Goal: Book appointment/travel/reservation

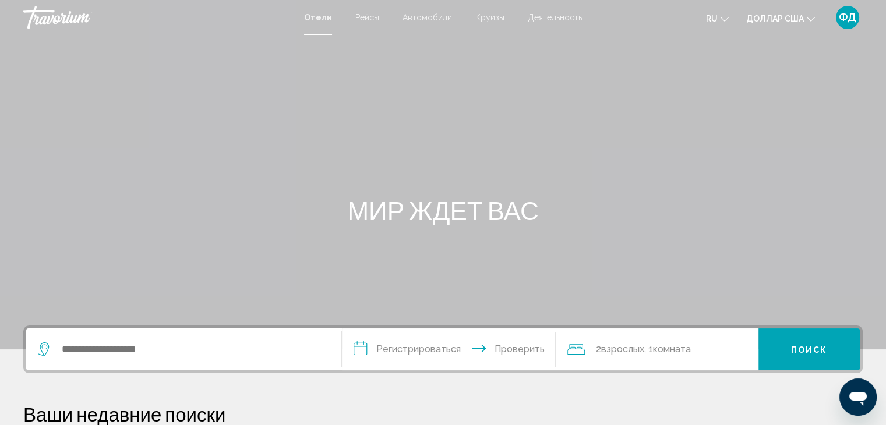
click at [559, 17] on font "Деятельность" at bounding box center [555, 17] width 54 height 9
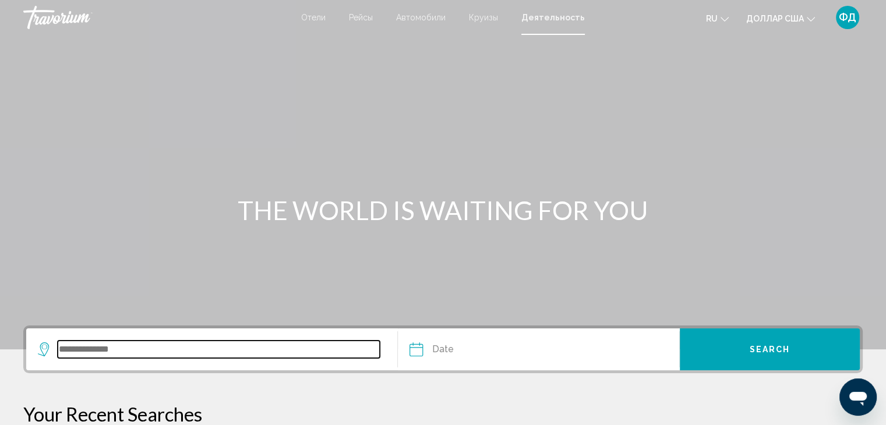
click at [137, 353] on input "Search widget" at bounding box center [219, 349] width 322 height 17
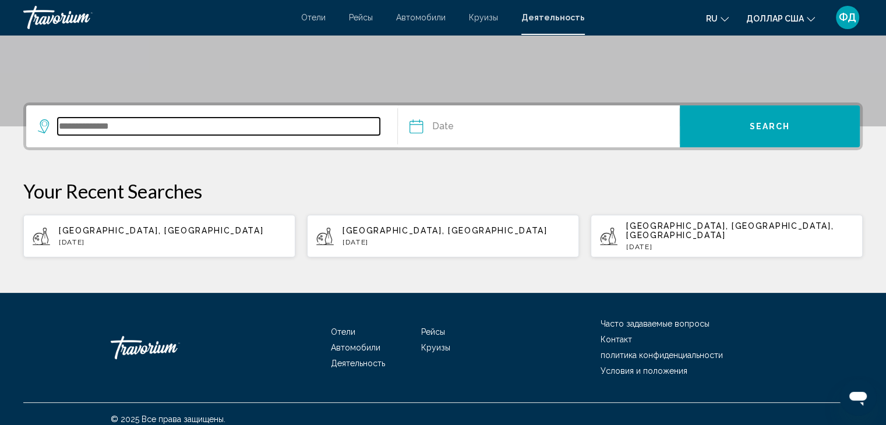
scroll to position [224, 0]
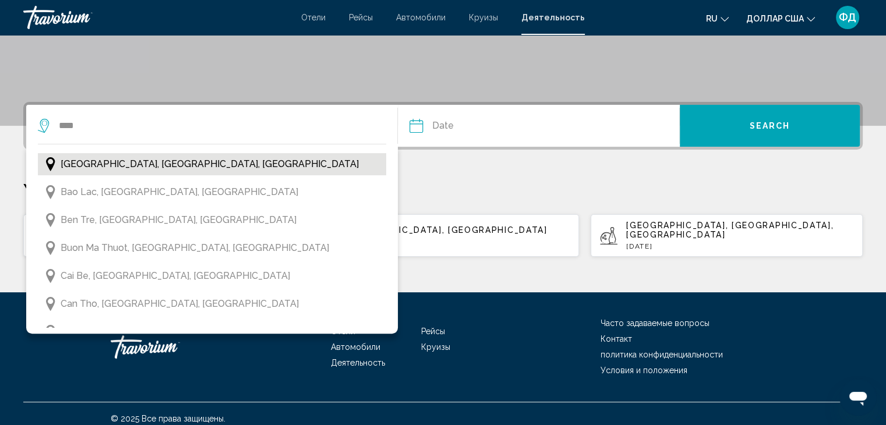
click at [170, 167] on span "[GEOGRAPHIC_DATA], [GEOGRAPHIC_DATA], [GEOGRAPHIC_DATA]" at bounding box center [210, 164] width 298 height 16
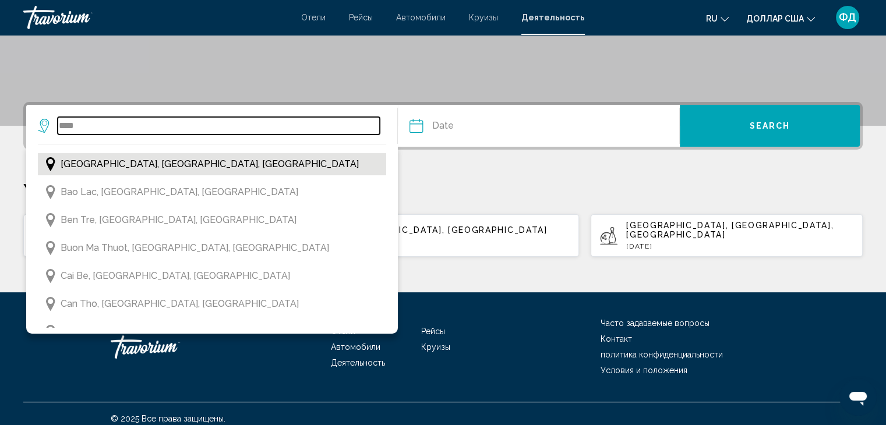
type input "**********"
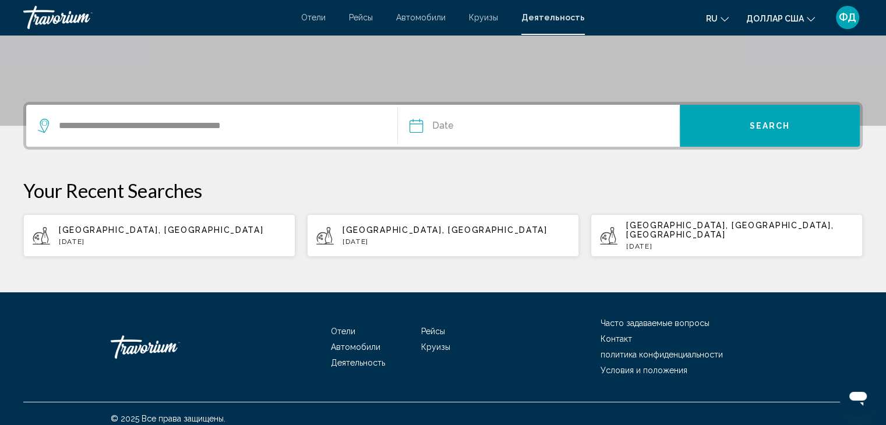
click at [457, 128] on input "Date" at bounding box center [476, 127] width 139 height 45
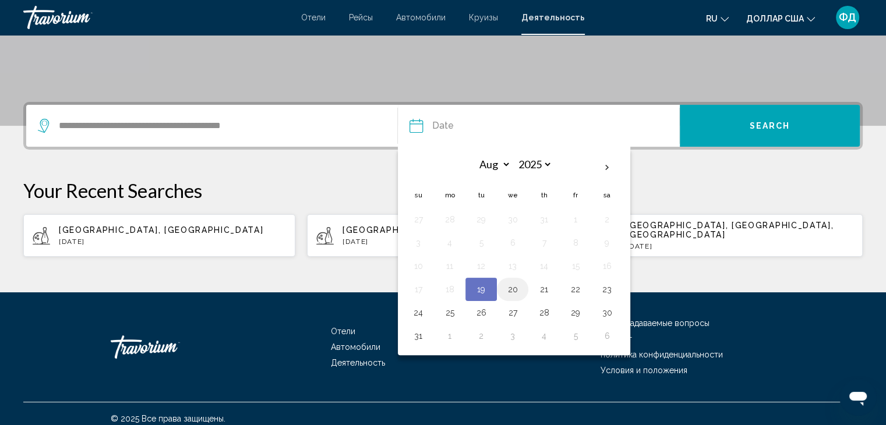
click at [510, 294] on button "20" at bounding box center [512, 289] width 19 height 16
type input "**********"
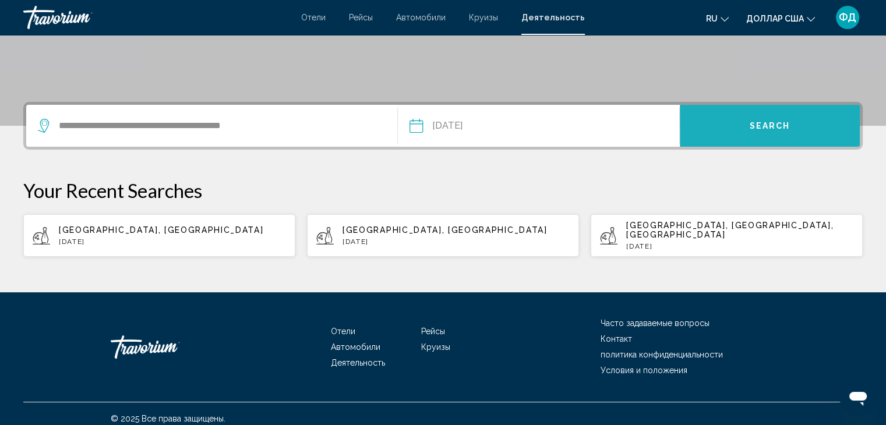
click at [793, 114] on button "Search" at bounding box center [770, 126] width 180 height 42
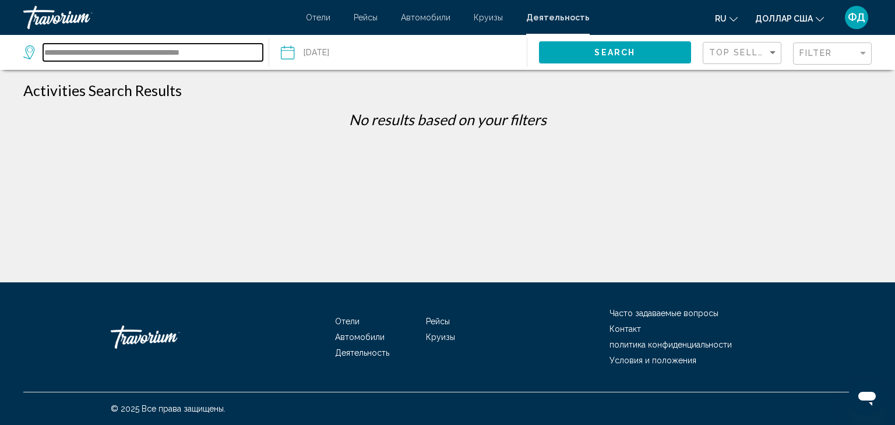
click at [188, 59] on input "**********" at bounding box center [153, 52] width 220 height 17
click at [199, 55] on input "**********" at bounding box center [153, 52] width 220 height 17
drag, startPoint x: 193, startPoint y: 50, endPoint x: 44, endPoint y: 50, distance: 148.5
click at [44, 50] on input "**********" at bounding box center [153, 52] width 220 height 17
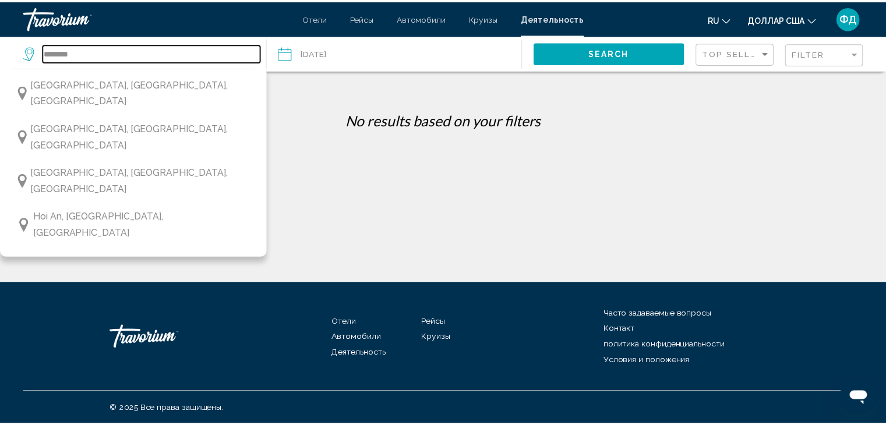
scroll to position [643, 0]
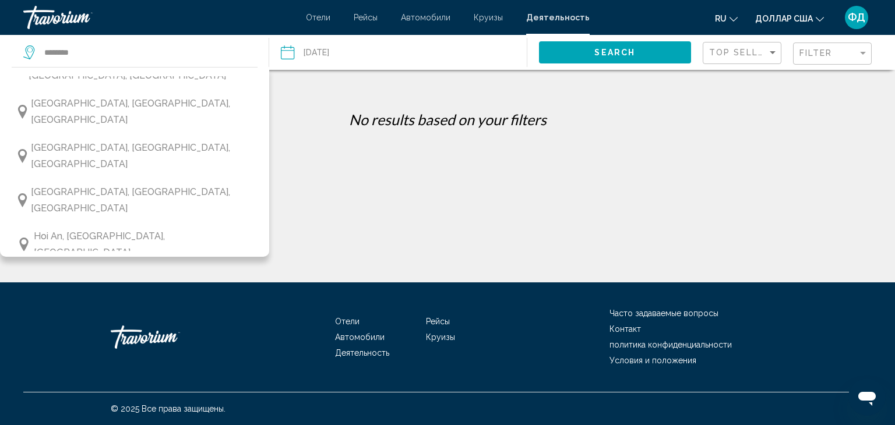
type input "**********"
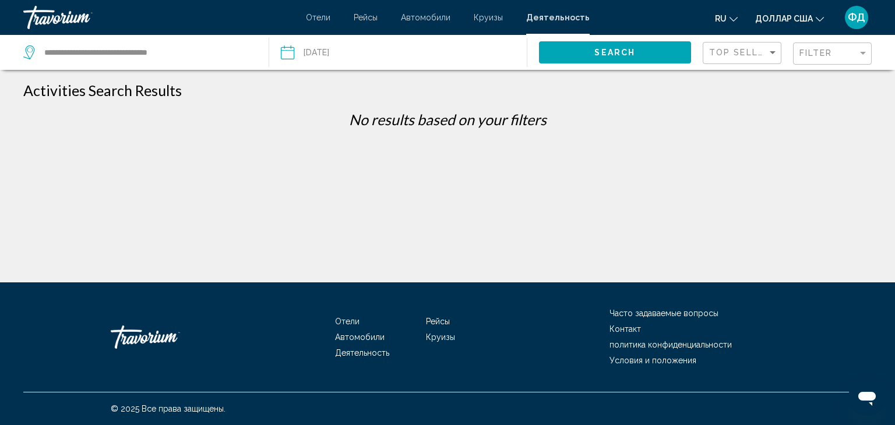
click at [584, 59] on button "Search" at bounding box center [615, 52] width 153 height 22
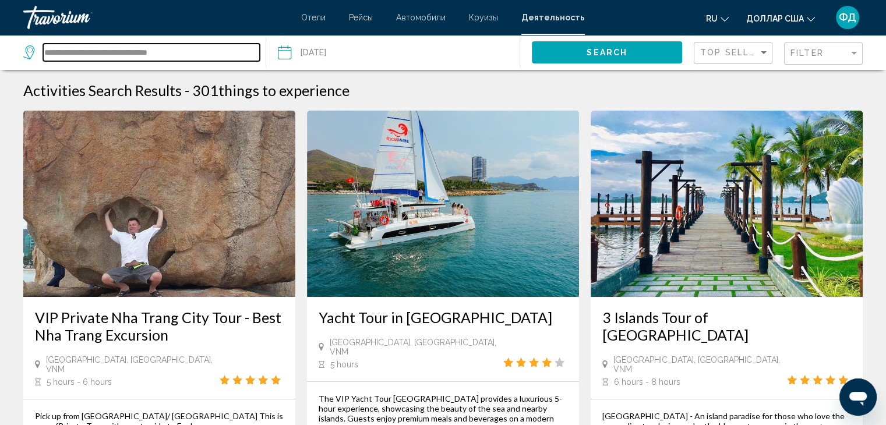
drag, startPoint x: 44, startPoint y: 51, endPoint x: 185, endPoint y: 51, distance: 140.4
click at [185, 51] on input "**********" at bounding box center [151, 52] width 217 height 17
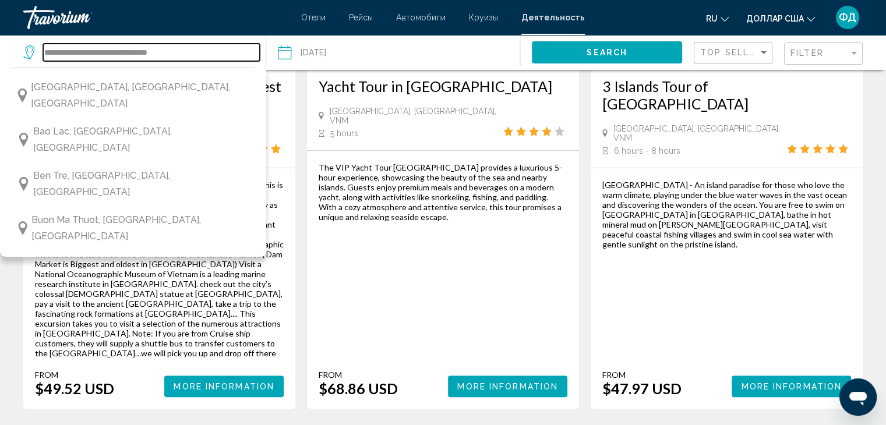
scroll to position [233, 0]
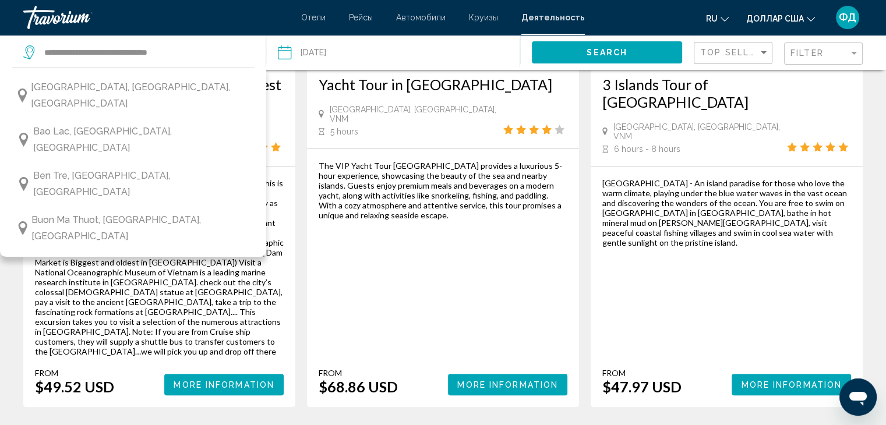
click at [270, 57] on div "Date [DATE] Aug *** *** *** *** *** *** *** *** *** *** *** *** 2025 **** **** …" at bounding box center [393, 52] width 255 height 35
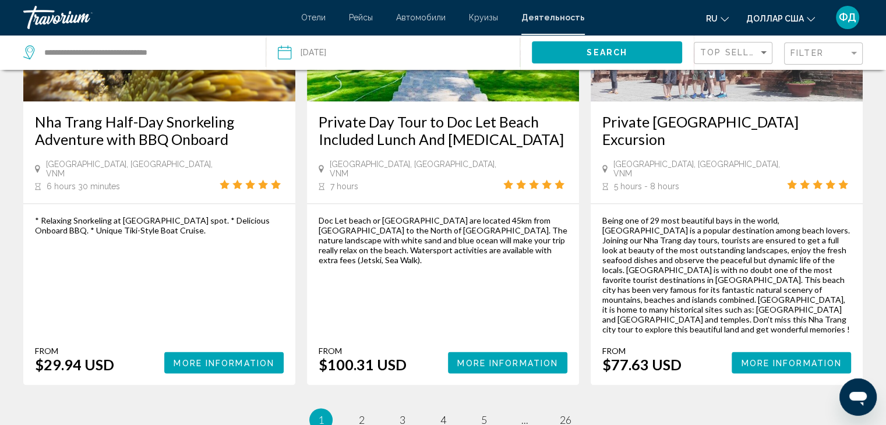
scroll to position [1785, 0]
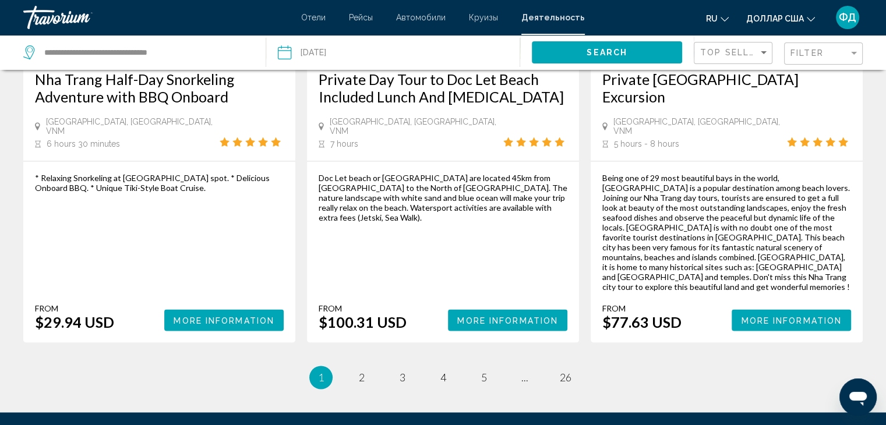
click at [373, 366] on ul "1 / 26 You're on page 1 page 2 page 3 page 4 page 5 page ... page 26" at bounding box center [442, 377] width 839 height 23
click at [363, 371] on span "2" at bounding box center [362, 377] width 6 height 13
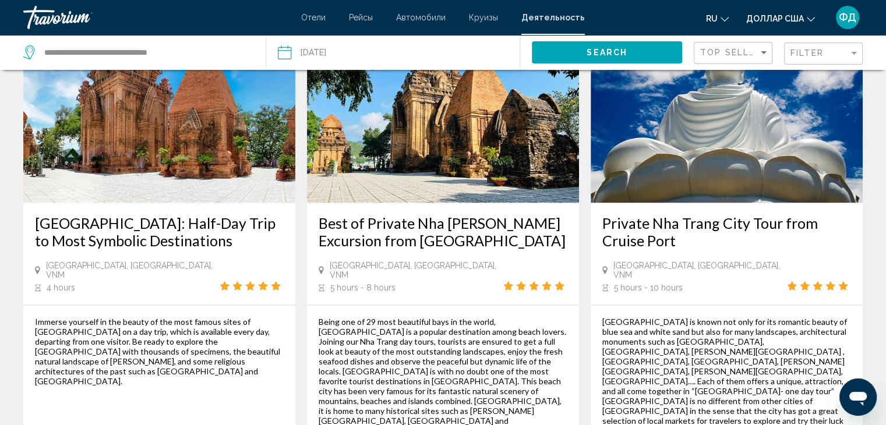
scroll to position [1748, 0]
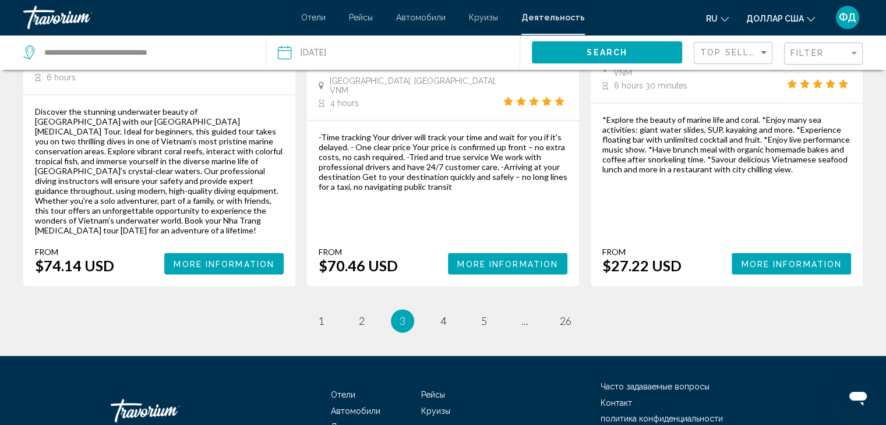
scroll to position [1815, 0]
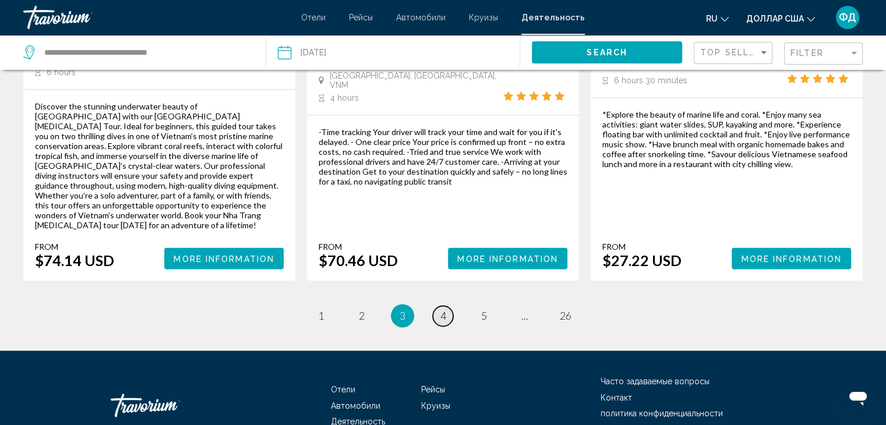
click at [446, 306] on link "page 4" at bounding box center [443, 316] width 20 height 20
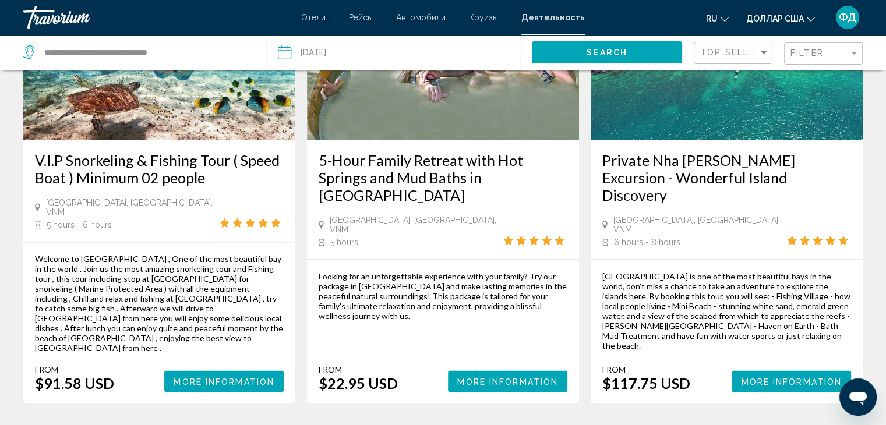
scroll to position [1631, 0]
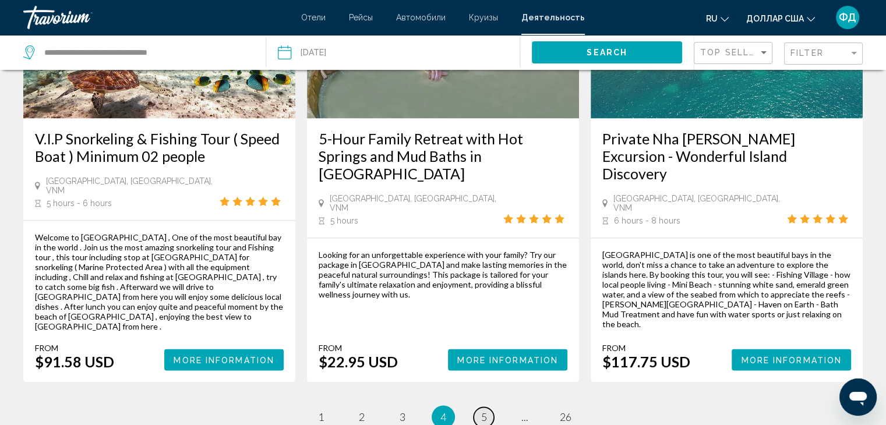
click at [483, 411] on span "5" at bounding box center [484, 417] width 6 height 13
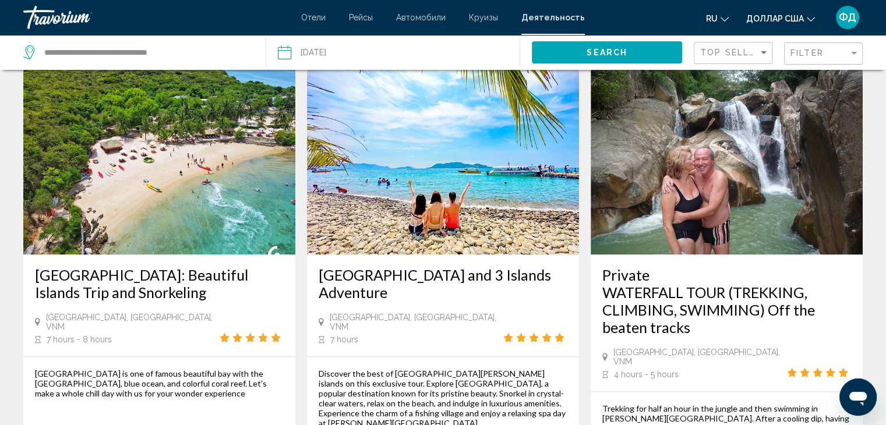
scroll to position [1515, 0]
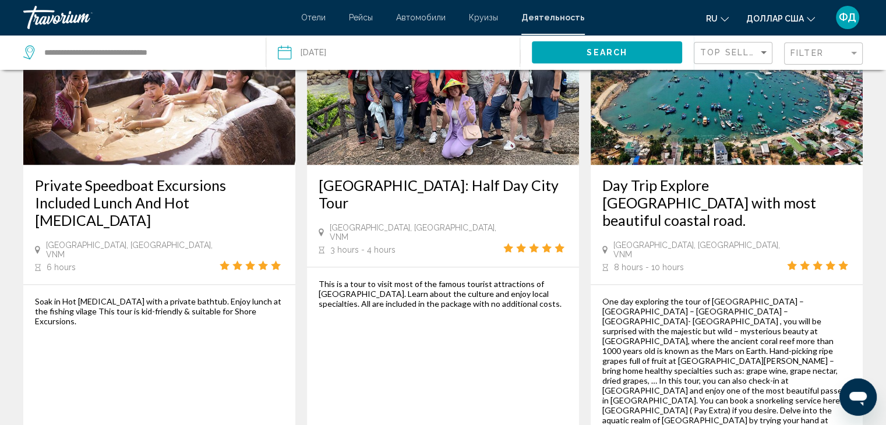
scroll to position [1573, 0]
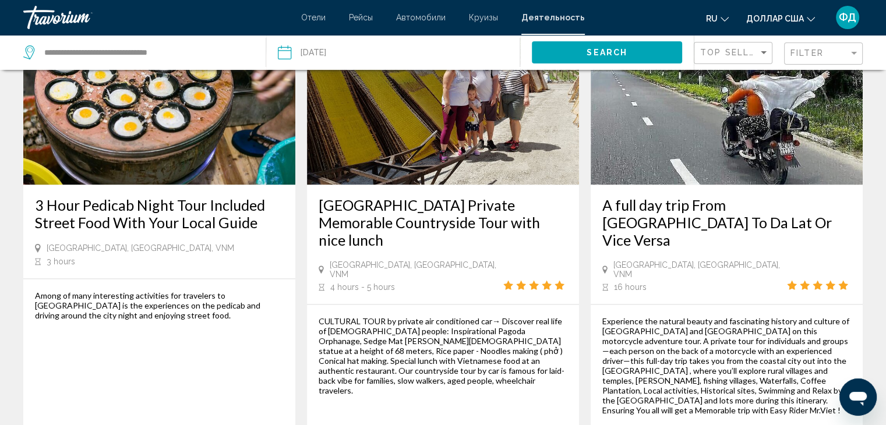
scroll to position [1689, 0]
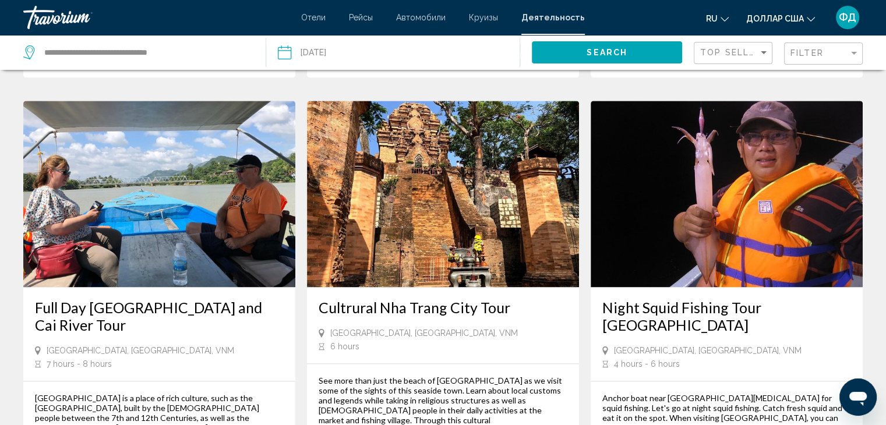
scroll to position [1689, 0]
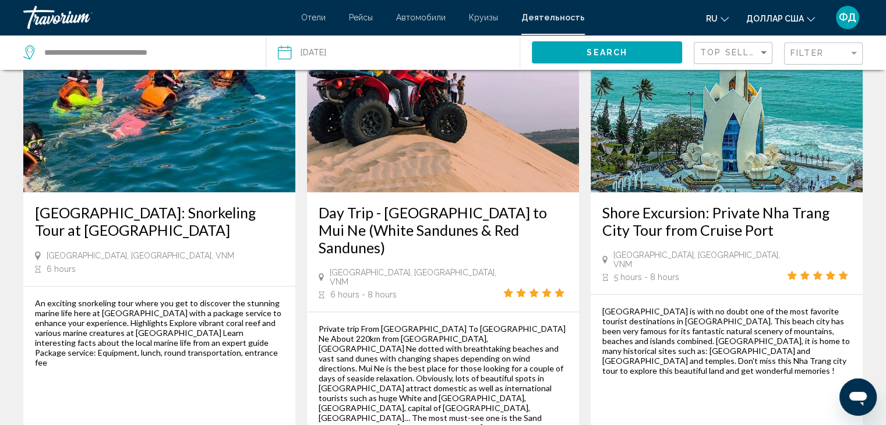
scroll to position [1748, 0]
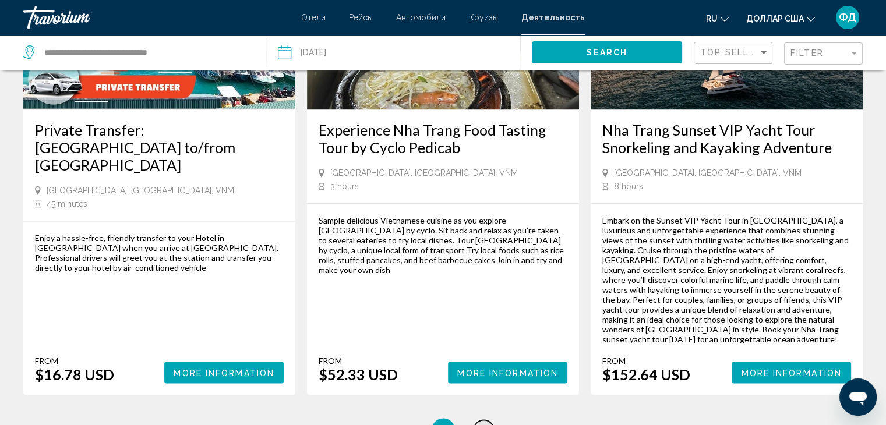
scroll to position [1689, 0]
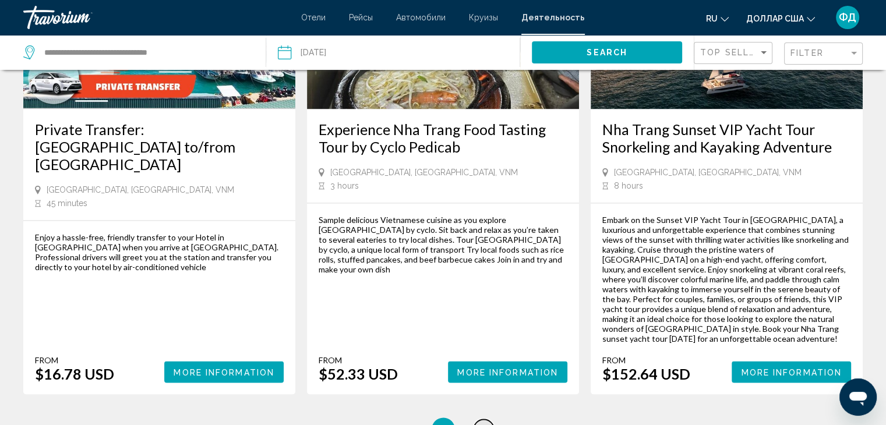
click at [486, 423] on span "11" at bounding box center [484, 429] width 12 height 13
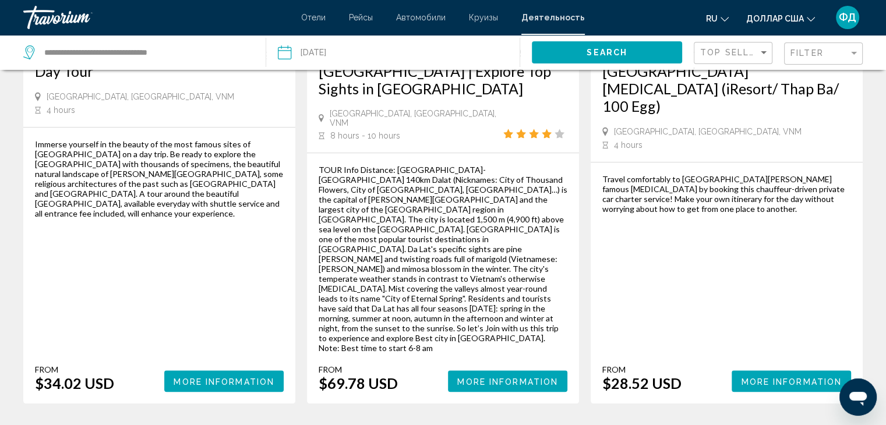
scroll to position [1223, 0]
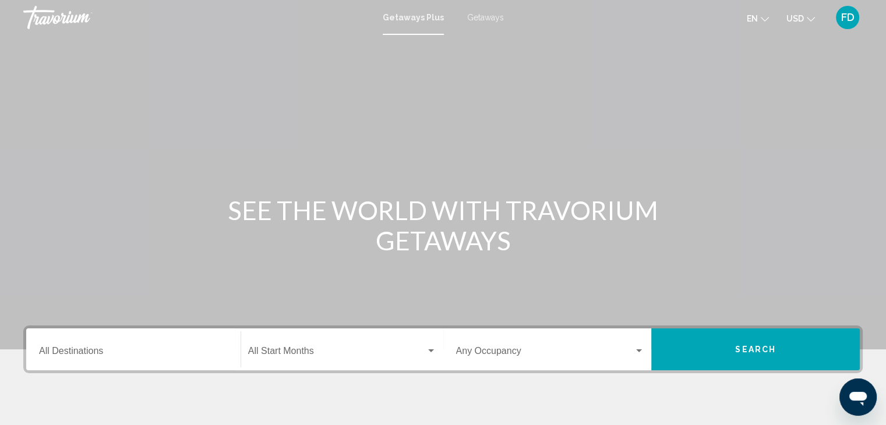
click at [573, 38] on div "Main content" at bounding box center [443, 175] width 886 height 350
click at [475, 17] on span "Getaways" at bounding box center [485, 17] width 37 height 9
click at [412, 19] on span "Getaways Plus" at bounding box center [410, 17] width 55 height 9
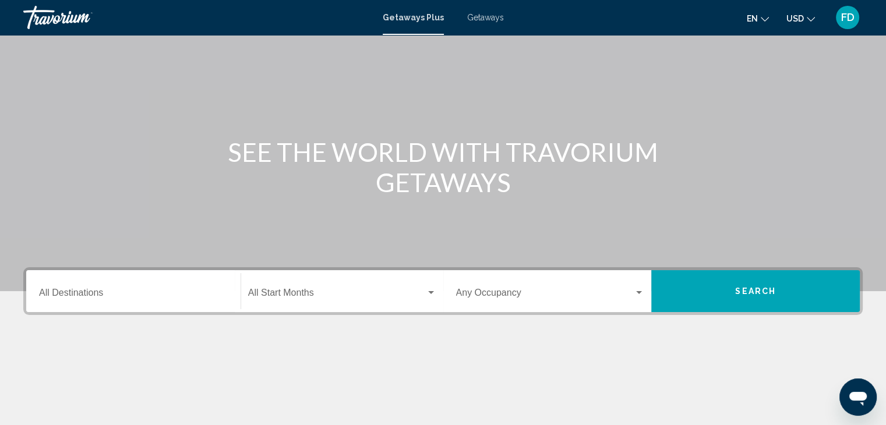
click at [474, 17] on span "Getaways" at bounding box center [485, 17] width 37 height 9
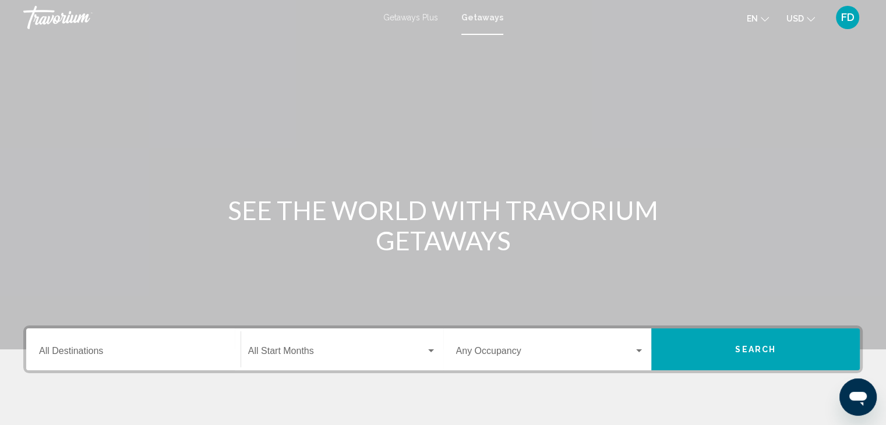
click at [420, 20] on span "Getaways Plus" at bounding box center [410, 17] width 55 height 9
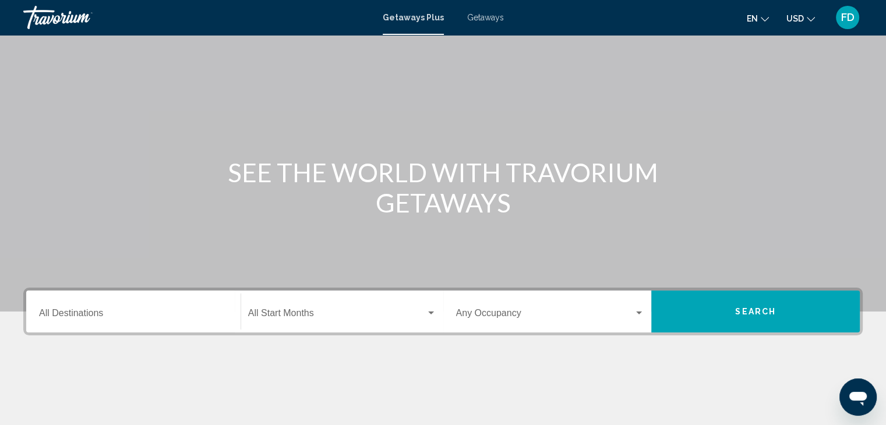
scroll to position [58, 0]
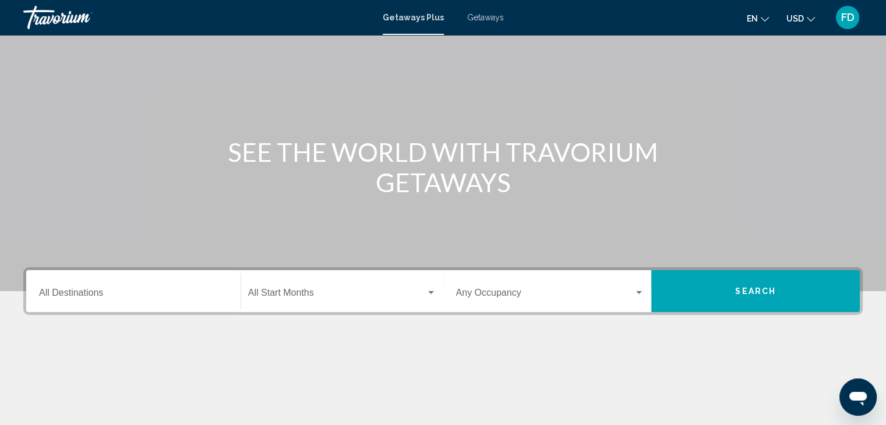
click at [500, 19] on span "Getaways" at bounding box center [485, 17] width 37 height 9
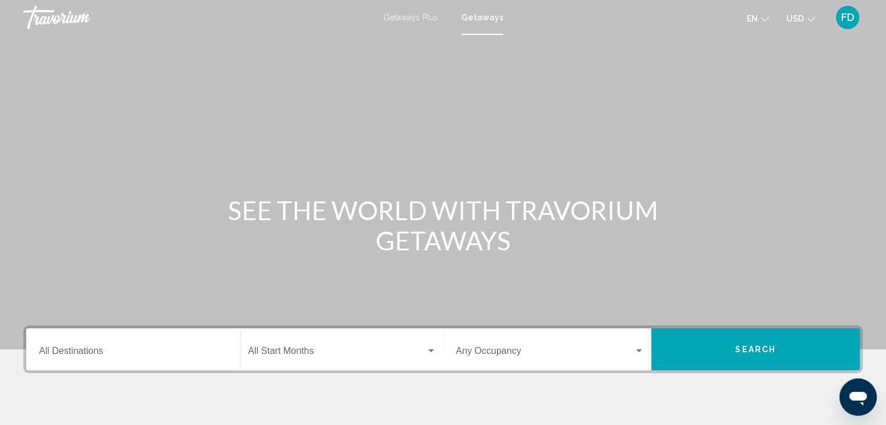
click at [422, 19] on span "Getaways Plus" at bounding box center [410, 17] width 55 height 9
click at [491, 12] on div "Getaways Plus Getaways en English Español Français Italiano Português русский U…" at bounding box center [443, 17] width 886 height 24
click at [486, 23] on div "Getaways Plus Getaways en English Español Français Italiano Português русский U…" at bounding box center [443, 17] width 886 height 24
click at [486, 20] on span "Getaways" at bounding box center [485, 17] width 37 height 9
click at [91, 354] on input "Destination All Destinations" at bounding box center [133, 353] width 189 height 10
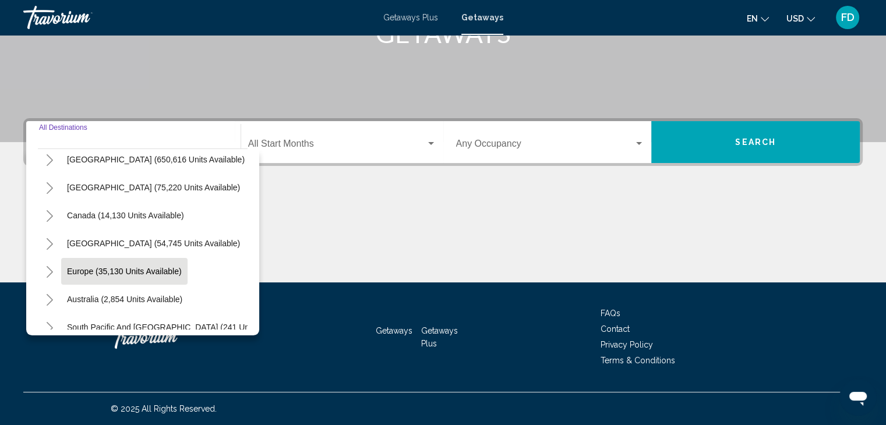
scroll to position [58, 0]
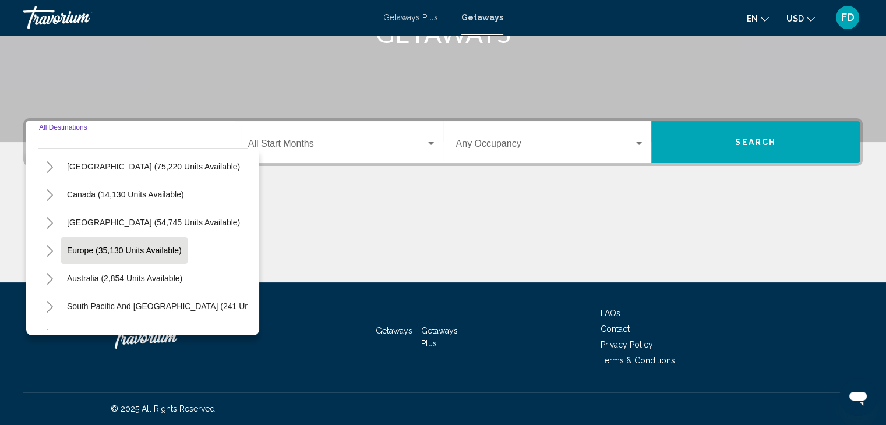
click at [126, 249] on span "Europe (35,130 units available)" at bounding box center [124, 250] width 115 height 9
type input "**********"
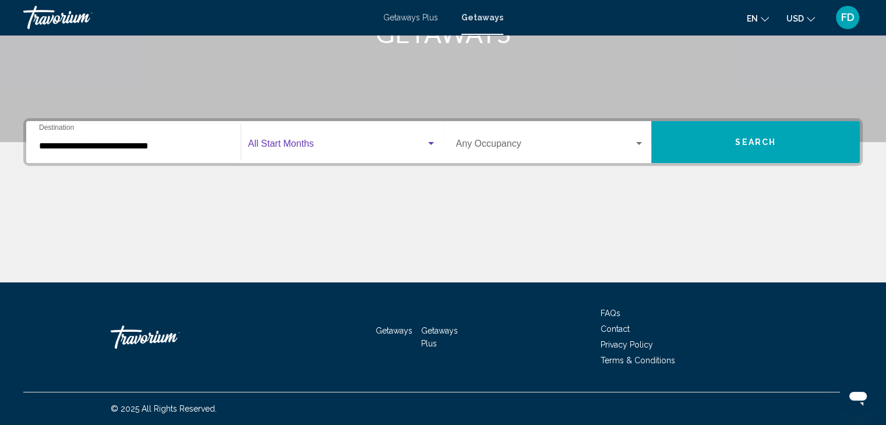
click at [303, 147] on span "Search widget" at bounding box center [337, 146] width 178 height 10
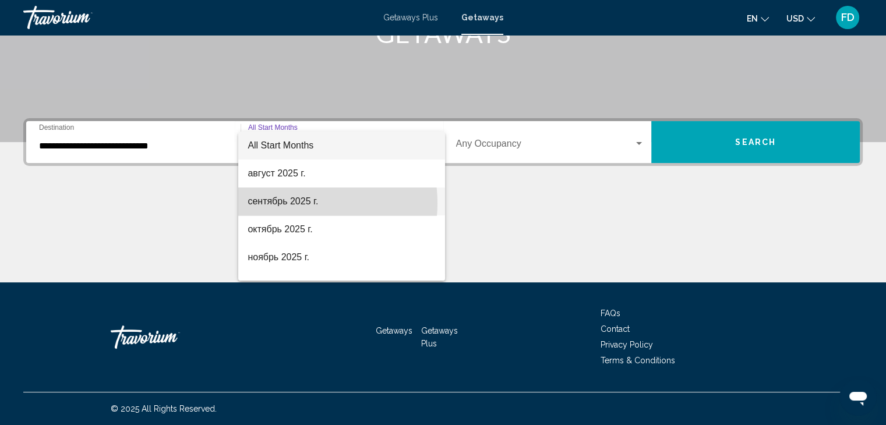
click at [298, 203] on span "сентябрь 2025 г." at bounding box center [342, 202] width 188 height 28
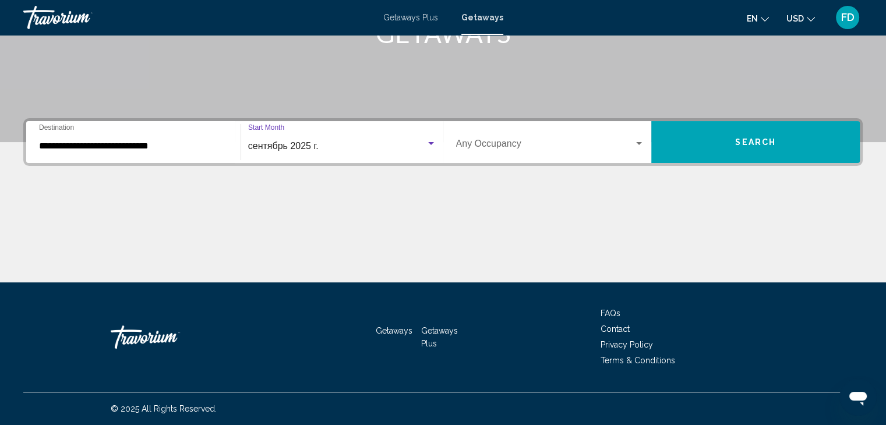
click at [546, 143] on span "Search widget" at bounding box center [545, 146] width 178 height 10
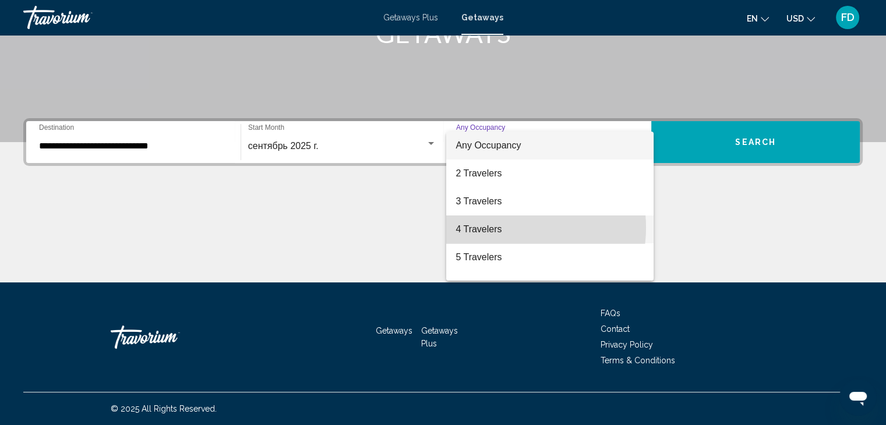
click at [515, 228] on span "4 Travelers" at bounding box center [550, 230] width 189 height 28
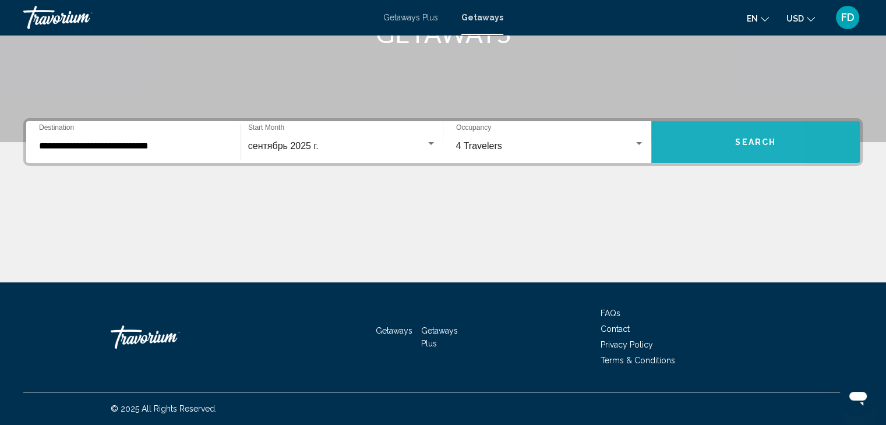
click at [684, 144] on button "Search" at bounding box center [755, 142] width 209 height 42
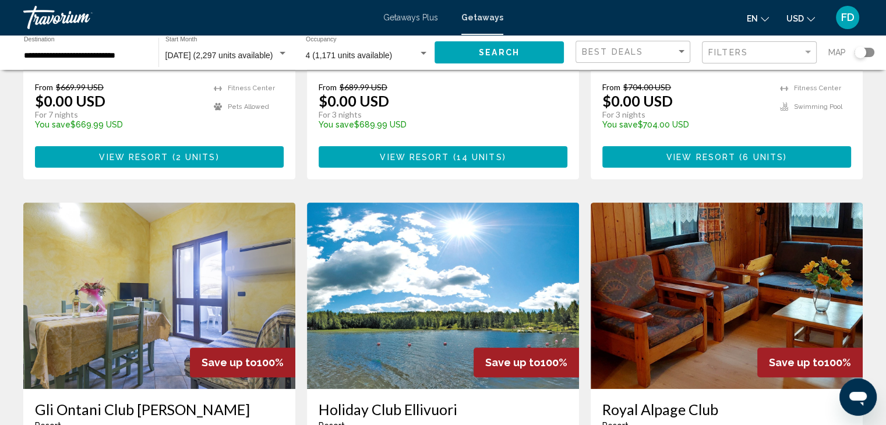
scroll to position [350, 0]
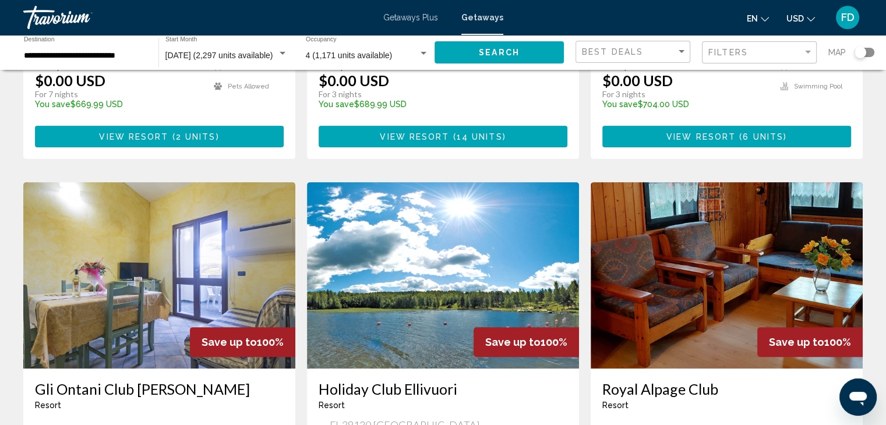
click at [869, 52] on div "Search widget" at bounding box center [865, 52] width 20 height 9
click at [476, 51] on button "Search" at bounding box center [499, 52] width 129 height 22
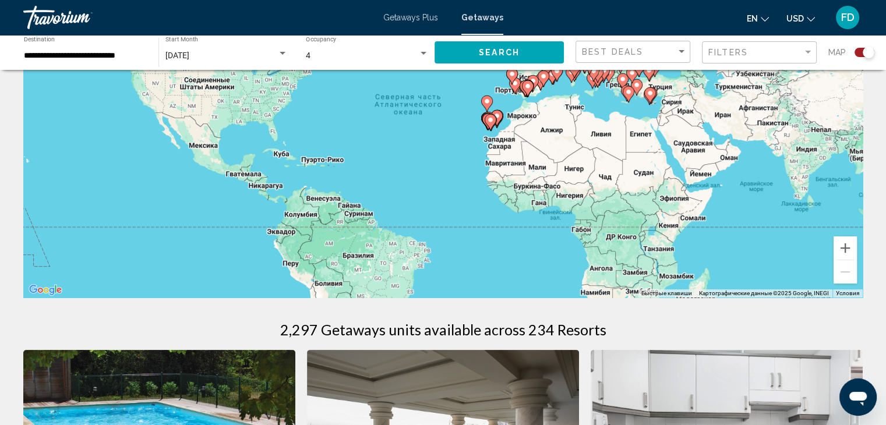
scroll to position [117, 0]
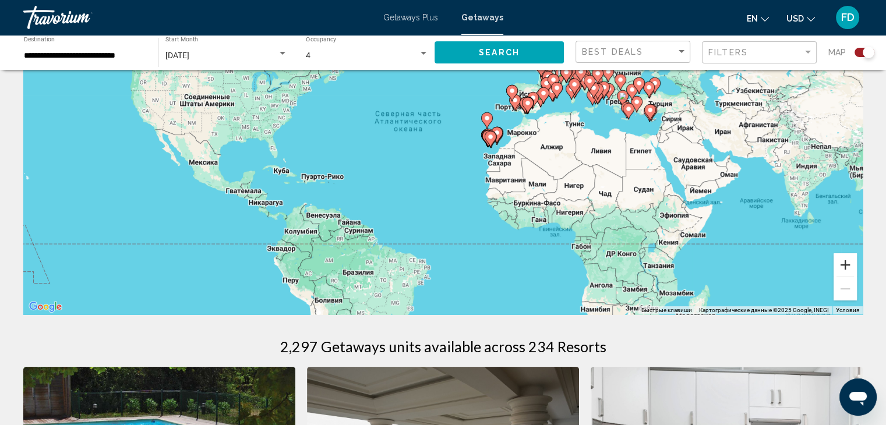
click at [845, 267] on button "Увеличить" at bounding box center [845, 264] width 23 height 23
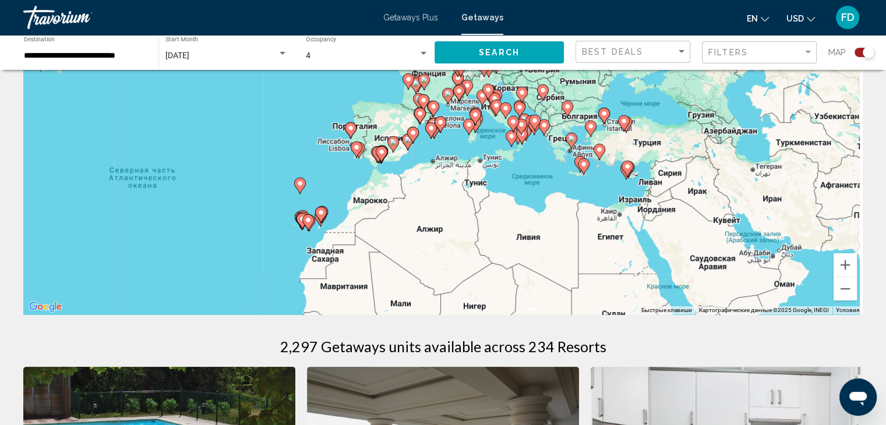
drag, startPoint x: 736, startPoint y: 193, endPoint x: 503, endPoint y: 269, distance: 244.8
click at [503, 269] on div "Чтобы активировать перетаскивание с помощью клавиатуры, нажмите Alt + Ввод. Пос…" at bounding box center [442, 140] width 839 height 350
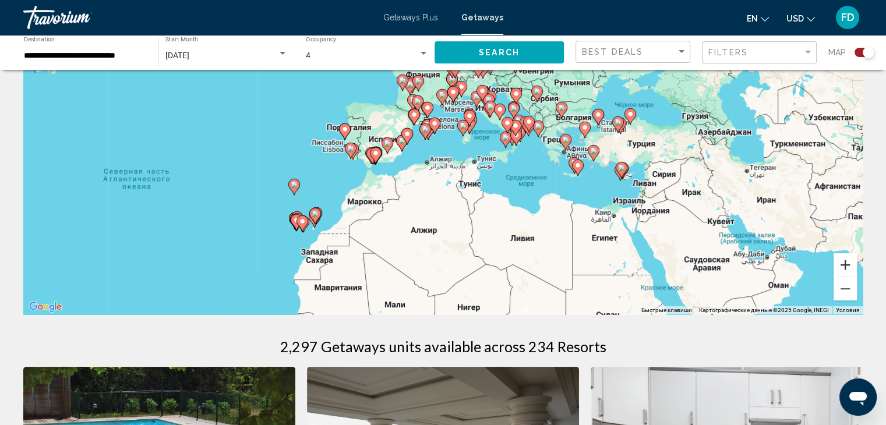
click at [851, 266] on button "Увеличить" at bounding box center [845, 264] width 23 height 23
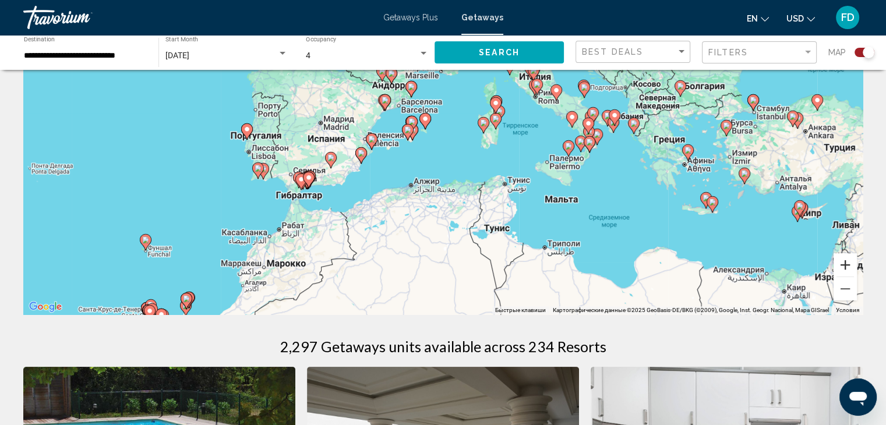
click at [845, 266] on button "Увеличить" at bounding box center [845, 264] width 23 height 23
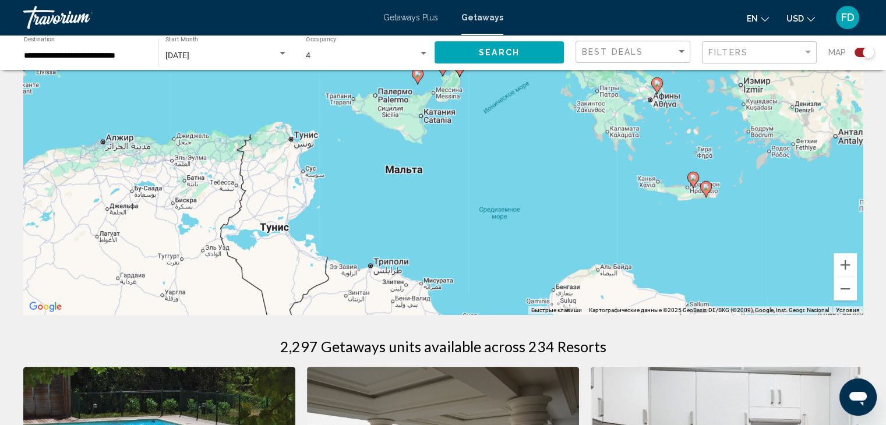
drag, startPoint x: 779, startPoint y: 245, endPoint x: 502, endPoint y: 156, distance: 291.2
click at [502, 156] on div "Чтобы активировать перетаскивание с помощью клавиатуры, нажмите Alt + Ввод. Пос…" at bounding box center [442, 140] width 839 height 350
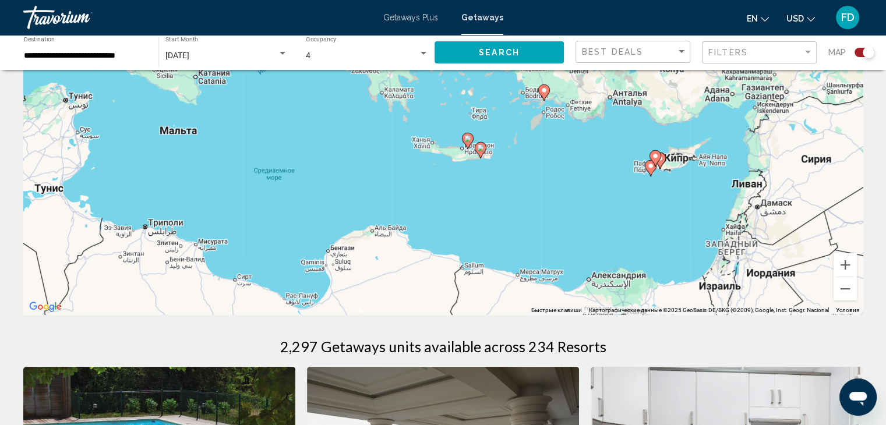
drag, startPoint x: 780, startPoint y: 227, endPoint x: 552, endPoint y: 188, distance: 231.7
click at [552, 188] on div "Чтобы активировать перетаскивание с помощью клавиатуры, нажмите Alt + Ввод. Пос…" at bounding box center [442, 140] width 839 height 350
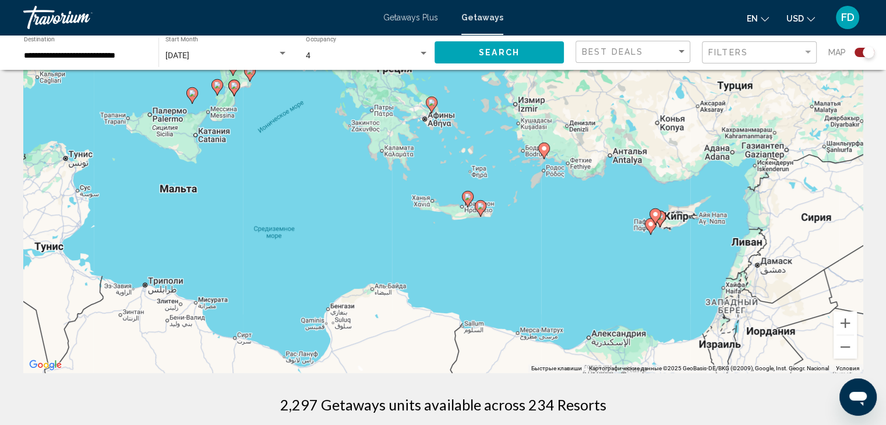
scroll to position [0, 0]
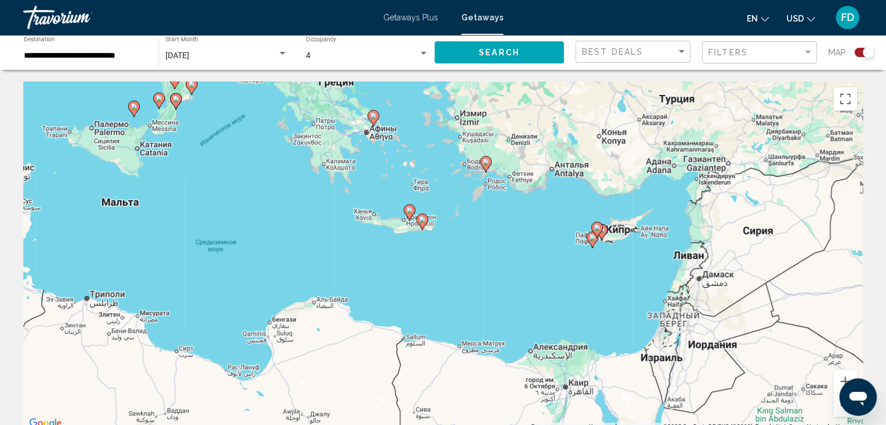
drag, startPoint x: 711, startPoint y: 255, endPoint x: 652, endPoint y: 209, distance: 75.5
click at [652, 209] on div "Чтобы активировать перетаскивание с помощью клавиатуры, нажмите Alt + Ввод. Пос…" at bounding box center [442, 257] width 839 height 350
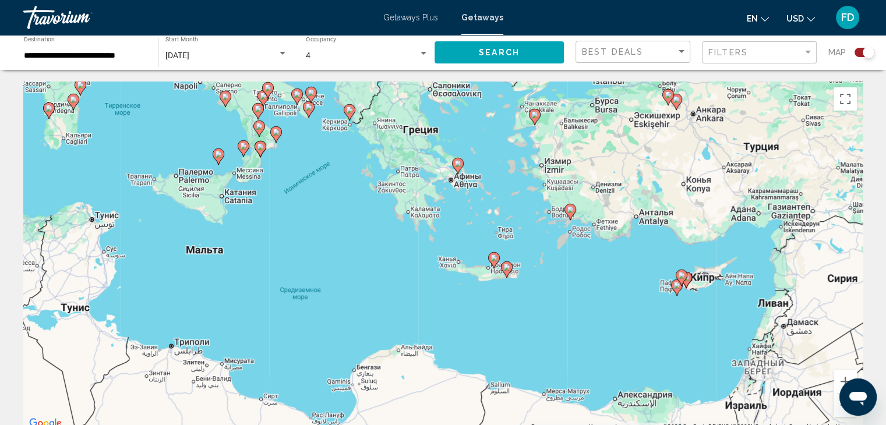
drag, startPoint x: 513, startPoint y: 206, endPoint x: 597, endPoint y: 257, distance: 99.1
click at [597, 257] on div "Чтобы активировать перетаскивание с помощью клавиатуры, нажмите Alt + Ввод. Пос…" at bounding box center [442, 257] width 839 height 350
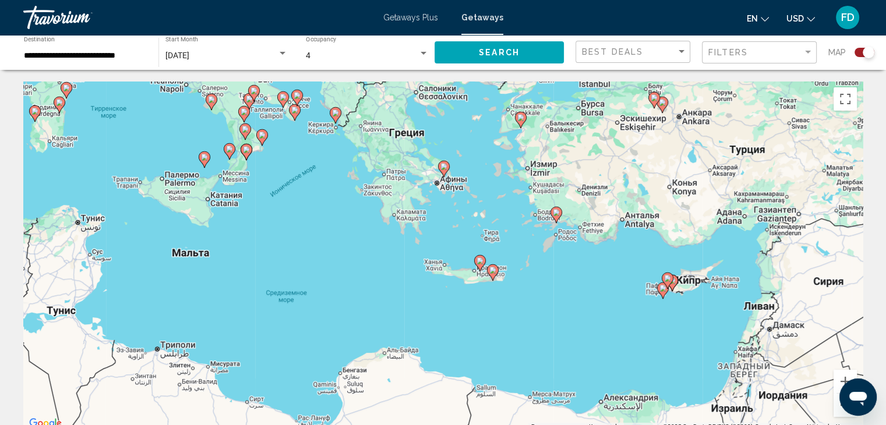
drag, startPoint x: 597, startPoint y: 257, endPoint x: 583, endPoint y: 262, distance: 15.1
click at [583, 262] on div "Чтобы активировать перетаскивание с помощью клавиатуры, нажмите Alt + Ввод. Пос…" at bounding box center [442, 257] width 839 height 350
drag, startPoint x: 583, startPoint y: 262, endPoint x: 583, endPoint y: 239, distance: 22.1
click at [583, 252] on div "Чтобы активировать перетаскивание с помощью клавиатуры, нажмите Alt + Ввод. Пос…" at bounding box center [442, 257] width 839 height 350
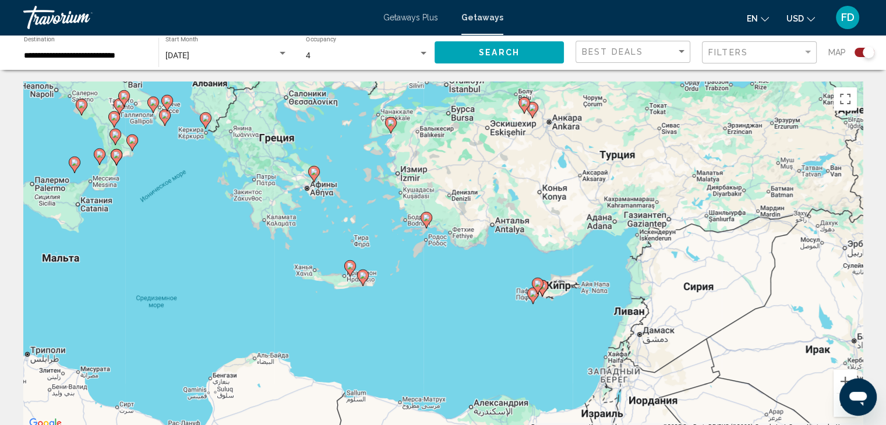
drag, startPoint x: 634, startPoint y: 151, endPoint x: 504, endPoint y: 164, distance: 130.5
click at [504, 164] on div "Чтобы активировать перетаскивание с помощью клавиатуры, нажмите Alt + Ввод. Пос…" at bounding box center [442, 257] width 839 height 350
click at [839, 380] on button "Увеличить" at bounding box center [845, 381] width 23 height 23
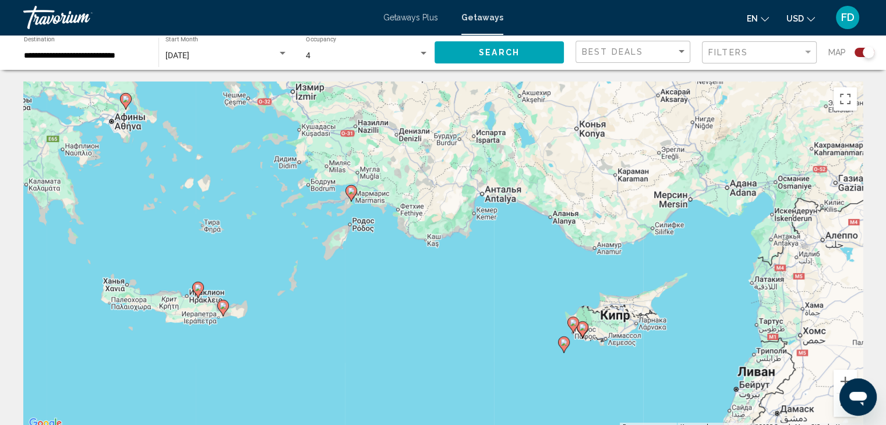
drag, startPoint x: 736, startPoint y: 339, endPoint x: 652, endPoint y: 340, distance: 84.5
click at [654, 340] on div "Чтобы активировать перетаскивание с помощью клавиатуры, нажмите Alt + Ввод. Пос…" at bounding box center [442, 257] width 839 height 350
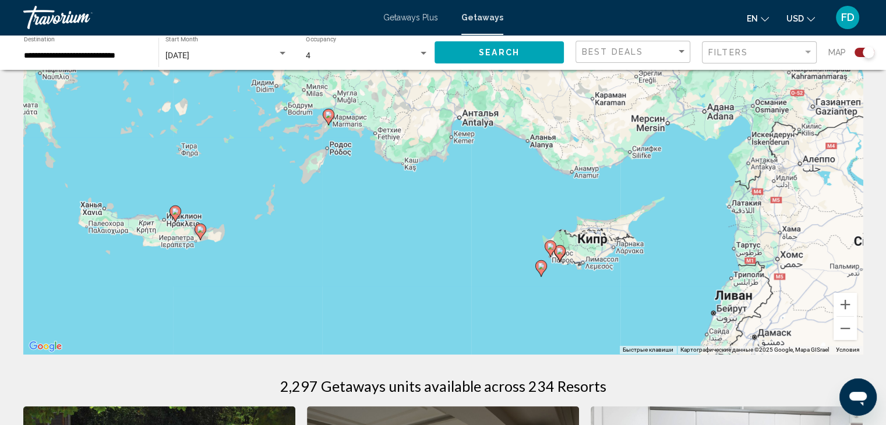
scroll to position [117, 0]
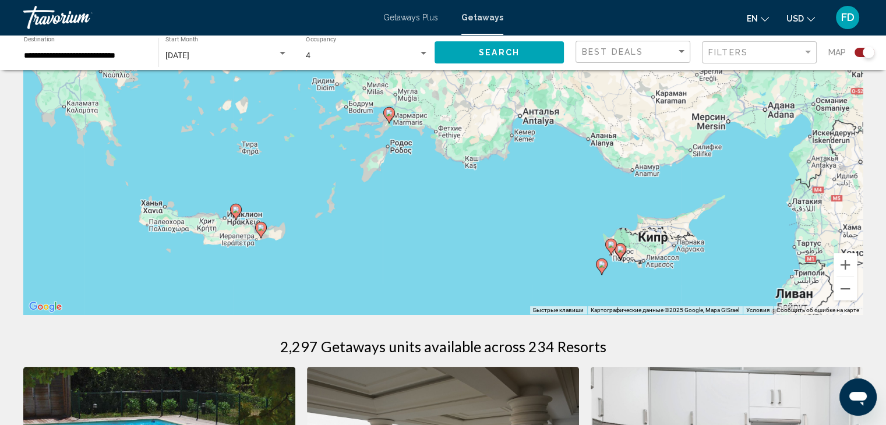
drag, startPoint x: 596, startPoint y: 253, endPoint x: 673, endPoint y: 291, distance: 85.4
click at [673, 291] on div "Чтобы активировать перетаскивание с помощью клавиатуры, нажмите Alt + Ввод. Пос…" at bounding box center [442, 140] width 839 height 350
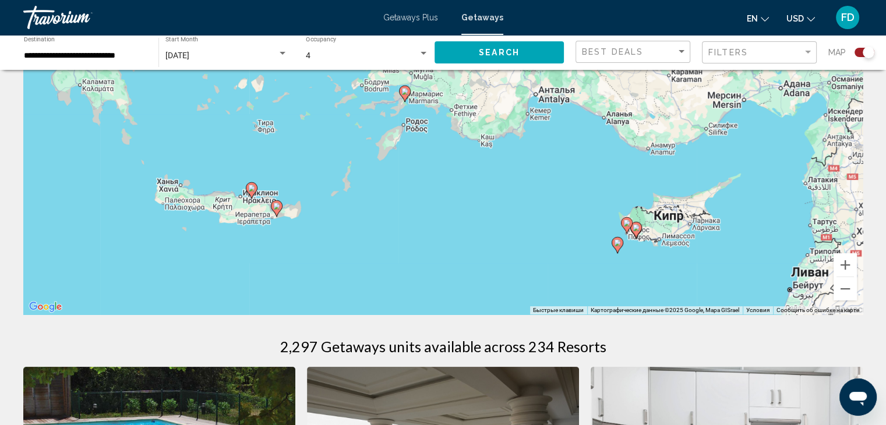
drag, startPoint x: 417, startPoint y: 186, endPoint x: 419, endPoint y: 168, distance: 18.2
click at [419, 168] on div "Чтобы активировать перетаскивание с помощью клавиатуры, нажмите Alt + Ввод. Пос…" at bounding box center [442, 140] width 839 height 350
click at [632, 232] on gmp-advanced-marker "Main content" at bounding box center [627, 225] width 12 height 17
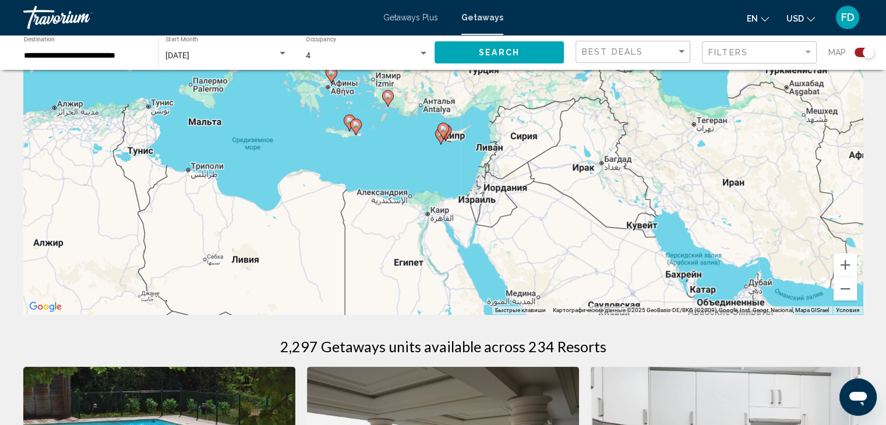
click at [447, 133] on gmp-advanced-marker "Main content" at bounding box center [443, 130] width 12 height 17
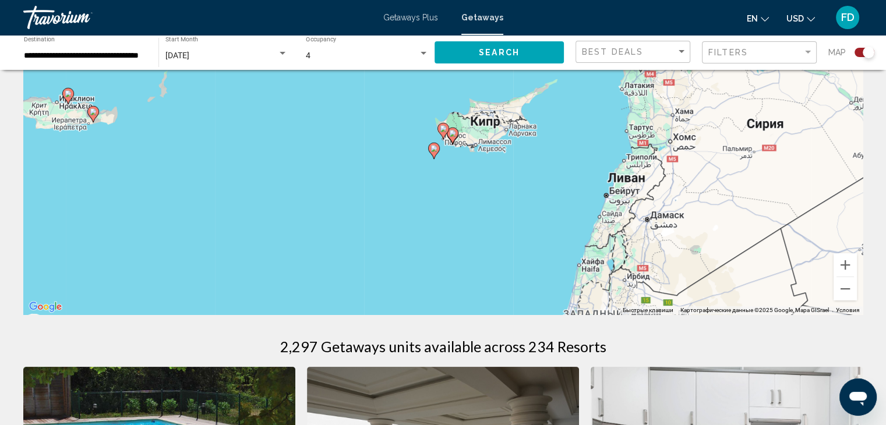
click at [453, 133] on image "Main content" at bounding box center [452, 133] width 7 height 7
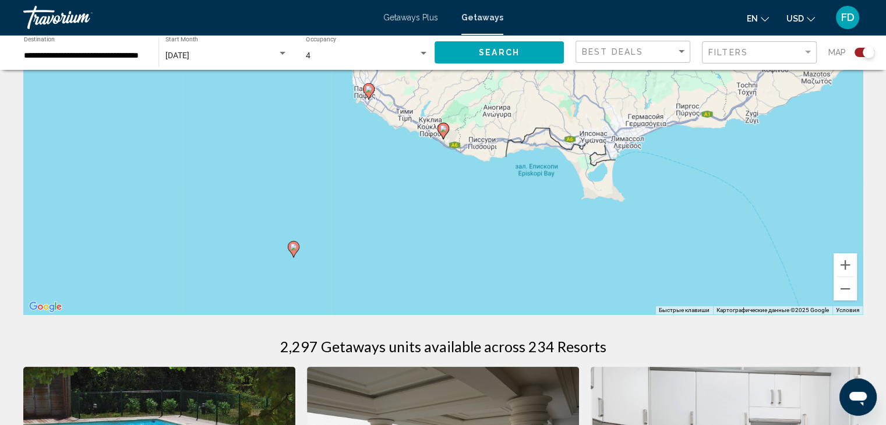
click at [442, 127] on image "Main content" at bounding box center [443, 128] width 7 height 7
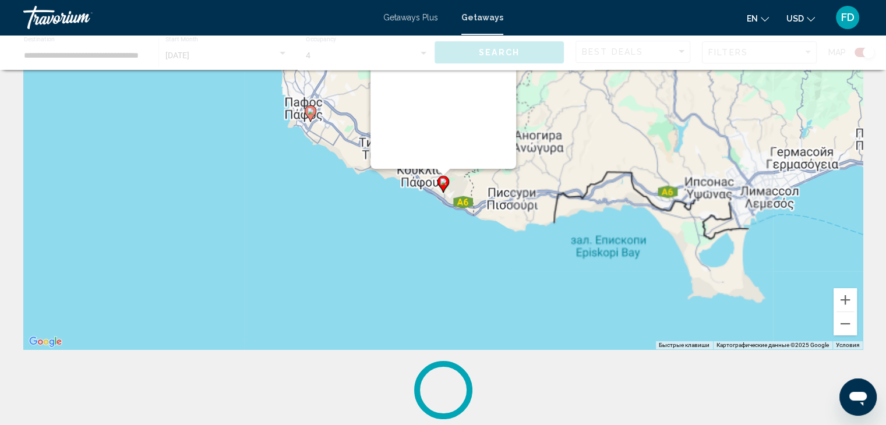
scroll to position [0, 0]
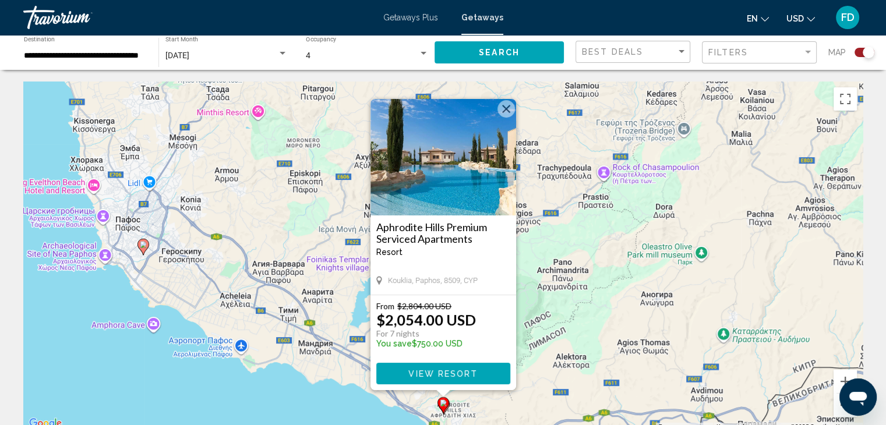
click at [509, 112] on button "Закрыть" at bounding box center [505, 108] width 17 height 17
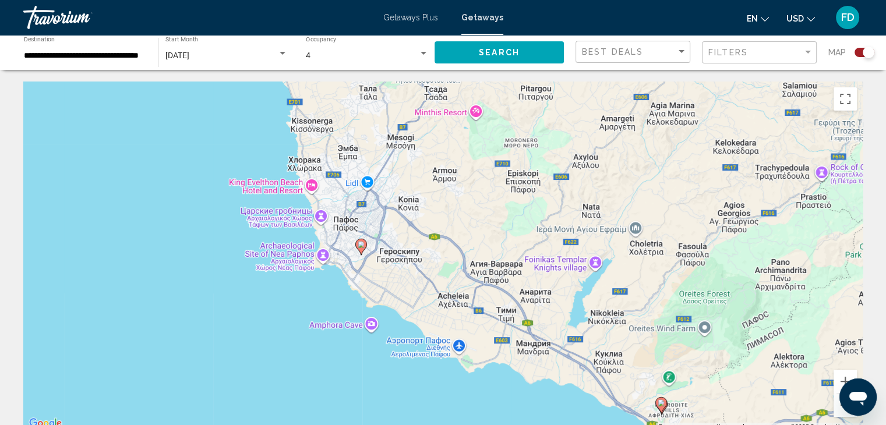
drag, startPoint x: 366, startPoint y: 317, endPoint x: 605, endPoint y: 317, distance: 238.8
click at [605, 317] on div "Чтобы активировать перетаскивание с помощью клавиатуры, нажмите Alt + Ввод. Пос…" at bounding box center [442, 257] width 839 height 350
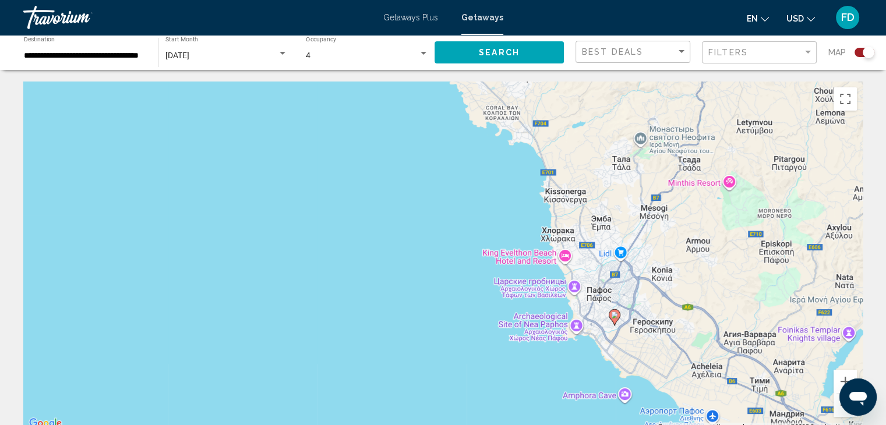
drag, startPoint x: 492, startPoint y: 243, endPoint x: 728, endPoint y: 313, distance: 245.7
click at [728, 313] on div "Чтобы активировать перетаскивание с помощью клавиатуры, нажмите Alt + Ввод. Пос…" at bounding box center [442, 257] width 839 height 350
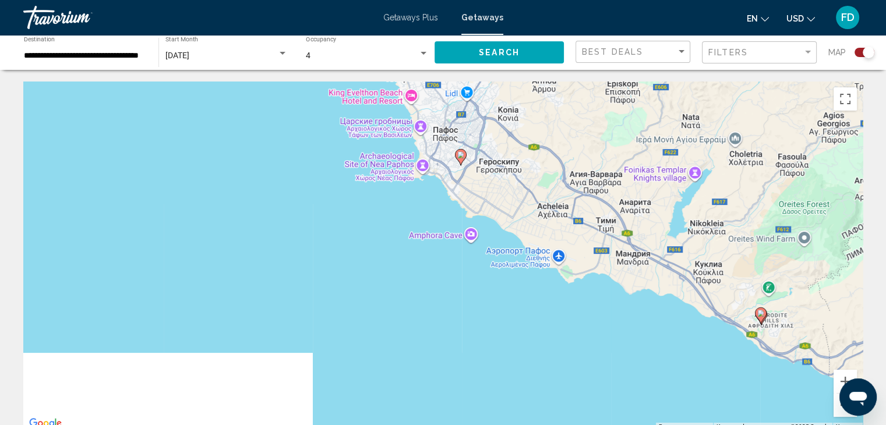
drag, startPoint x: 728, startPoint y: 313, endPoint x: 490, endPoint y: 80, distance: 333.2
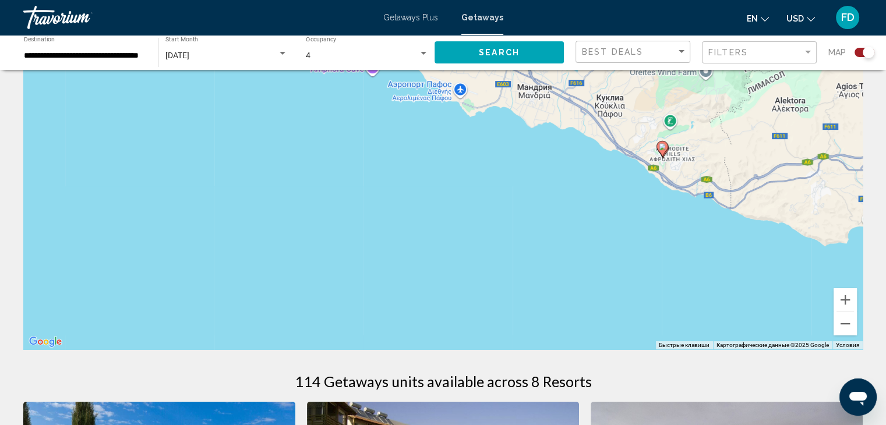
scroll to position [117, 0]
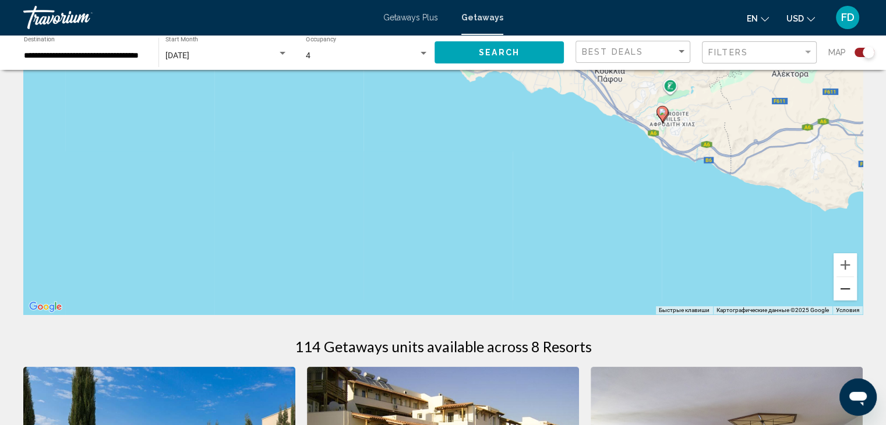
click at [852, 290] on button "Уменьшить" at bounding box center [845, 288] width 23 height 23
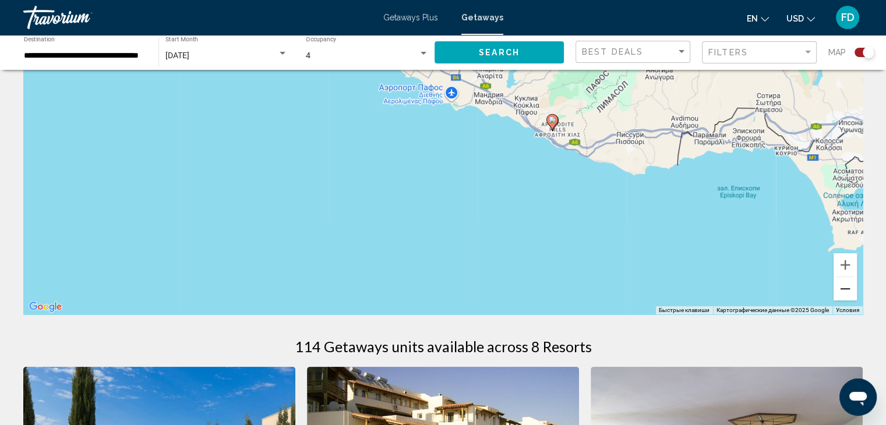
click at [852, 290] on button "Уменьшить" at bounding box center [845, 288] width 23 height 23
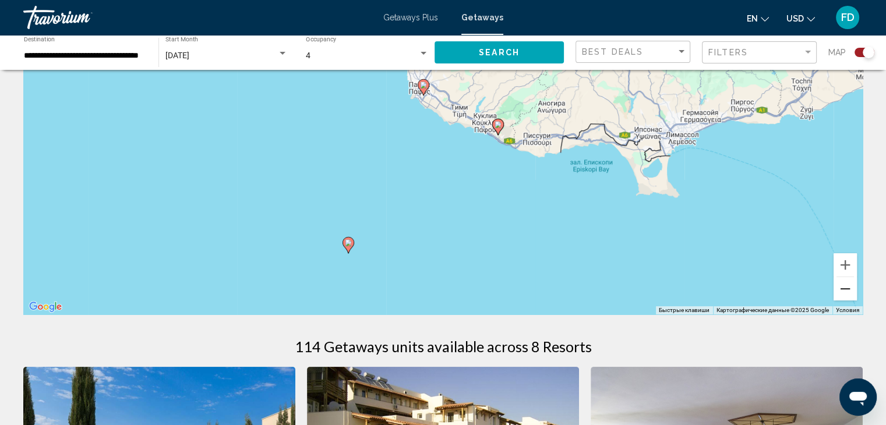
click at [846, 290] on button "Уменьшить" at bounding box center [845, 288] width 23 height 23
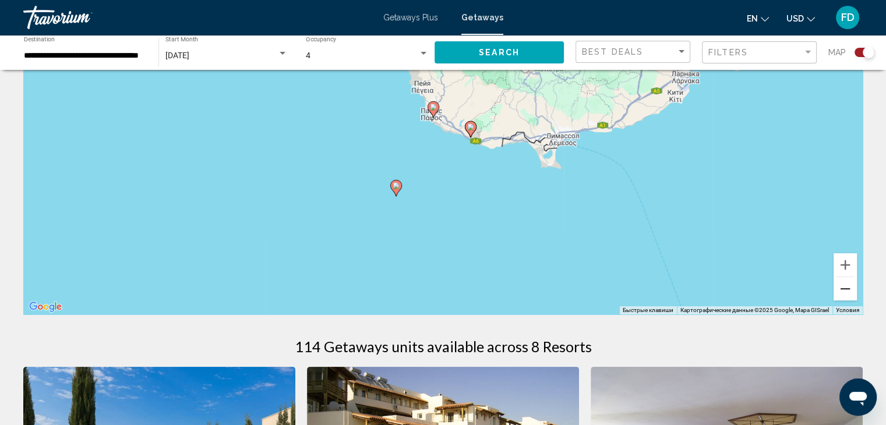
click at [846, 290] on button "Уменьшить" at bounding box center [845, 288] width 23 height 23
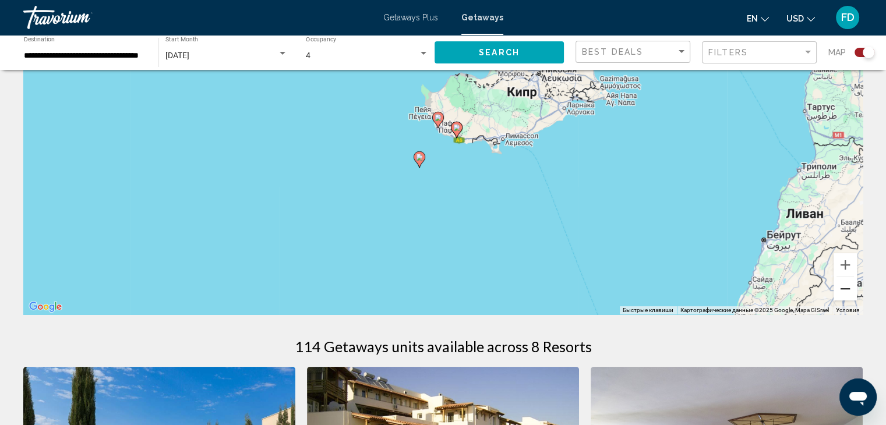
click at [835, 285] on button "Уменьшить" at bounding box center [845, 288] width 23 height 23
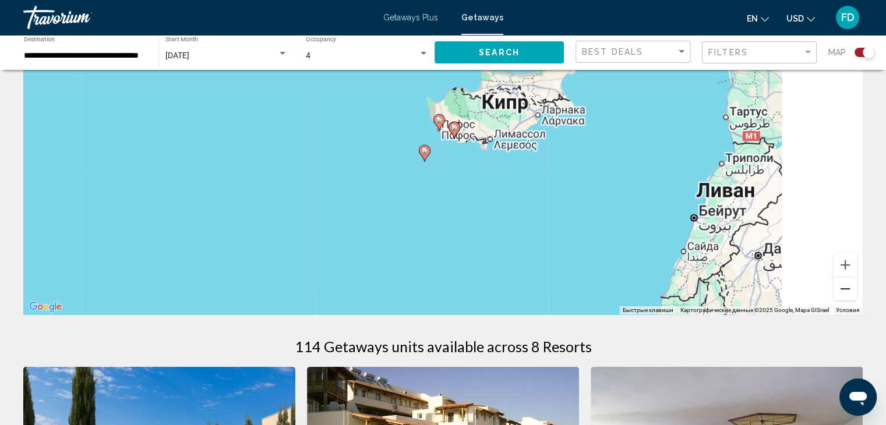
click at [835, 285] on button "Уменьшить" at bounding box center [845, 288] width 23 height 23
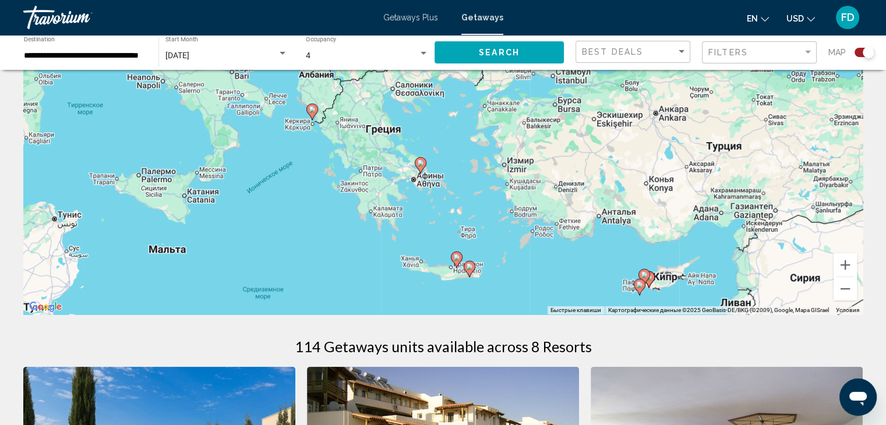
drag, startPoint x: 485, startPoint y: 146, endPoint x: 687, endPoint y: 297, distance: 252.7
click at [687, 297] on div "Чтобы активировать перетаскивание с помощью клавиатуры, нажмите Alt + Ввод. Пос…" at bounding box center [442, 140] width 839 height 350
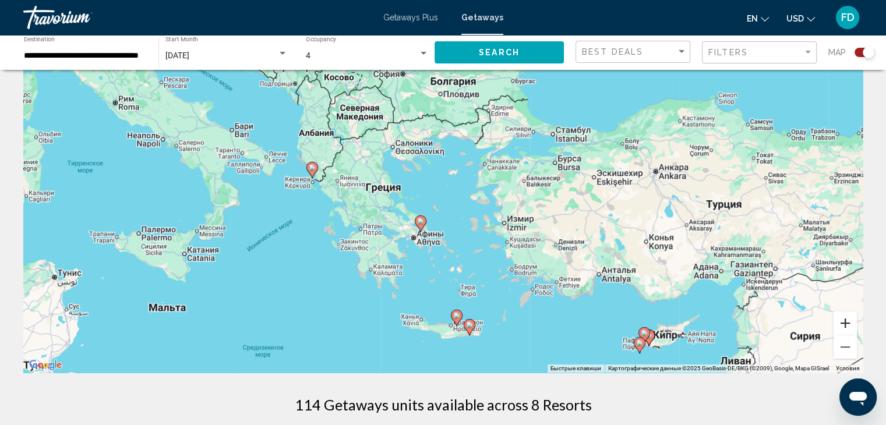
click at [839, 329] on button "Увеличить" at bounding box center [845, 323] width 23 height 23
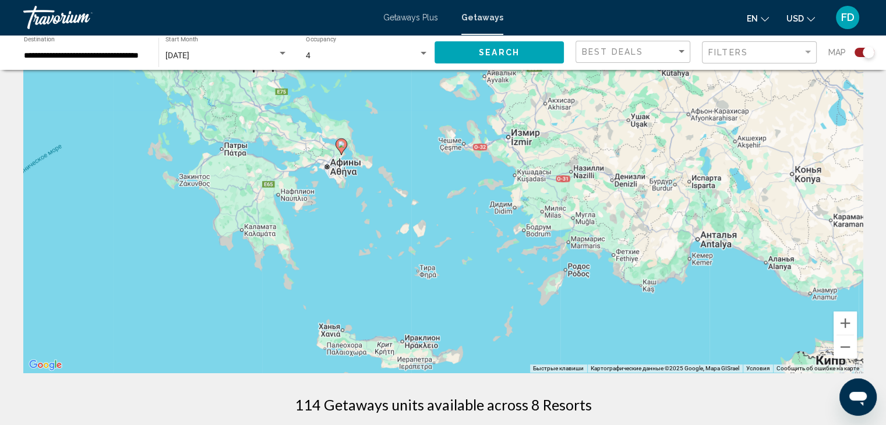
drag, startPoint x: 642, startPoint y: 295, endPoint x: 584, endPoint y: 182, distance: 126.4
click at [584, 182] on div "Чтобы активировать перетаскивание с помощью клавиатуры, нажмите Alt + Ввод. Пос…" at bounding box center [442, 198] width 839 height 350
click at [841, 325] on button "Увеличить" at bounding box center [845, 323] width 23 height 23
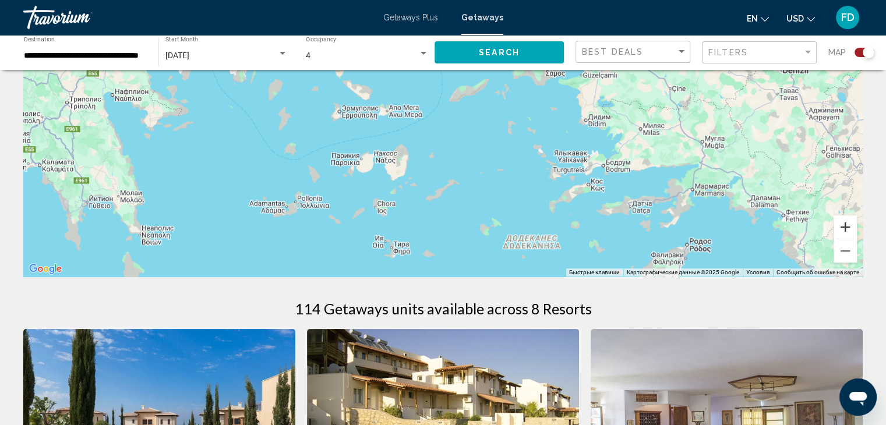
scroll to position [175, 0]
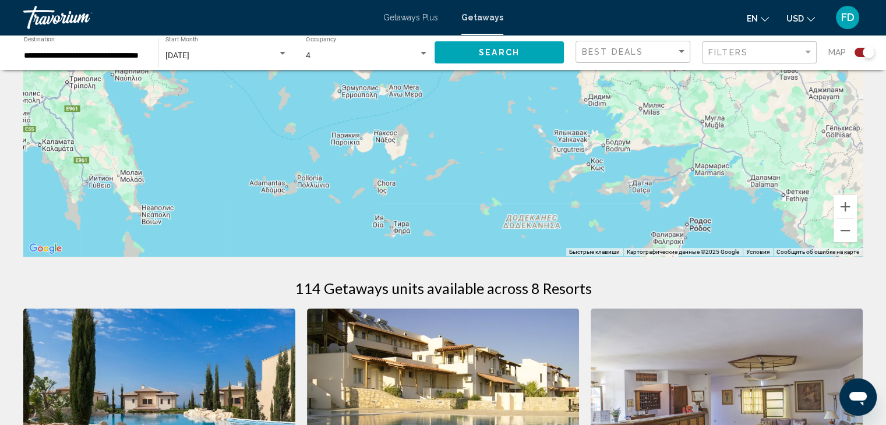
click at [545, 171] on div "Чтобы активировать перетаскивание с помощью клавиатуры, нажмите Alt + Ввод. Пос…" at bounding box center [442, 82] width 839 height 350
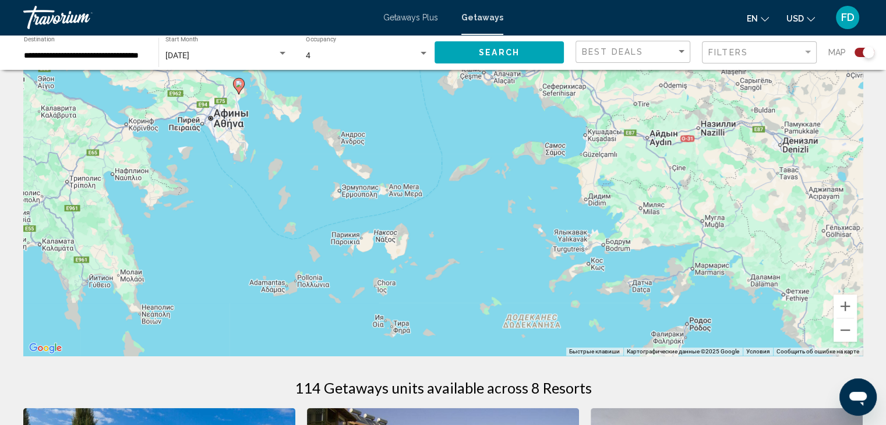
scroll to position [58, 0]
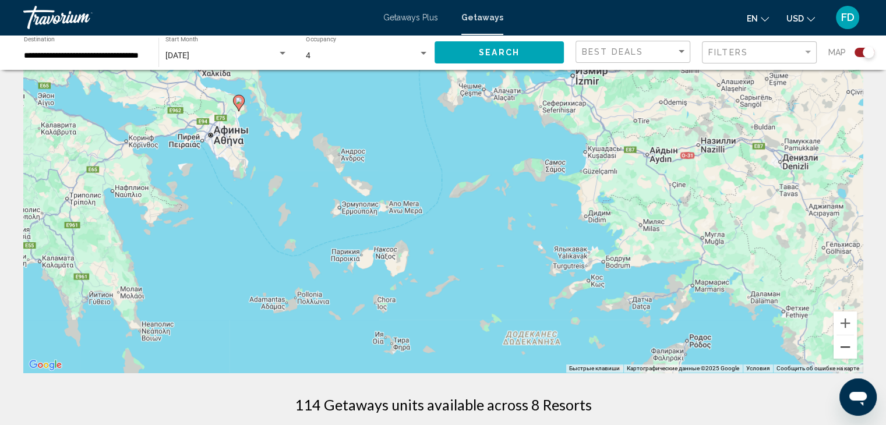
click at [850, 350] on button "Уменьшить" at bounding box center [845, 347] width 23 height 23
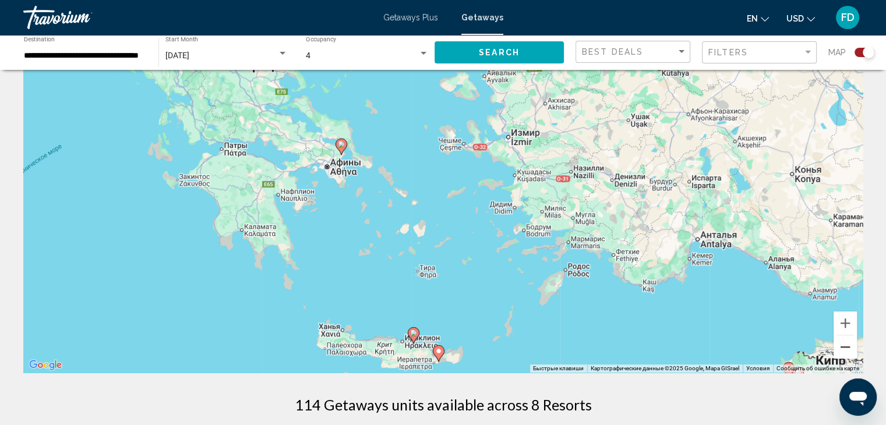
click at [845, 348] on button "Уменьшить" at bounding box center [845, 347] width 23 height 23
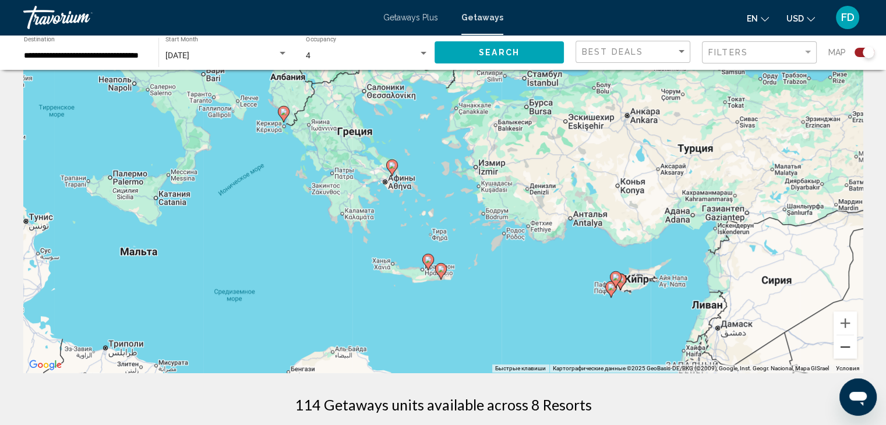
scroll to position [117, 0]
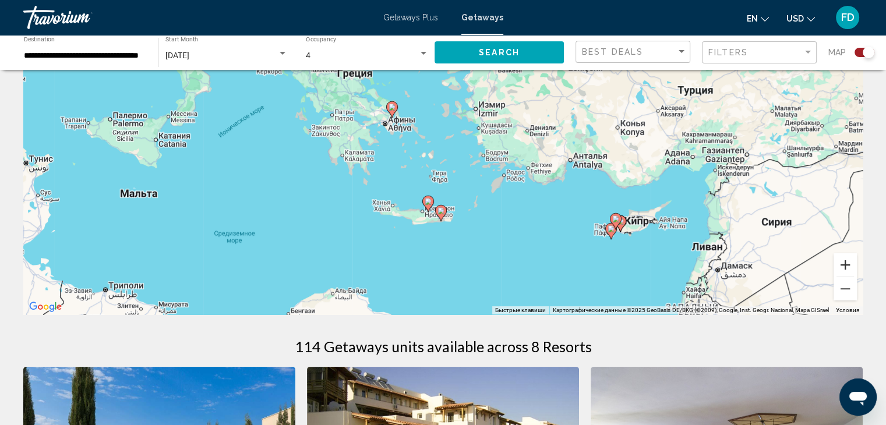
click at [848, 264] on button "Увеличить" at bounding box center [845, 264] width 23 height 23
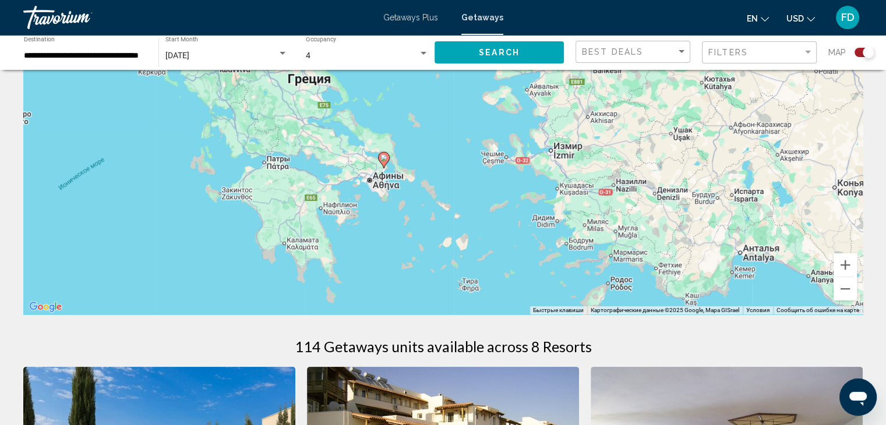
drag, startPoint x: 513, startPoint y: 168, endPoint x: 556, endPoint y: 242, distance: 85.6
click at [556, 242] on div "Чтобы активировать перетаскивание с помощью клавиатуры, нажмите Alt + Ввод. Пос…" at bounding box center [442, 140] width 839 height 350
click at [622, 259] on div "Чтобы активировать перетаскивание с помощью клавиатуры, нажмите Alt + Ввод. Пос…" at bounding box center [442, 140] width 839 height 350
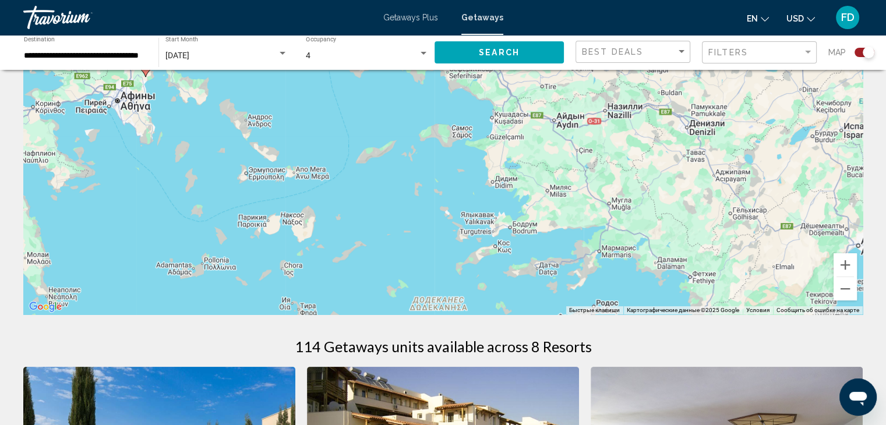
click at [622, 259] on div "Чтобы активировать перетаскивание с помощью клавиатуры, нажмите Alt + Ввод. Пос…" at bounding box center [442, 140] width 839 height 350
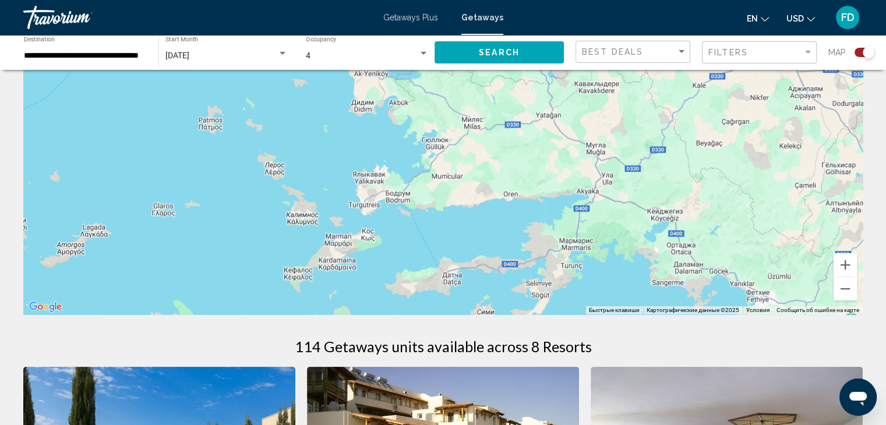
scroll to position [233, 0]
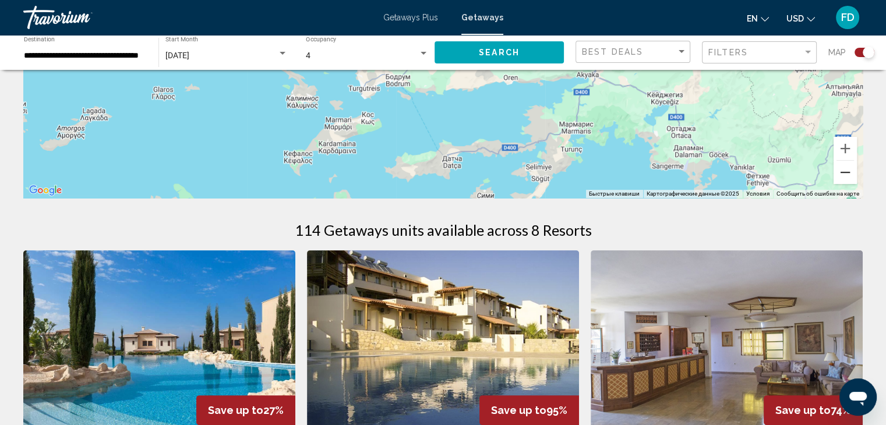
click at [855, 174] on button "Уменьшить" at bounding box center [845, 172] width 23 height 23
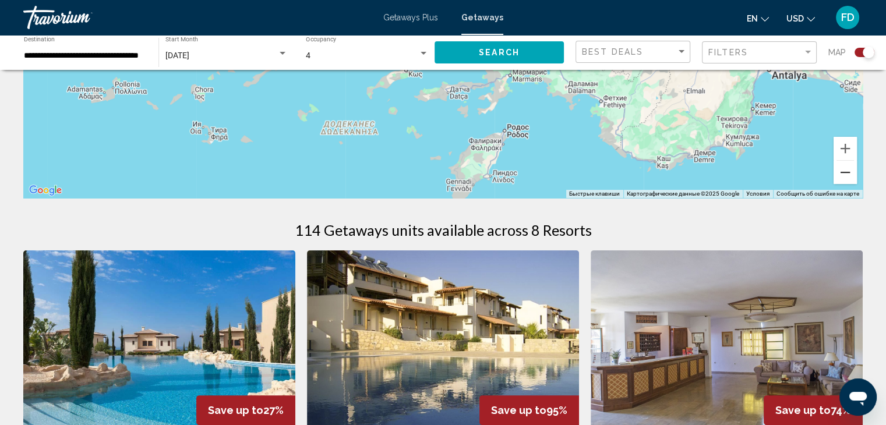
click at [853, 174] on button "Уменьшить" at bounding box center [845, 172] width 23 height 23
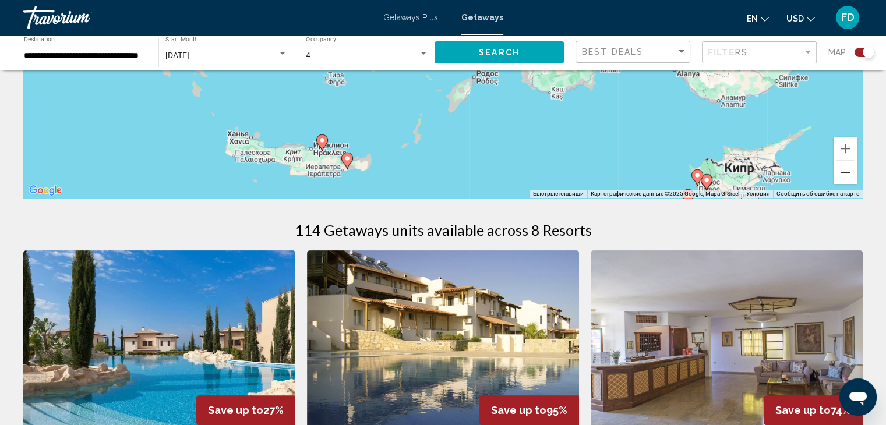
click at [853, 174] on button "Уменьшить" at bounding box center [845, 172] width 23 height 23
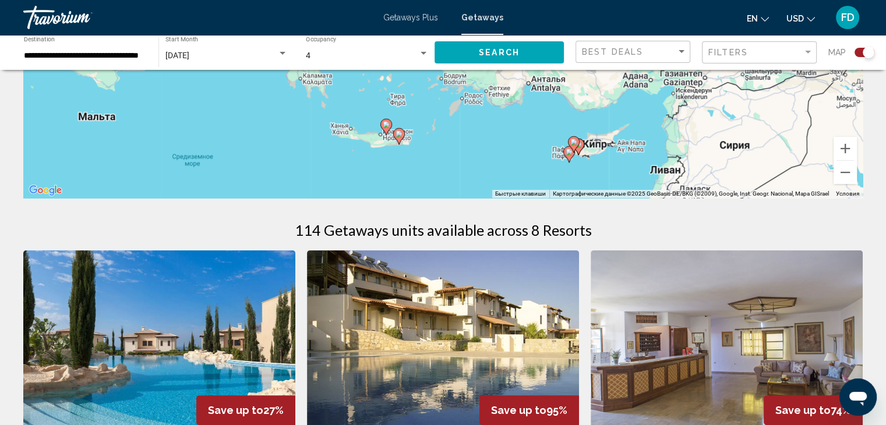
drag, startPoint x: 504, startPoint y: 124, endPoint x: 509, endPoint y: 216, distance: 92.2
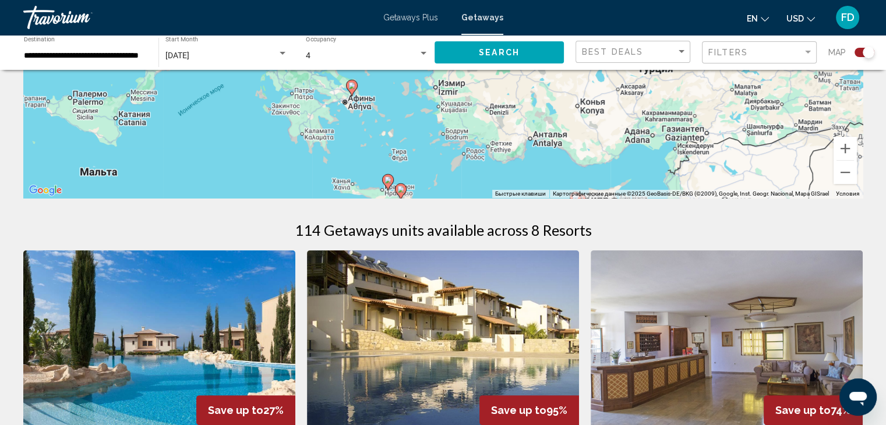
drag, startPoint x: 508, startPoint y: 137, endPoint x: 513, endPoint y: 183, distance: 46.3
click at [513, 183] on div "Чтобы активировать перетаскивание с помощью клавиатуры, нажмите Alt + Ввод. Пос…" at bounding box center [442, 24] width 839 height 350
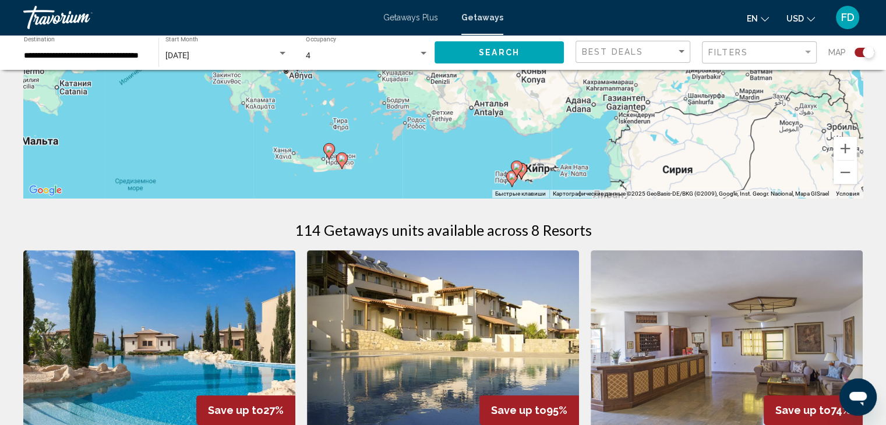
drag, startPoint x: 484, startPoint y: 128, endPoint x: 412, endPoint y: 54, distance: 103.0
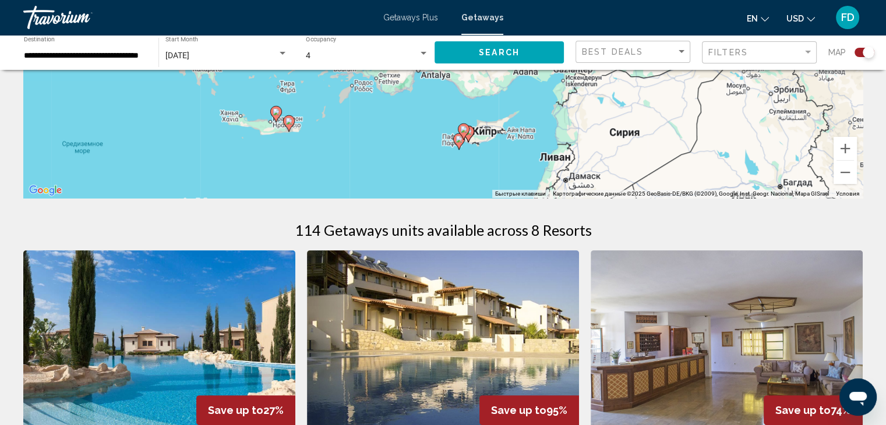
drag, startPoint x: 558, startPoint y: 147, endPoint x: 513, endPoint y: 121, distance: 52.5
click at [513, 121] on div "Чтобы активировать перетаскивание с помощью клавиатуры, нажмите Alt + Ввод. Пос…" at bounding box center [442, 24] width 839 height 350
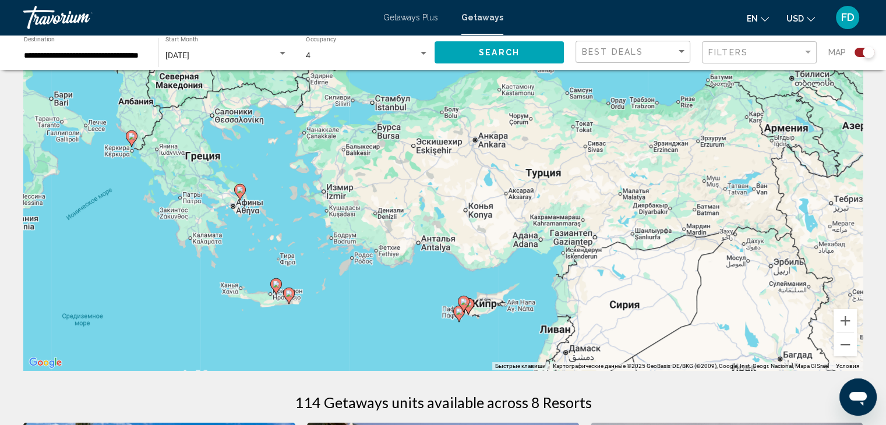
scroll to position [175, 0]
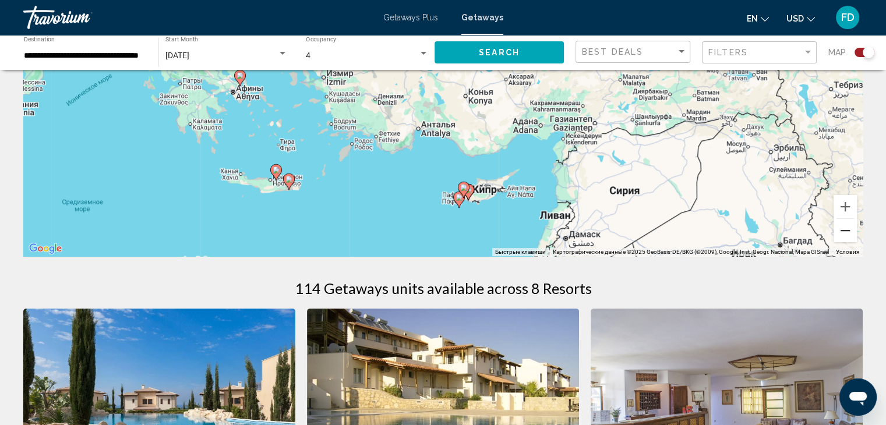
click at [849, 236] on button "Уменьшить" at bounding box center [845, 230] width 23 height 23
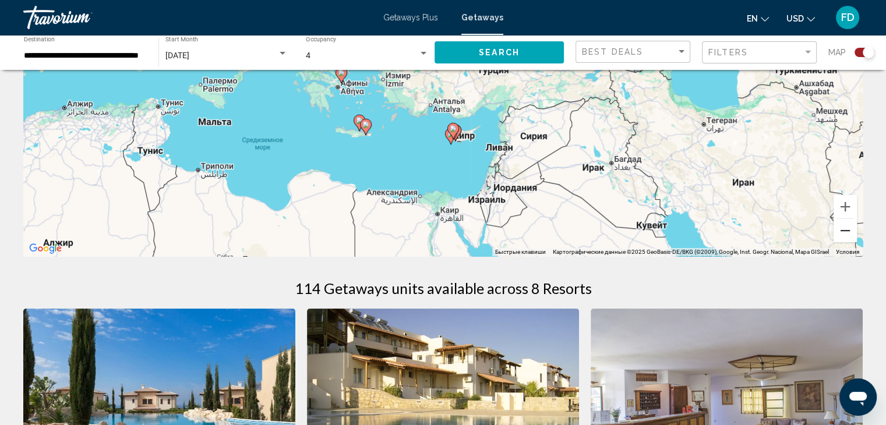
click at [849, 236] on button "Уменьшить" at bounding box center [845, 230] width 23 height 23
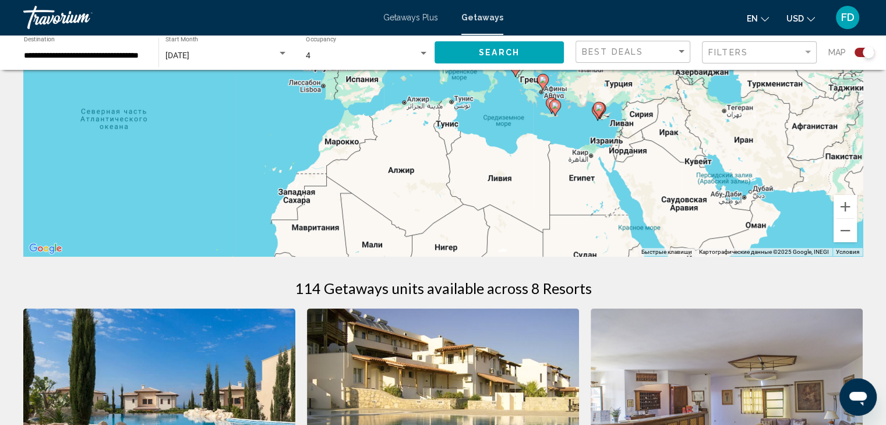
drag, startPoint x: 450, startPoint y: 178, endPoint x: 604, endPoint y: 186, distance: 154.6
click at [604, 186] on div "Чтобы активировать перетаскивание с помощью клавиатуры, нажмите Alt + Ввод. Пос…" at bounding box center [442, 82] width 839 height 350
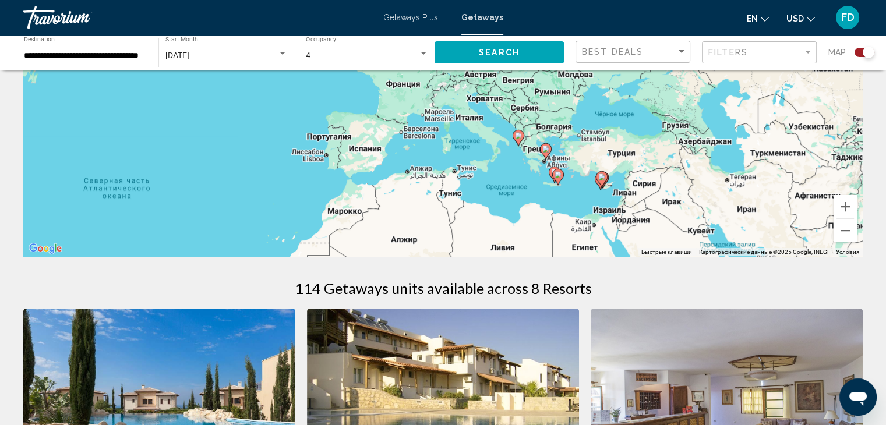
drag, startPoint x: 549, startPoint y: 177, endPoint x: 548, endPoint y: 250, distance: 73.4
click at [549, 253] on div "Чтобы активировать перетаскивание с помощью клавиатуры, нажмите Alt + Ввод. Пос…" at bounding box center [442, 82] width 839 height 350
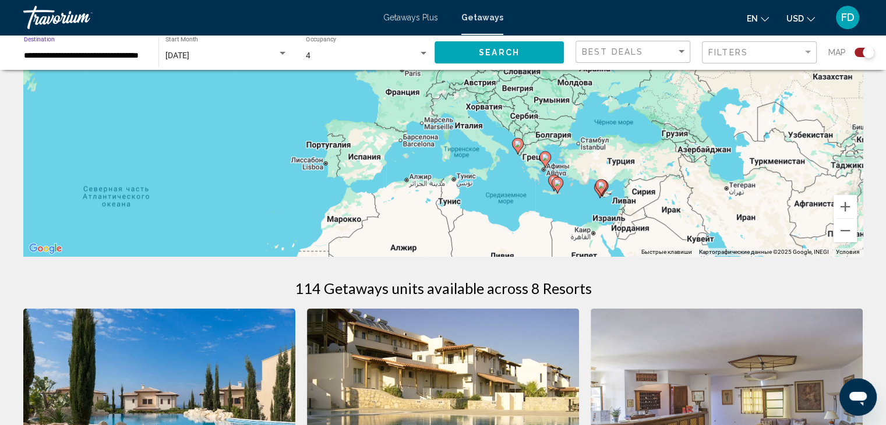
click at [103, 59] on input "**********" at bounding box center [85, 55] width 123 height 9
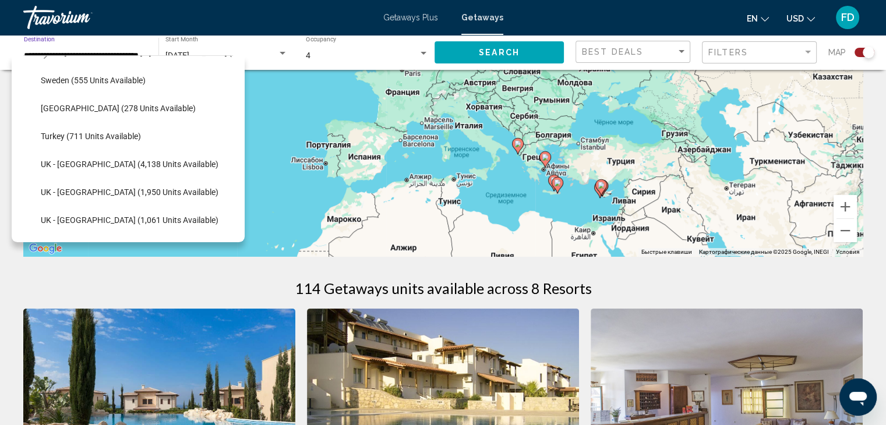
scroll to position [675, 0]
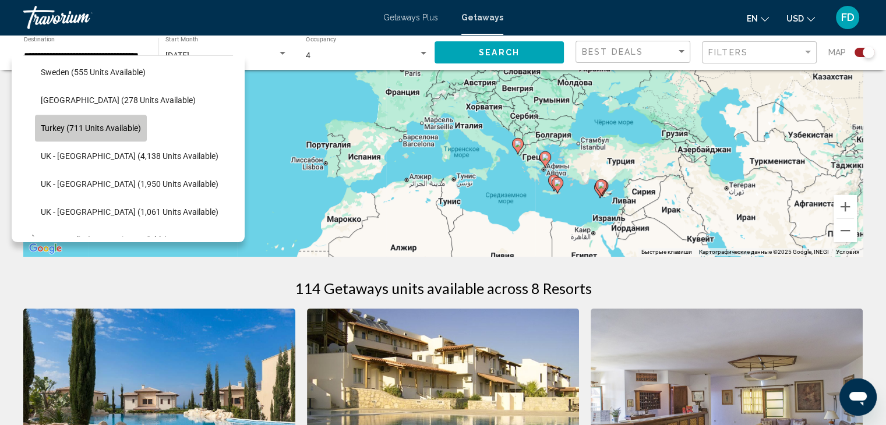
click at [45, 130] on span "Turkey (711 units available)" at bounding box center [91, 127] width 100 height 9
type input "**********"
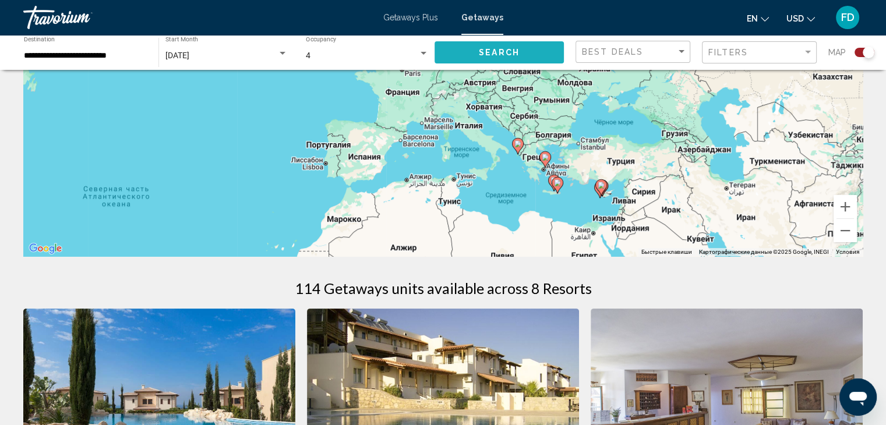
click at [509, 57] on button "Search" at bounding box center [499, 52] width 129 height 22
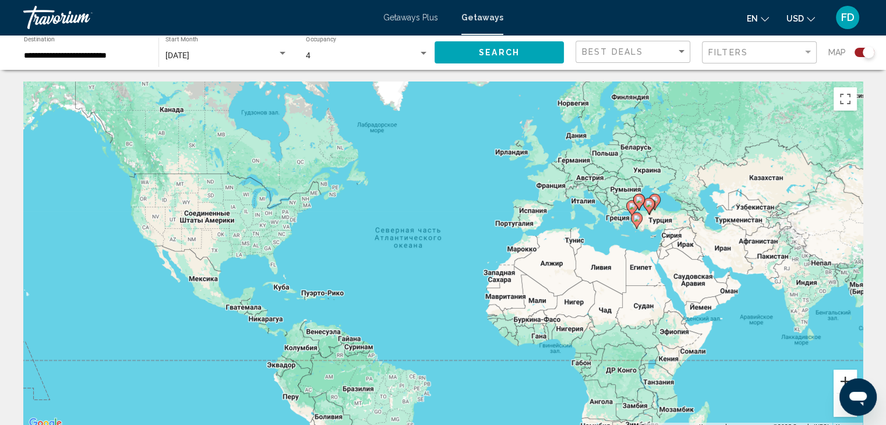
click at [839, 380] on button "Увеличить" at bounding box center [845, 381] width 23 height 23
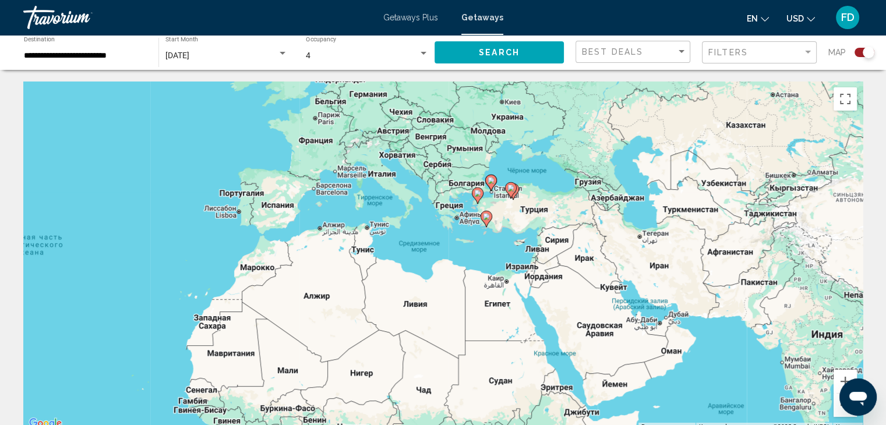
drag, startPoint x: 772, startPoint y: 274, endPoint x: 416, endPoint y: 299, distance: 357.4
click at [416, 299] on div "Чтобы активировать перетаскивание с помощью клавиатуры, нажмите Alt + Ввод. Пос…" at bounding box center [442, 257] width 839 height 350
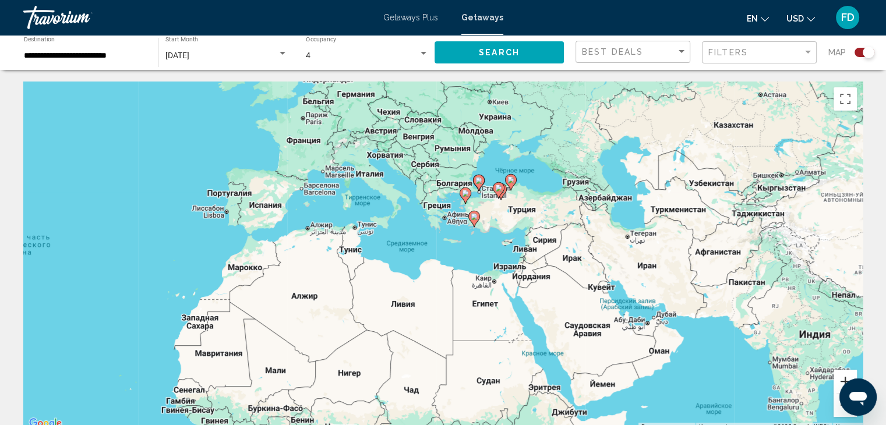
click at [839, 379] on button "Увеличить" at bounding box center [845, 381] width 23 height 23
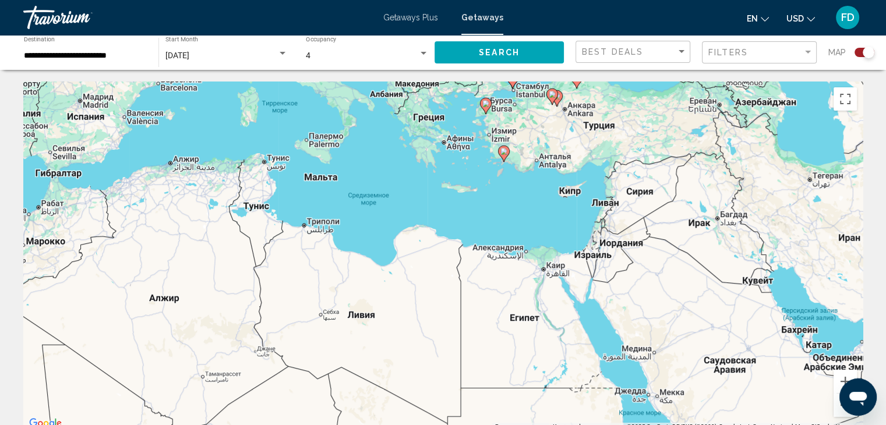
drag, startPoint x: 601, startPoint y: 228, endPoint x: 599, endPoint y: 189, distance: 39.7
click at [599, 189] on div "Чтобы активировать перетаскивание с помощью клавиатуры, нажмите Alt + Ввод. Пос…" at bounding box center [442, 257] width 839 height 350
click at [838, 383] on button "Увеличить" at bounding box center [845, 381] width 23 height 23
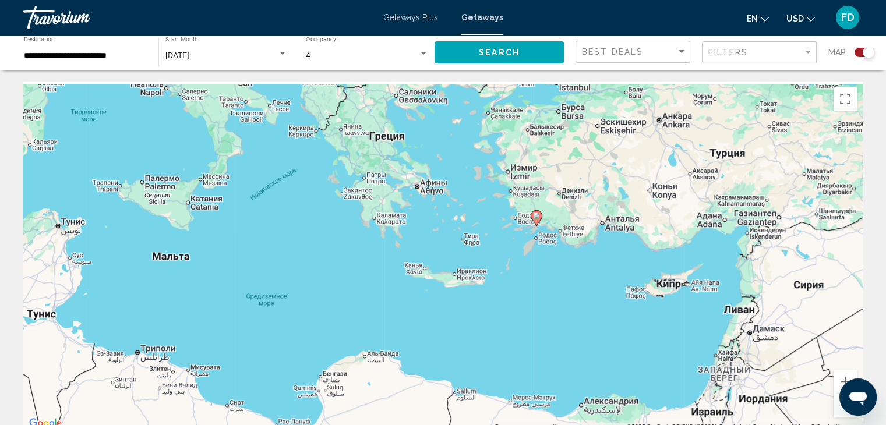
drag, startPoint x: 627, startPoint y: 195, endPoint x: 601, endPoint y: 366, distance: 173.3
click at [602, 367] on div "Чтобы активировать перетаскивание с помощью клавиатуры, нажмите Alt + Ввод. Пос…" at bounding box center [442, 257] width 839 height 350
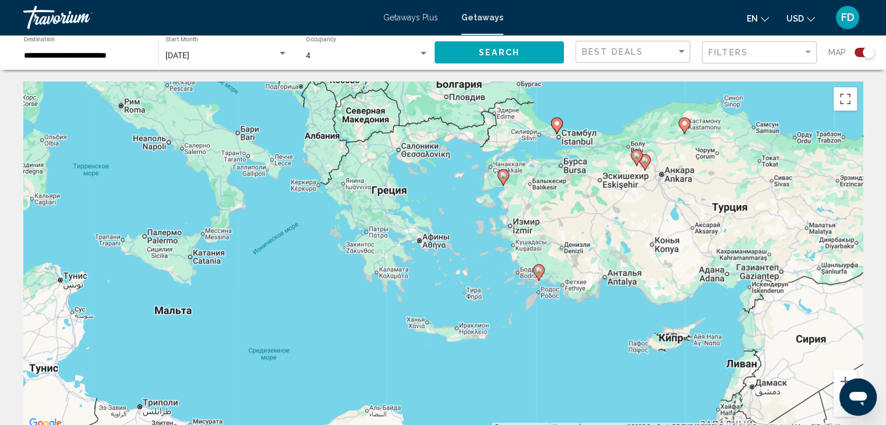
drag, startPoint x: 514, startPoint y: 276, endPoint x: 520, endPoint y: 303, distance: 27.3
click at [520, 303] on div "Чтобы активировать перетаскивание с помощью клавиатуры, нажмите Alt + Ввод. Пос…" at bounding box center [442, 257] width 839 height 350
click at [537, 276] on icon "Main content" at bounding box center [538, 272] width 10 height 15
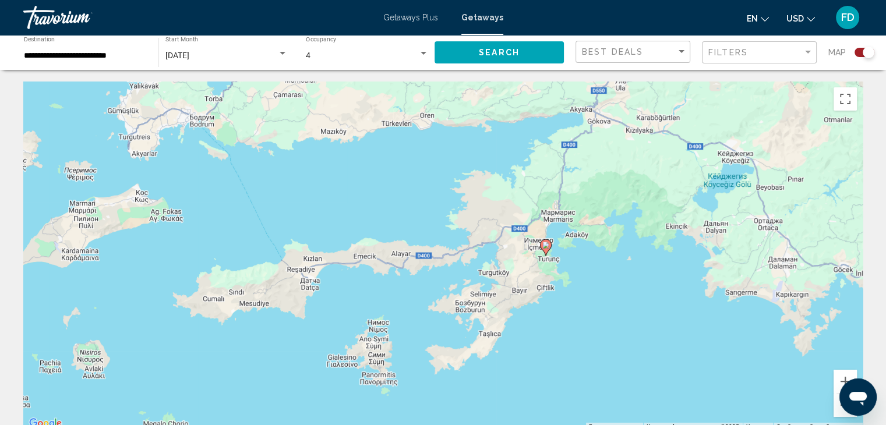
drag, startPoint x: 486, startPoint y: 286, endPoint x: 590, endPoint y: 286, distance: 103.7
click at [590, 286] on div "Чтобы активировать перетаскивание с помощью клавиатуры, нажмите Alt + Ввод. Пос…" at bounding box center [442, 257] width 839 height 350
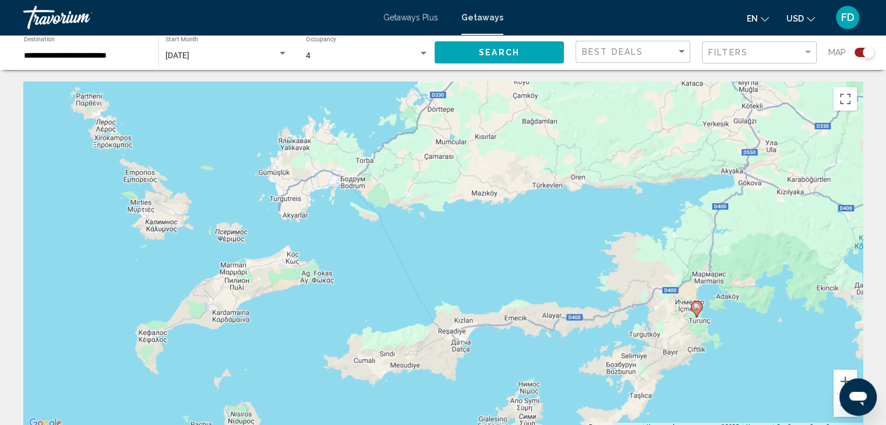
drag, startPoint x: 557, startPoint y: 336, endPoint x: 713, endPoint y: 397, distance: 167.3
click at [713, 397] on div "Чтобы активировать перетаскивание с помощью клавиатуры, нажмите Alt + Ввод. Пос…" at bounding box center [442, 257] width 839 height 350
click at [695, 308] on image "Main content" at bounding box center [696, 306] width 7 height 7
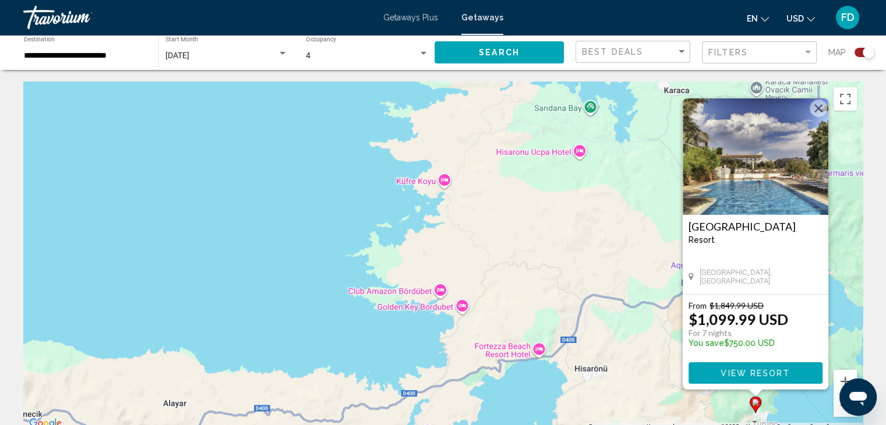
click at [816, 108] on button "Закрыть" at bounding box center [818, 108] width 17 height 17
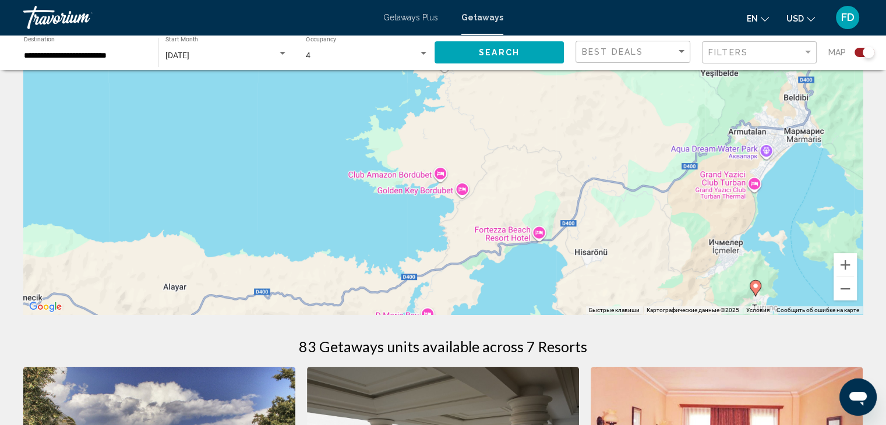
scroll to position [175, 0]
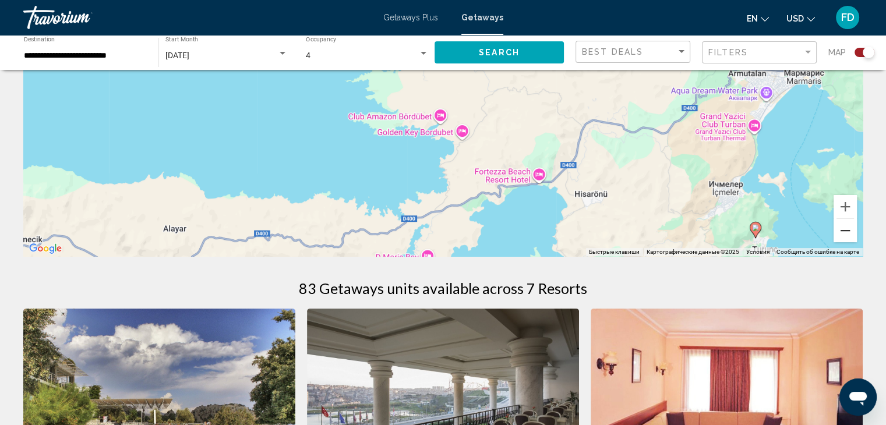
click at [842, 229] on button "Уменьшить" at bounding box center [845, 230] width 23 height 23
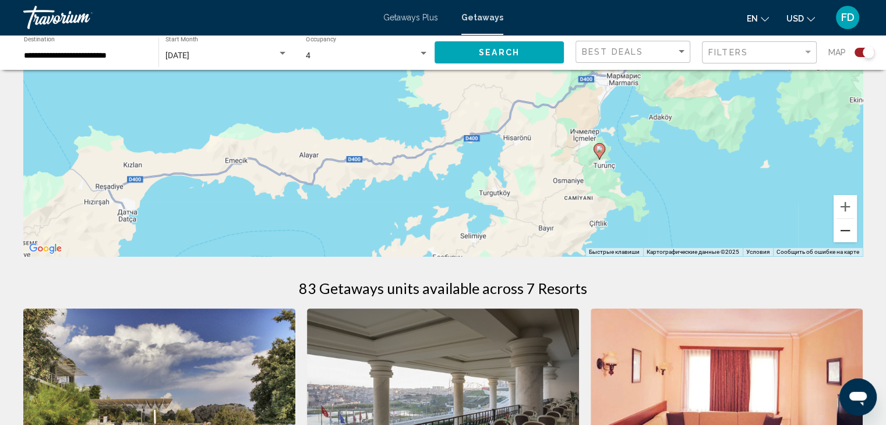
click at [842, 229] on button "Уменьшить" at bounding box center [845, 230] width 23 height 23
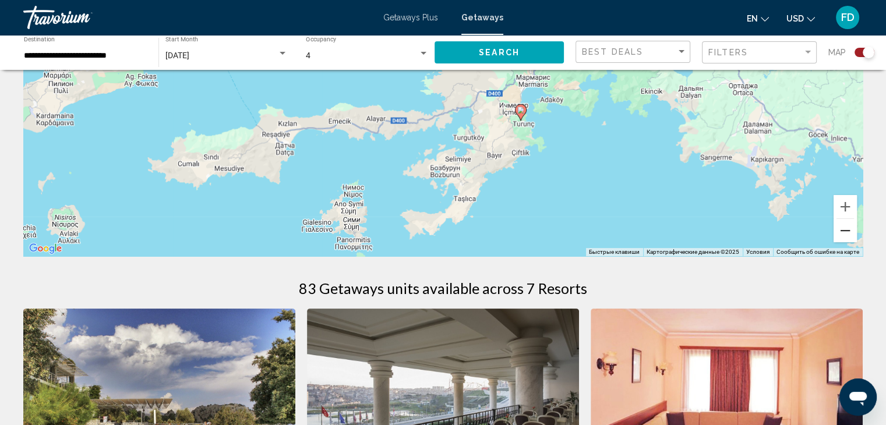
click at [842, 229] on button "Уменьшить" at bounding box center [845, 230] width 23 height 23
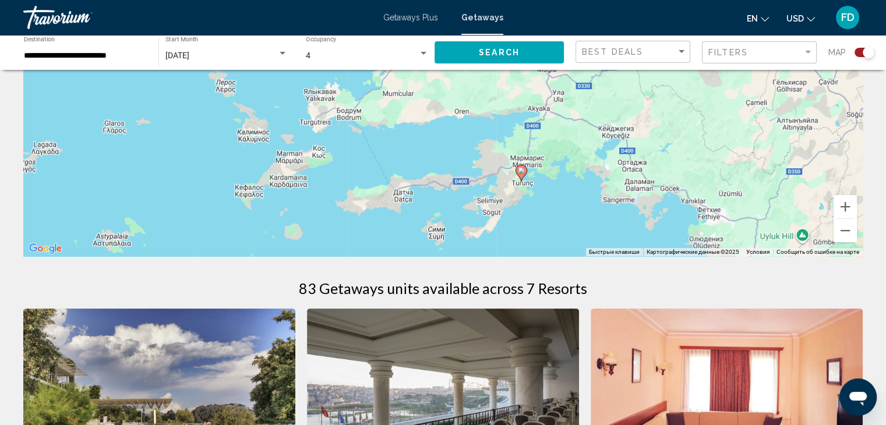
drag, startPoint x: 532, startPoint y: 149, endPoint x: 577, endPoint y: 242, distance: 103.7
click at [577, 242] on div "Чтобы активировать перетаскивание с помощью клавиатуры, нажмите Alt + Ввод. Пос…" at bounding box center [442, 82] width 839 height 350
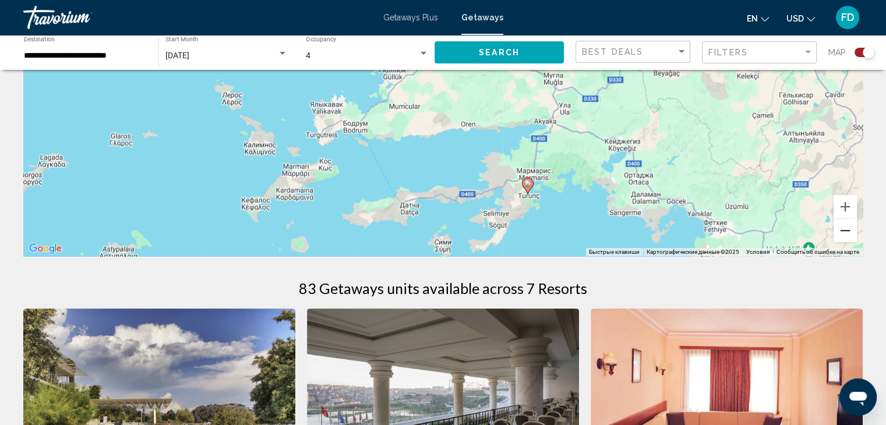
click at [839, 235] on button "Уменьшить" at bounding box center [845, 230] width 23 height 23
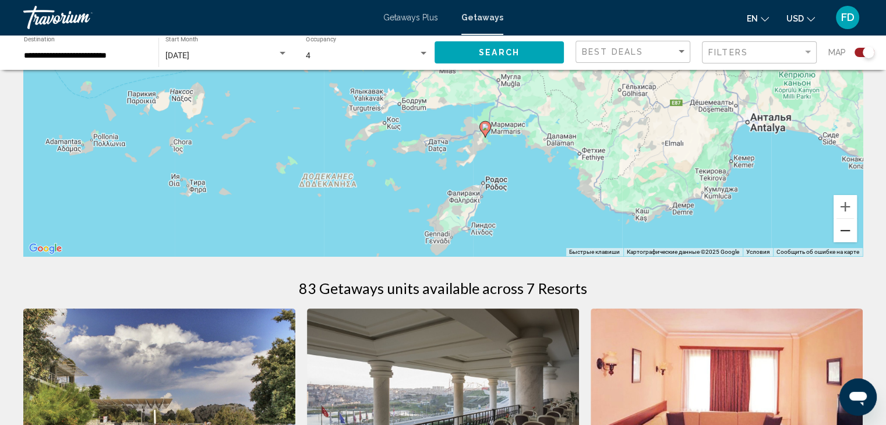
click at [839, 235] on button "Уменьшить" at bounding box center [845, 230] width 23 height 23
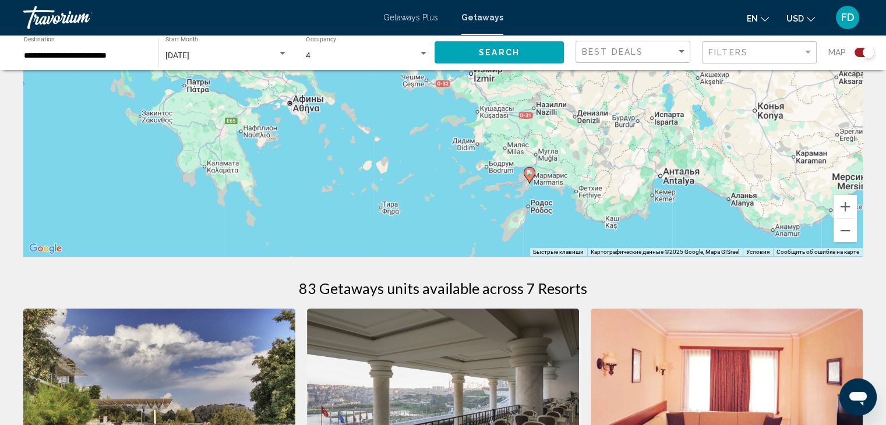
drag, startPoint x: 586, startPoint y: 157, endPoint x: 653, endPoint y: 239, distance: 106.0
click at [653, 239] on div "Чтобы активировать перетаскивание с помощью клавиатуры, нажмите Alt + Ввод. Пос…" at bounding box center [442, 82] width 839 height 350
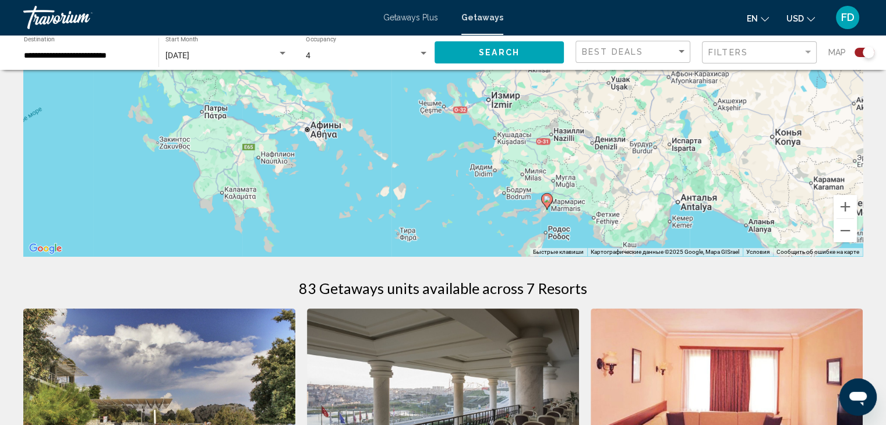
drag, startPoint x: 513, startPoint y: 150, endPoint x: 562, endPoint y: 215, distance: 81.6
click at [562, 215] on div "Чтобы активировать перетаскивание с помощью клавиатуры, нажмите Alt + Ввод. Пос…" at bounding box center [442, 82] width 839 height 350
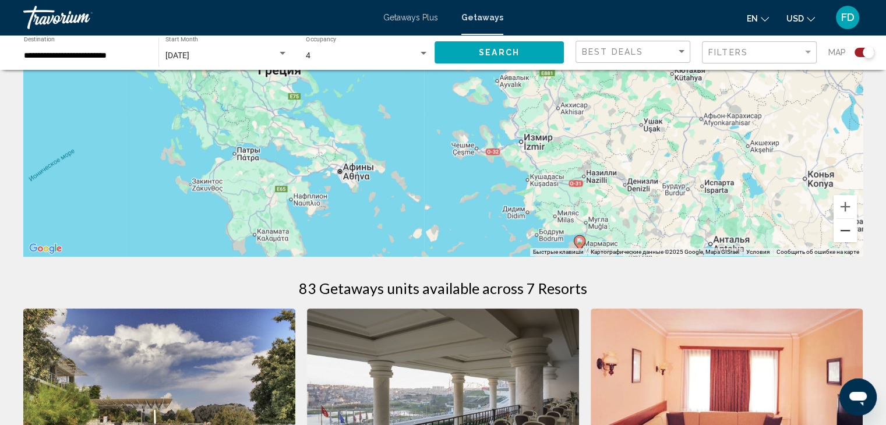
click at [841, 236] on button "Уменьшить" at bounding box center [845, 230] width 23 height 23
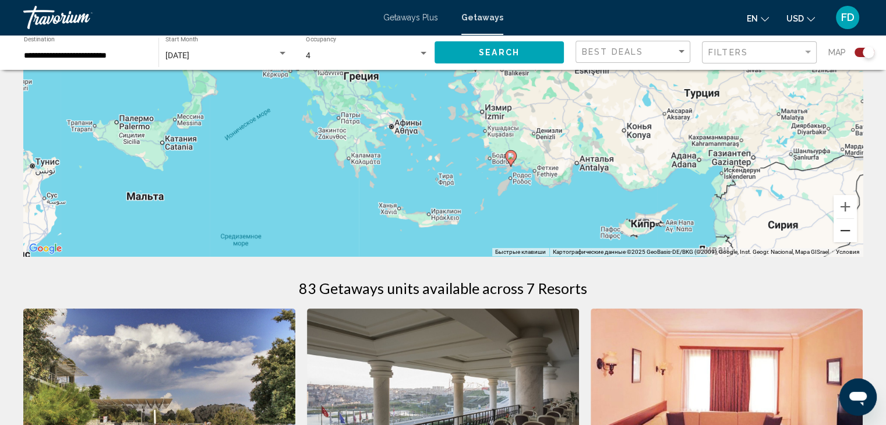
click at [842, 235] on button "Уменьшить" at bounding box center [845, 230] width 23 height 23
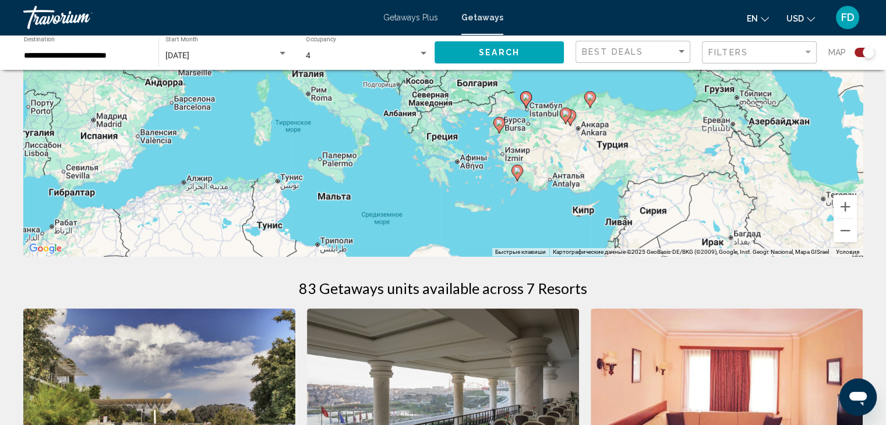
drag, startPoint x: 524, startPoint y: 136, endPoint x: 566, endPoint y: 199, distance: 74.8
click at [566, 199] on div "Чтобы активировать перетаскивание с помощью клавиатуры, нажмите Alt + Ввод. Пос…" at bounding box center [442, 82] width 839 height 350
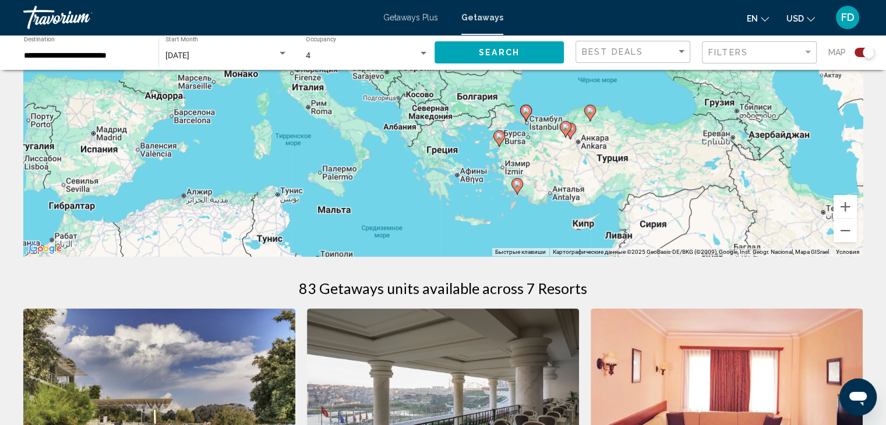
drag, startPoint x: 569, startPoint y: 138, endPoint x: 564, endPoint y: 160, distance: 22.6
click at [564, 160] on div "Чтобы активировать перетаскивание с помощью клавиатуры, нажмите Alt + Ввод. Пос…" at bounding box center [442, 82] width 839 height 350
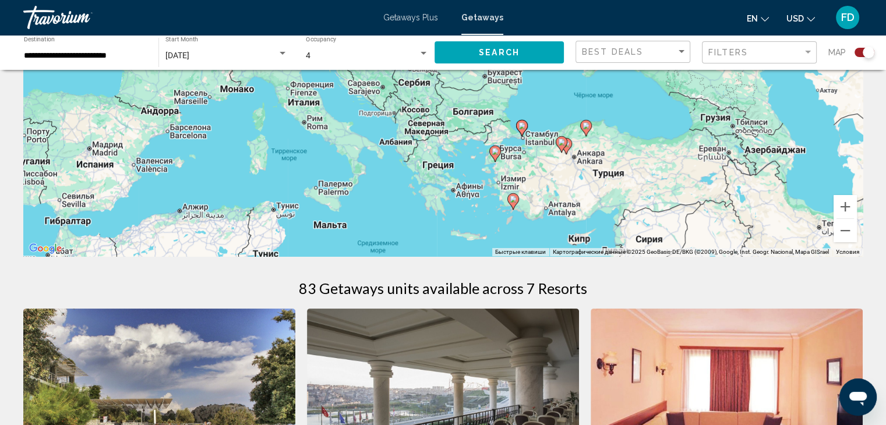
click at [588, 127] on image "Main content" at bounding box center [586, 125] width 7 height 7
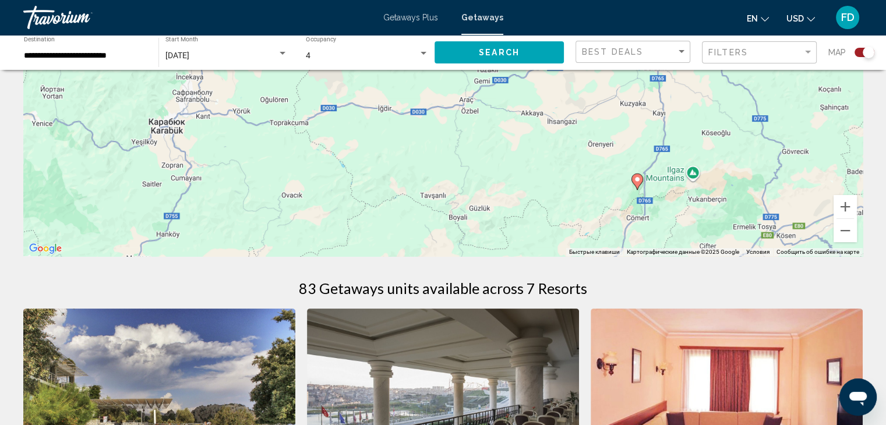
drag, startPoint x: 520, startPoint y: 134, endPoint x: 718, endPoint y: 243, distance: 226.3
click at [714, 243] on div "Чтобы активировать перетаскивание с помощью клавиатуры, нажмите Alt + Ввод. Пос…" at bounding box center [442, 82] width 839 height 350
click at [848, 231] on button "Уменьшить" at bounding box center [845, 230] width 23 height 23
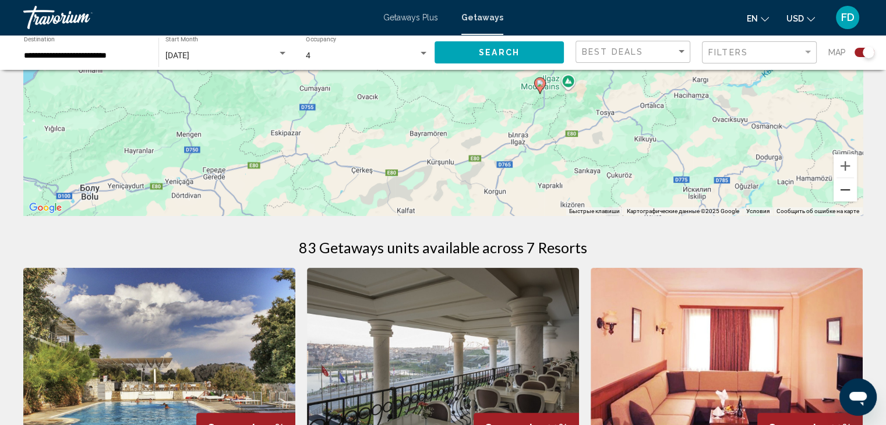
scroll to position [233, 0]
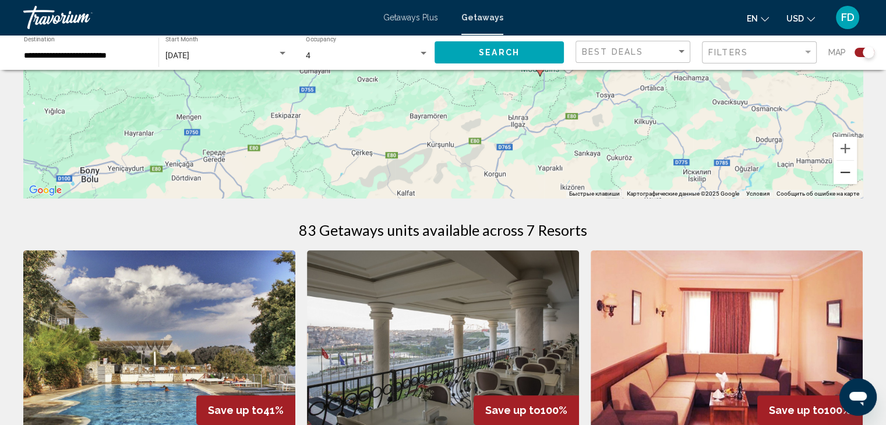
click at [841, 177] on button "Уменьшить" at bounding box center [845, 172] width 23 height 23
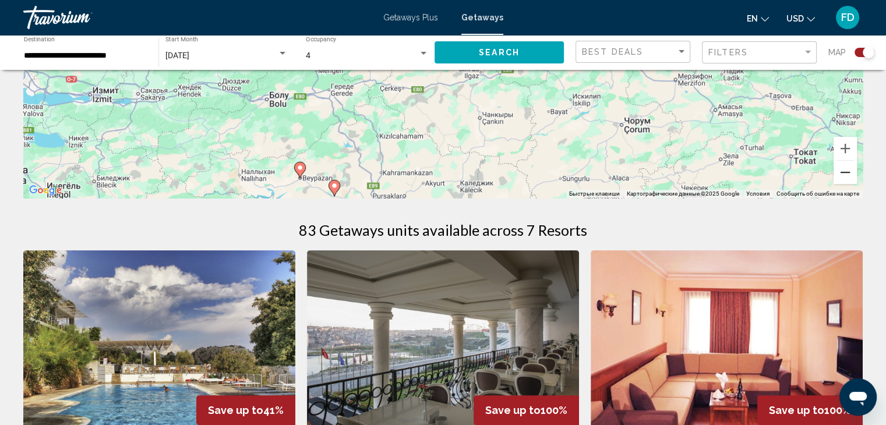
click at [837, 176] on button "Уменьшить" at bounding box center [845, 172] width 23 height 23
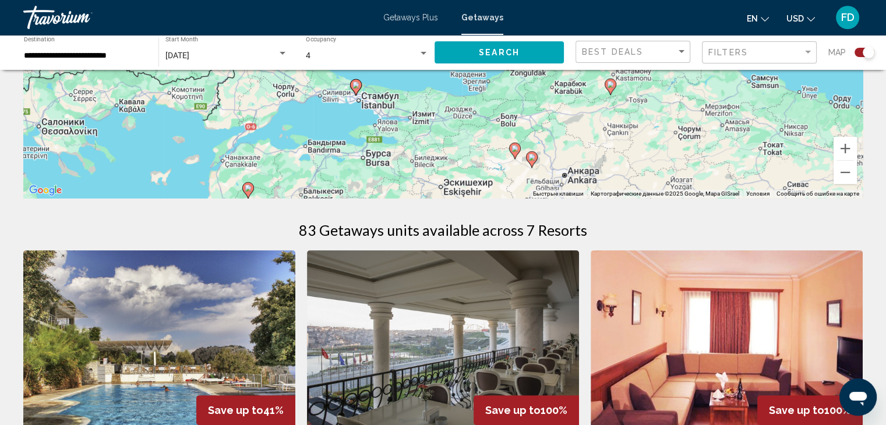
drag, startPoint x: 500, startPoint y: 122, endPoint x: 643, endPoint y: 182, distance: 155.4
click at [643, 182] on div "Чтобы активировать перетаскивание с помощью клавиатуры, нажмите Alt + Ввод. Пос…" at bounding box center [442, 24] width 839 height 350
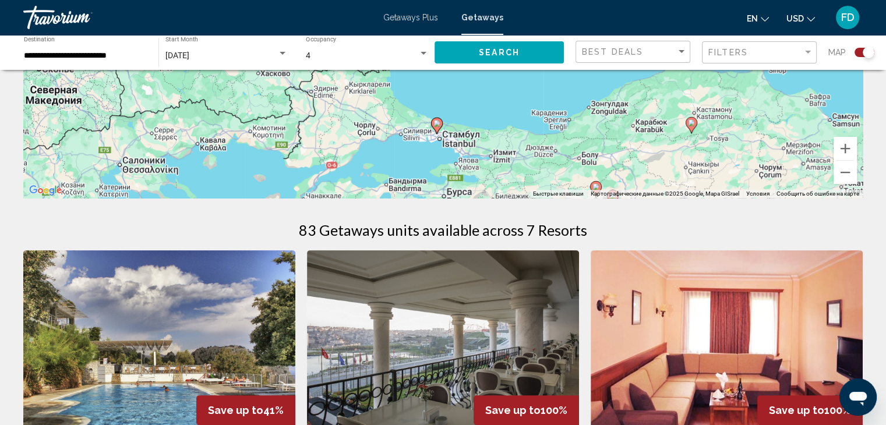
drag, startPoint x: 576, startPoint y: 136, endPoint x: 648, endPoint y: 165, distance: 77.9
click at [648, 165] on div "Чтобы активировать перетаскивание с помощью клавиатуры, нажмите Alt + Ввод. Пос…" at bounding box center [442, 24] width 839 height 350
click at [437, 128] on icon "Main content" at bounding box center [436, 125] width 10 height 15
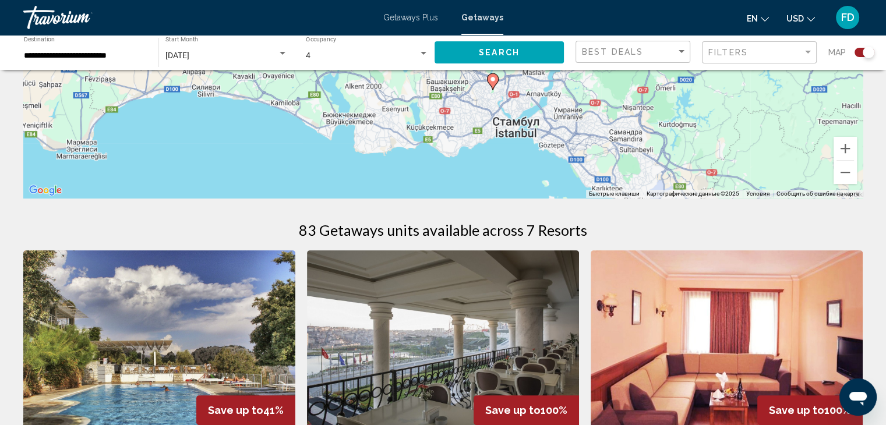
drag, startPoint x: 443, startPoint y: 121, endPoint x: 504, endPoint y: 207, distance: 106.0
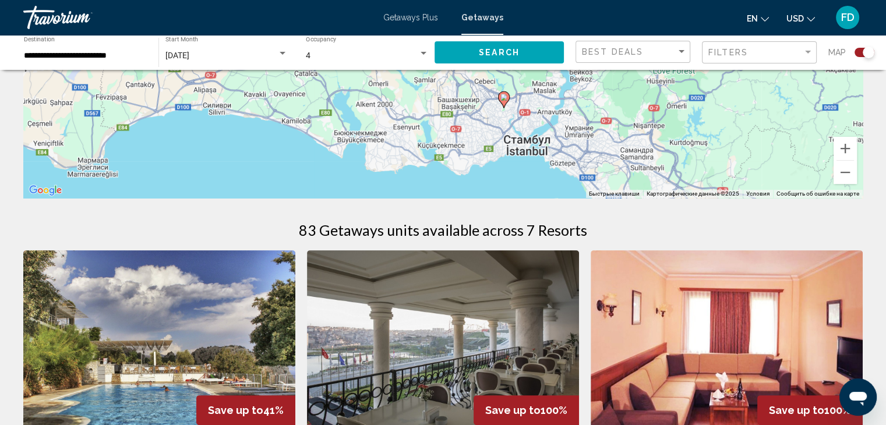
click at [505, 103] on icon "Main content" at bounding box center [503, 99] width 10 height 15
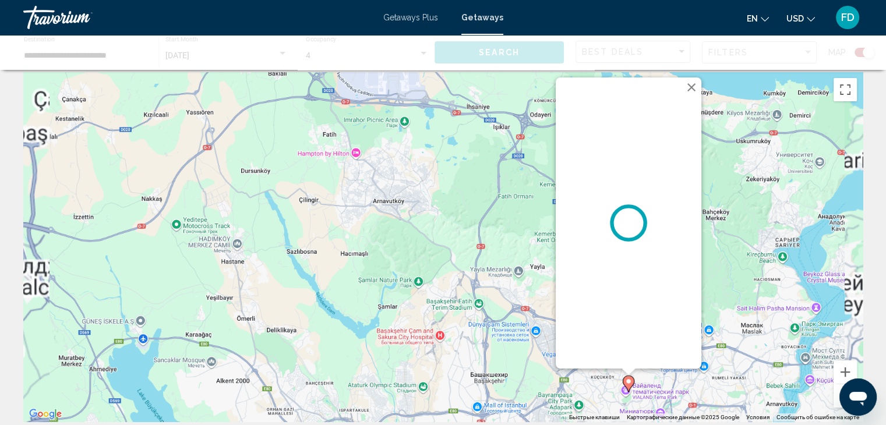
scroll to position [0, 0]
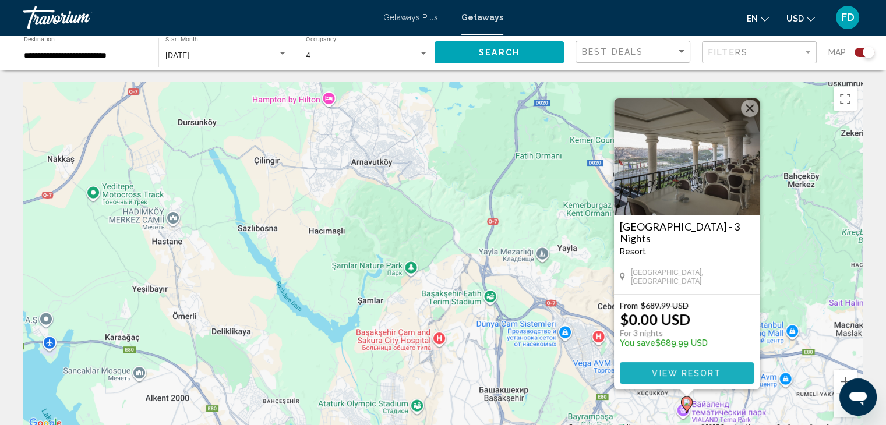
click at [703, 375] on span "View Resort" at bounding box center [686, 373] width 69 height 9
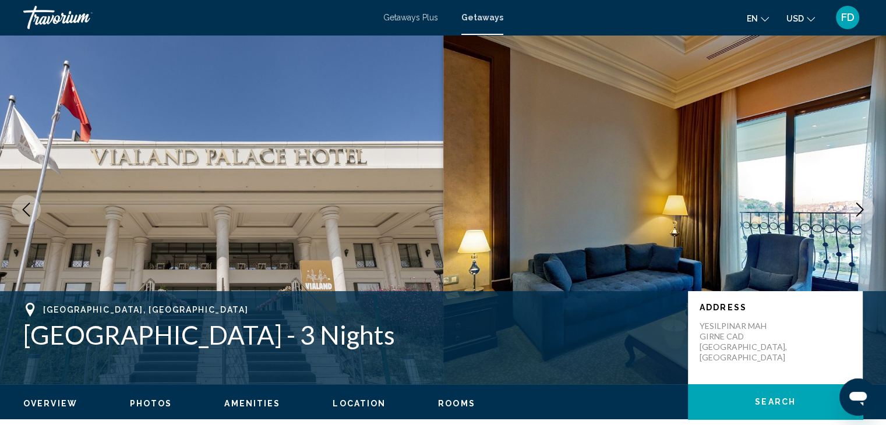
scroll to position [58, 0]
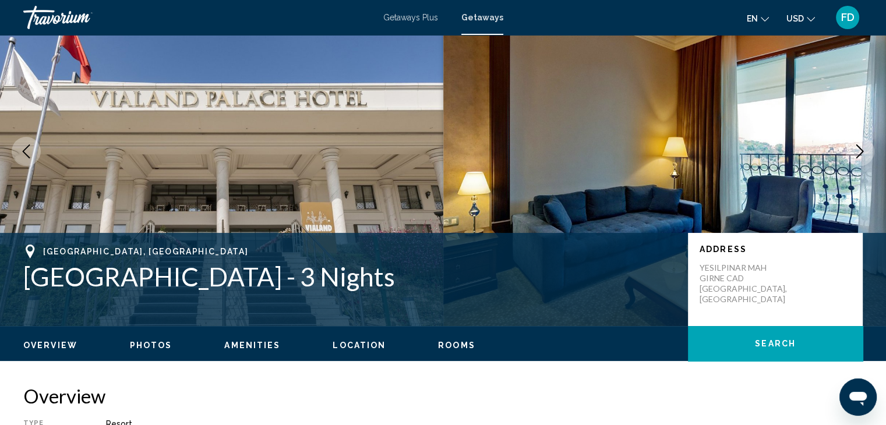
click at [855, 149] on icon "Next image" at bounding box center [860, 151] width 14 height 14
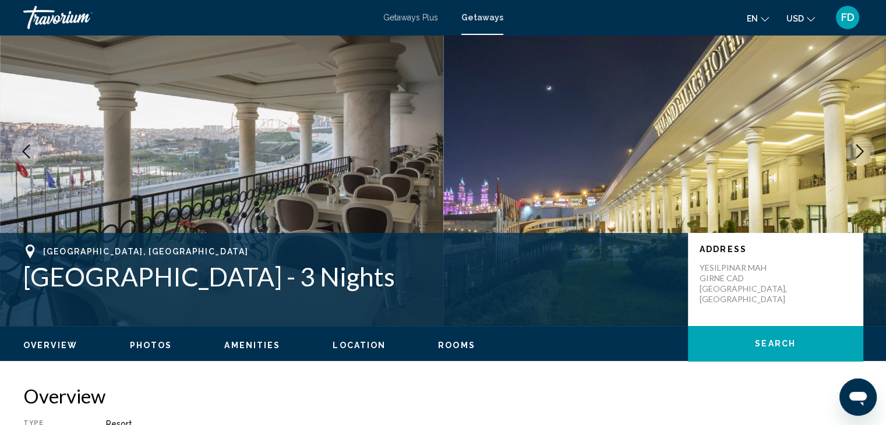
click at [855, 149] on icon "Next image" at bounding box center [860, 151] width 14 height 14
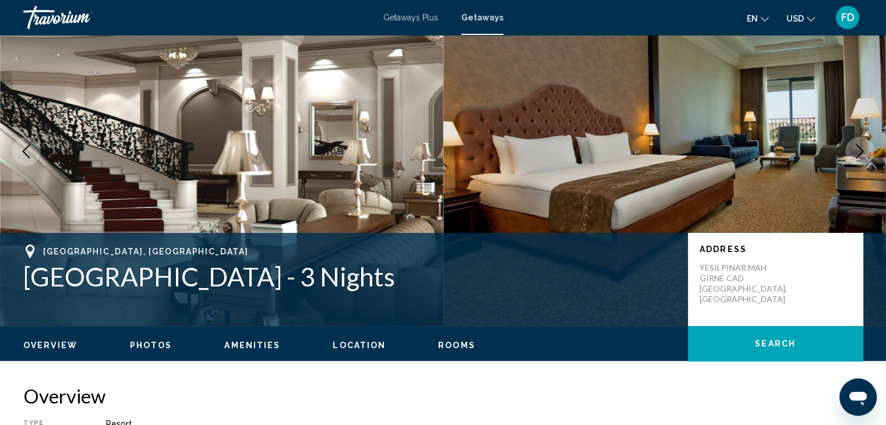
click at [855, 149] on icon "Next image" at bounding box center [860, 151] width 14 height 14
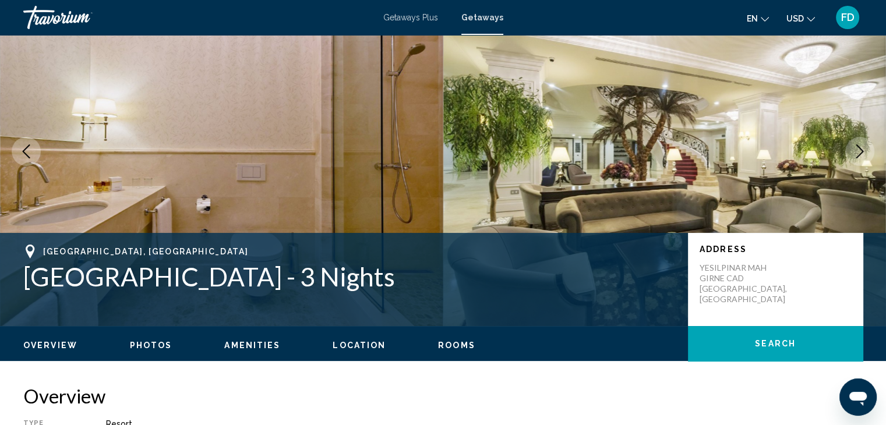
click at [855, 149] on icon "Next image" at bounding box center [860, 151] width 14 height 14
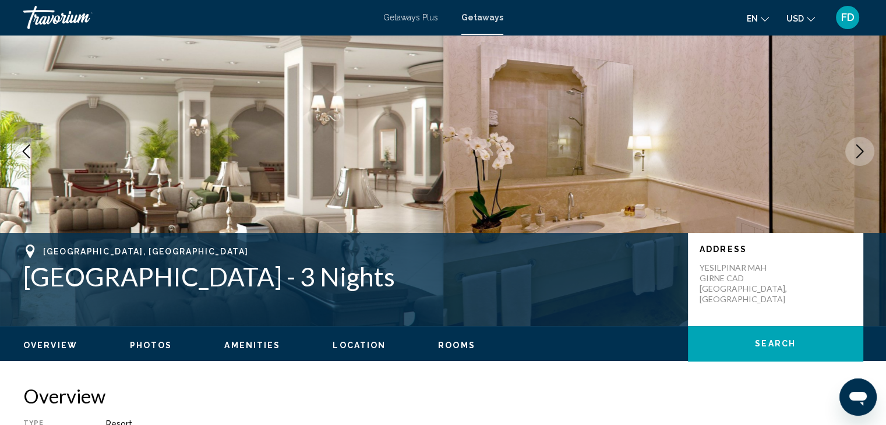
click at [855, 149] on icon "Next image" at bounding box center [860, 151] width 14 height 14
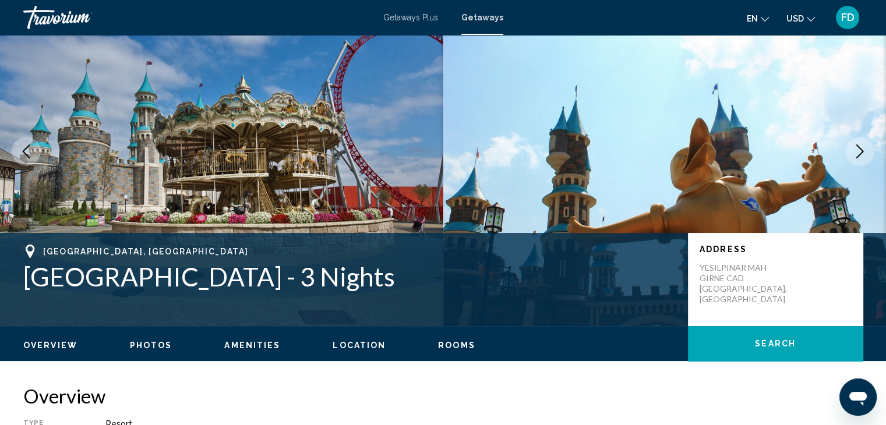
click at [864, 150] on icon "Next image" at bounding box center [860, 151] width 14 height 14
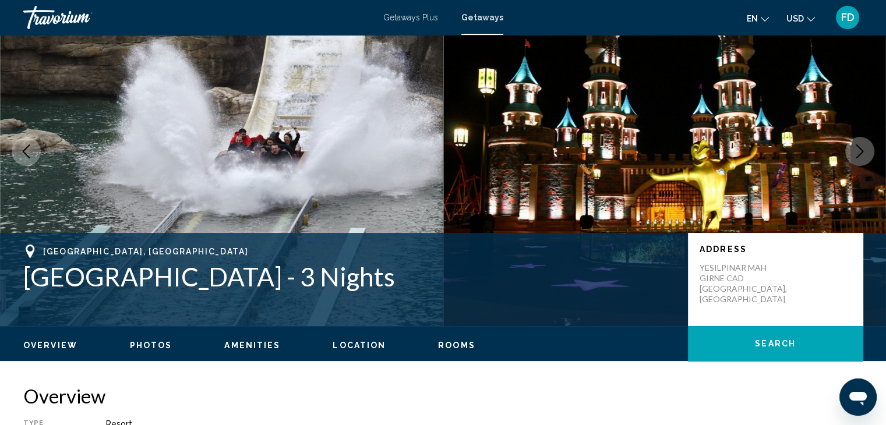
click at [864, 150] on icon "Next image" at bounding box center [860, 151] width 14 height 14
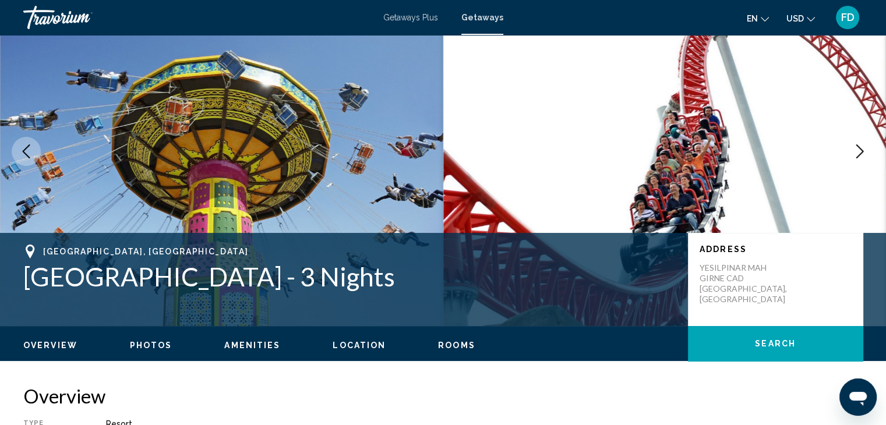
click at [864, 150] on icon "Next image" at bounding box center [860, 151] width 14 height 14
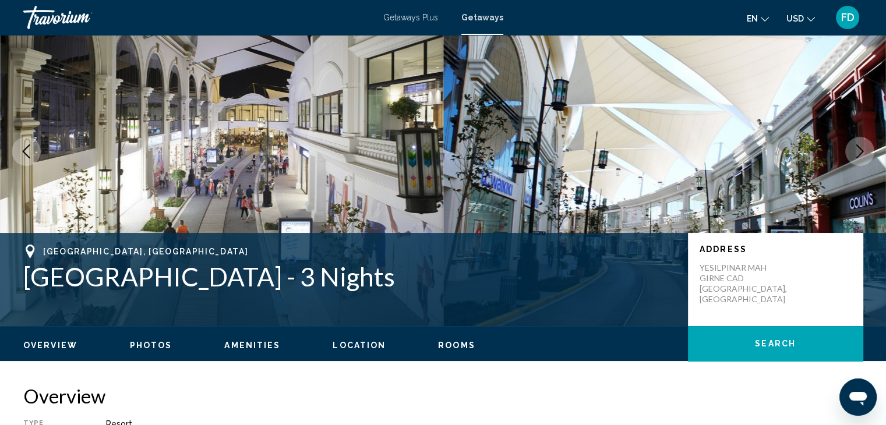
click at [864, 150] on icon "Next image" at bounding box center [860, 151] width 14 height 14
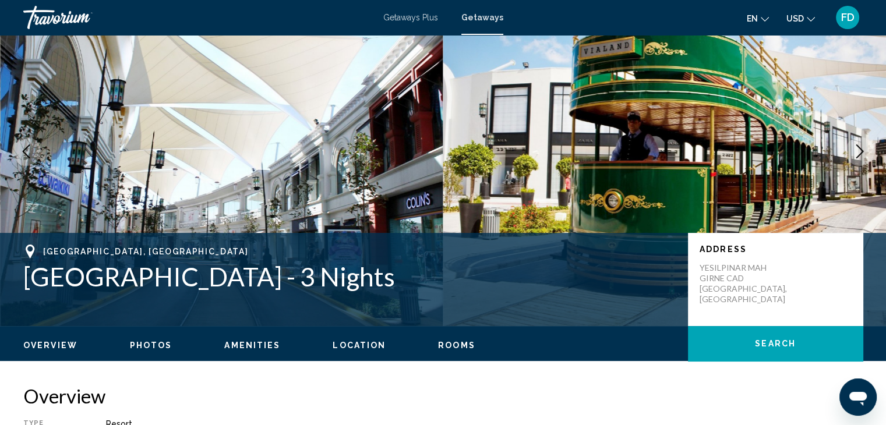
click at [864, 150] on icon "Next image" at bounding box center [860, 151] width 14 height 14
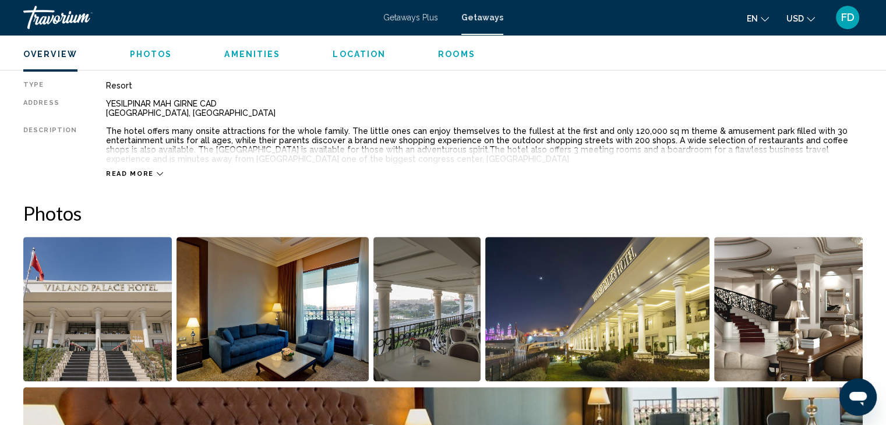
scroll to position [408, 0]
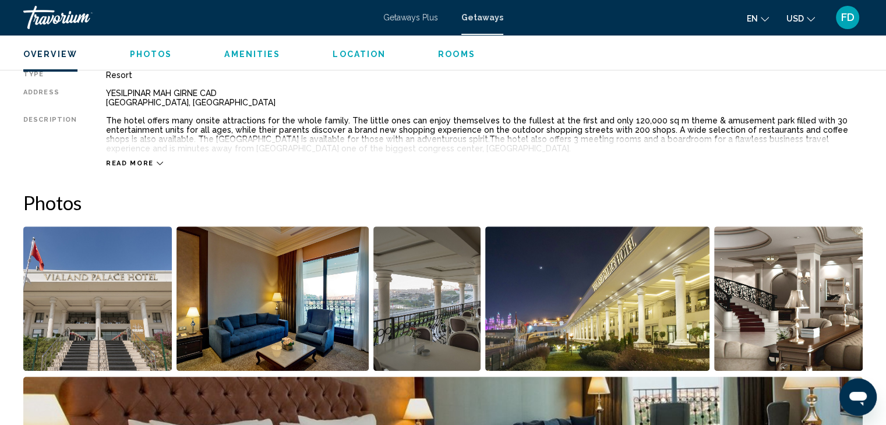
click at [149, 160] on div "Read more" at bounding box center [134, 164] width 57 height 8
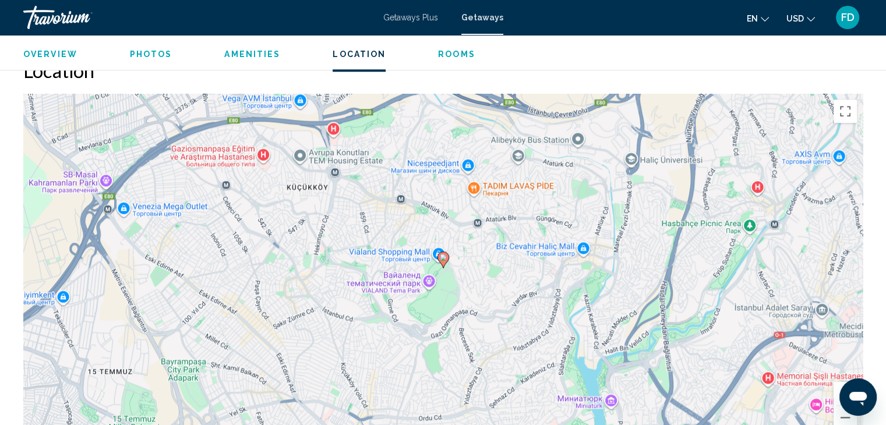
scroll to position [1209, 0]
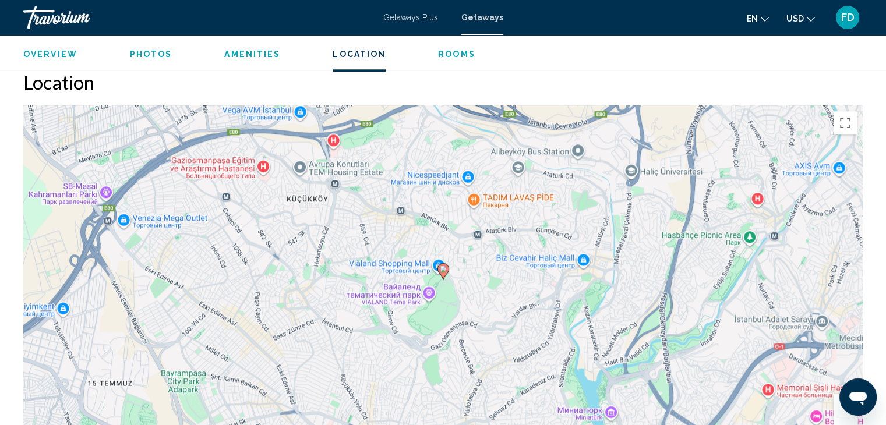
click at [408, 17] on span "Getaways Plus" at bounding box center [410, 17] width 55 height 9
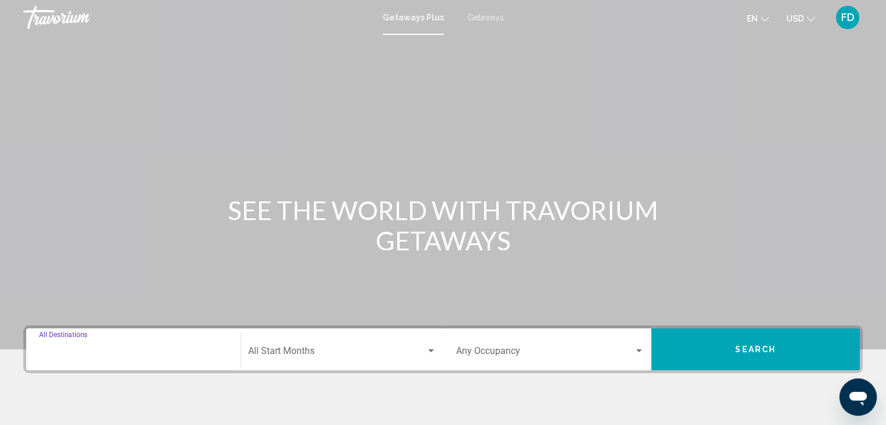
click at [168, 350] on input "Destination All Destinations" at bounding box center [133, 353] width 189 height 10
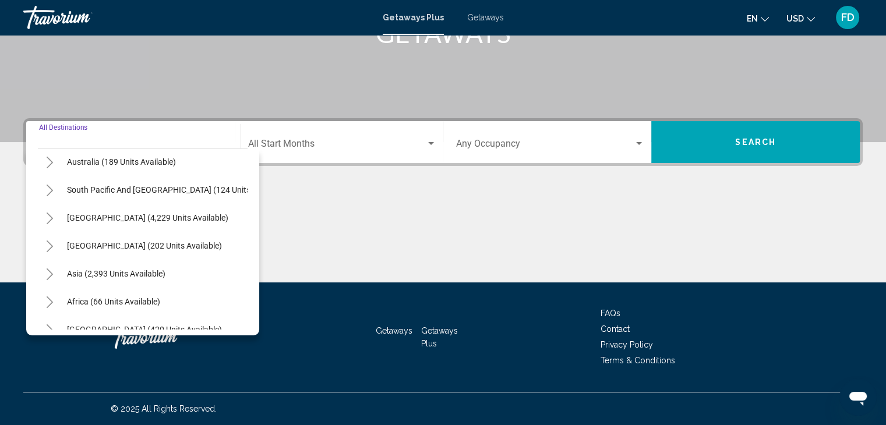
scroll to position [197, 0]
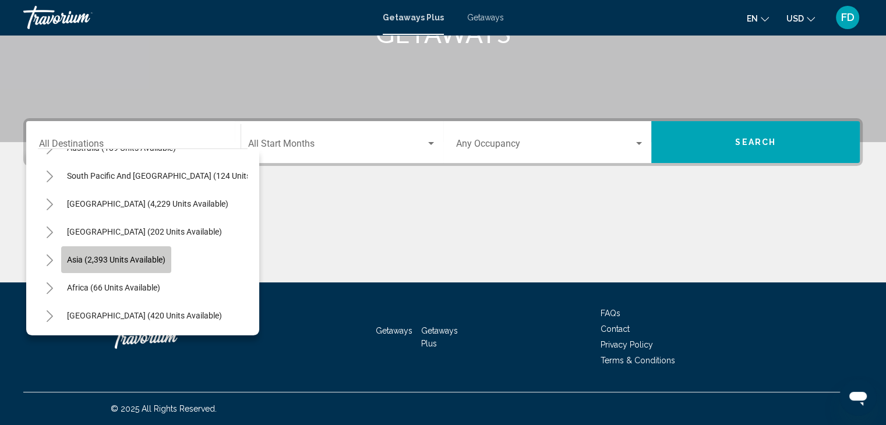
click at [117, 255] on span "Asia (2,393 units available)" at bounding box center [116, 259] width 98 height 9
type input "**********"
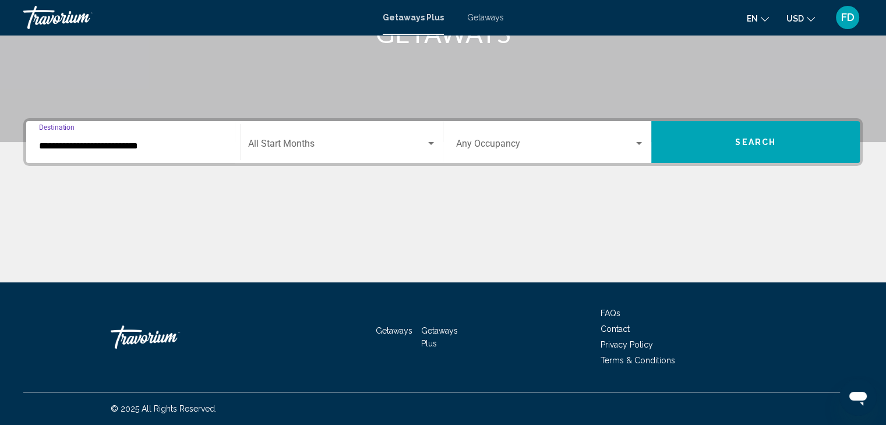
click at [352, 150] on span "Search widget" at bounding box center [337, 146] width 178 height 10
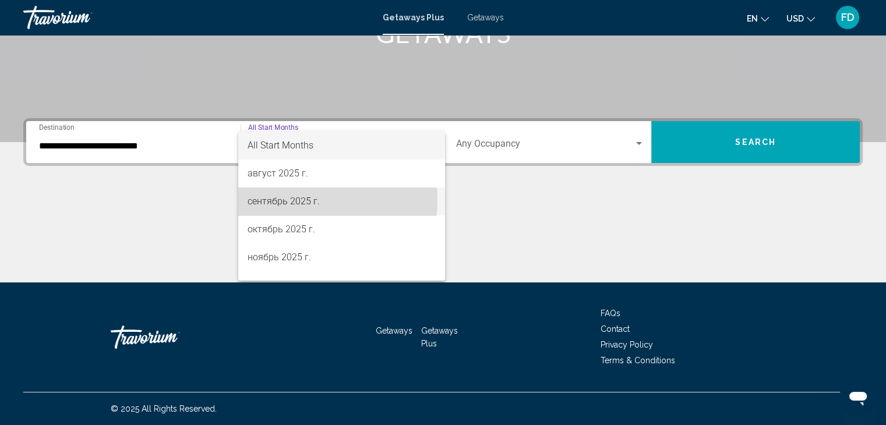
click at [291, 200] on span "сентябрь 2025 г." at bounding box center [342, 202] width 188 height 28
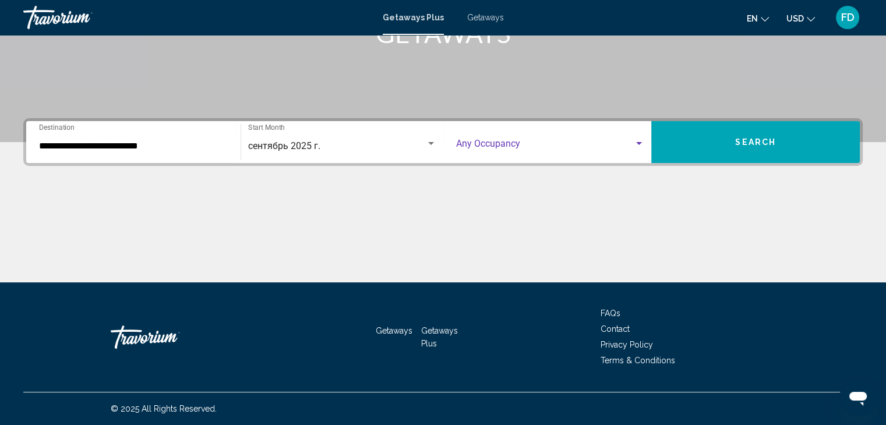
click at [499, 150] on span "Search widget" at bounding box center [545, 146] width 178 height 10
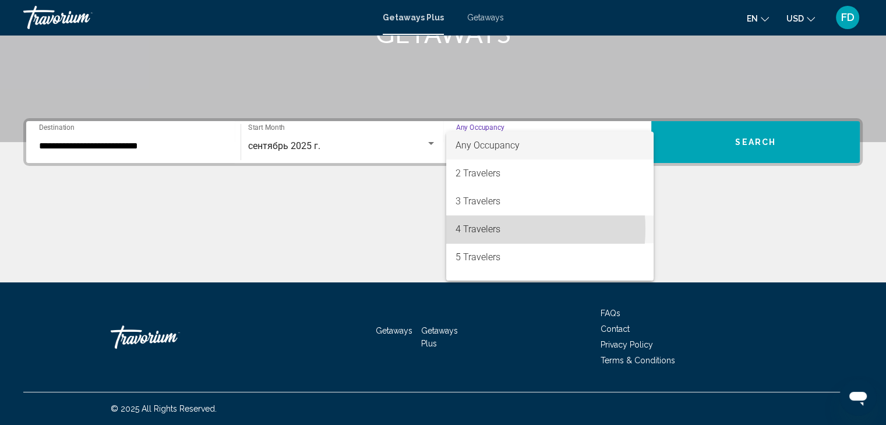
click at [480, 229] on span "4 Travelers" at bounding box center [550, 230] width 189 height 28
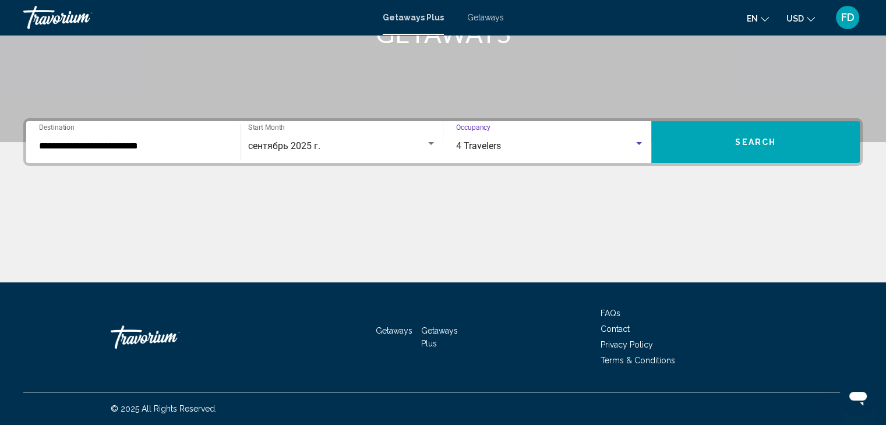
click at [851, 138] on button "Search" at bounding box center [755, 142] width 209 height 42
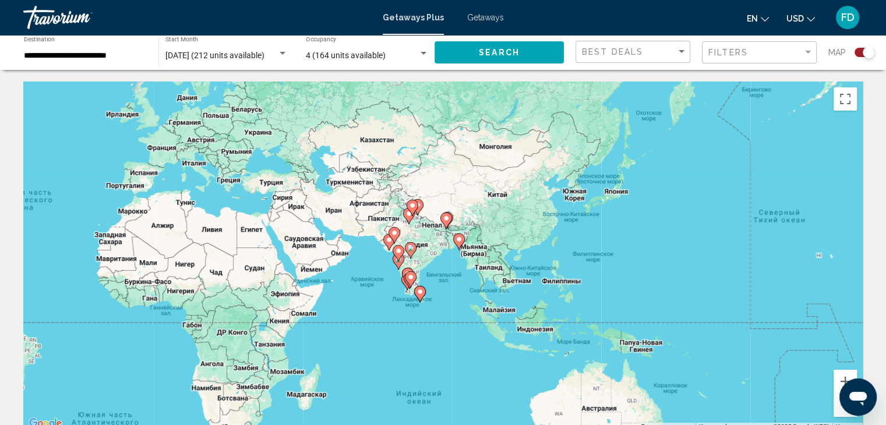
drag, startPoint x: 452, startPoint y: 213, endPoint x: 61, endPoint y: 177, distance: 393.2
click at [61, 177] on div "Чтобы активировать перетаскивание с помощью клавиатуры, нажмите Alt + Ввод. Пос…" at bounding box center [442, 257] width 839 height 350
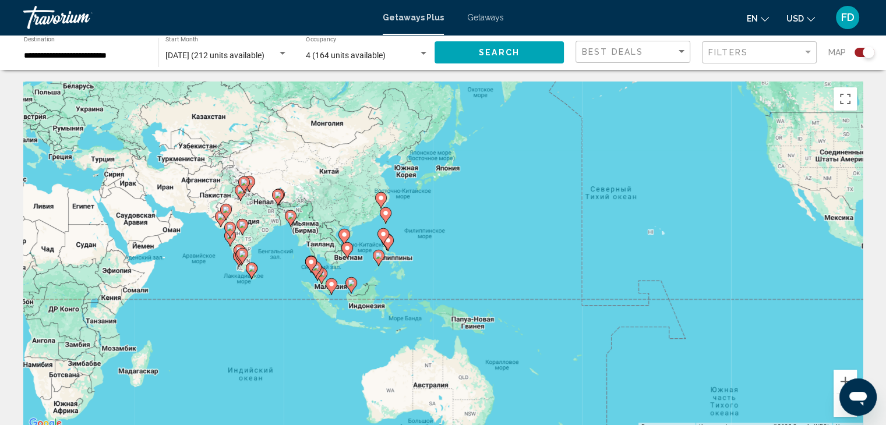
drag, startPoint x: 478, startPoint y: 349, endPoint x: 308, endPoint y: 326, distance: 171.7
click at [308, 326] on div "Чтобы активировать перетаскивание с помощью клавиатуры, нажмите Alt + Ввод. Пос…" at bounding box center [442, 257] width 839 height 350
click at [836, 383] on button "Увеличить" at bounding box center [845, 381] width 23 height 23
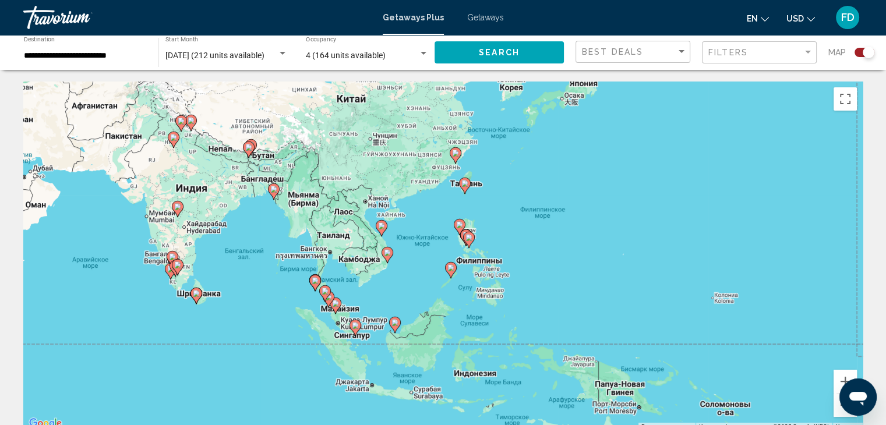
drag, startPoint x: 403, startPoint y: 280, endPoint x: 541, endPoint y: 281, distance: 138.1
click at [541, 281] on div "Чтобы активировать перетаскивание с помощью клавиатуры, нажмите Alt + Ввод. Пос…" at bounding box center [442, 257] width 839 height 350
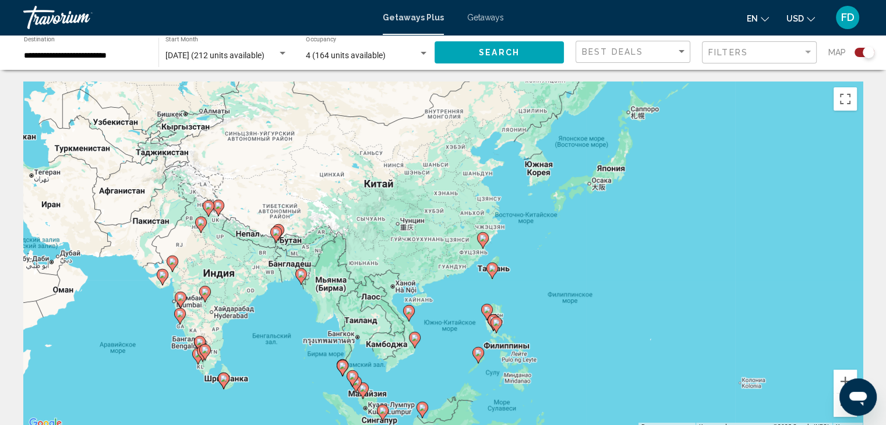
drag, startPoint x: 419, startPoint y: 217, endPoint x: 448, endPoint y: 302, distance: 90.4
click at [448, 302] on div "Чтобы активировать перетаскивание с помощью клавиатуры, нажмите Alt + Ввод. Пос…" at bounding box center [442, 257] width 839 height 350
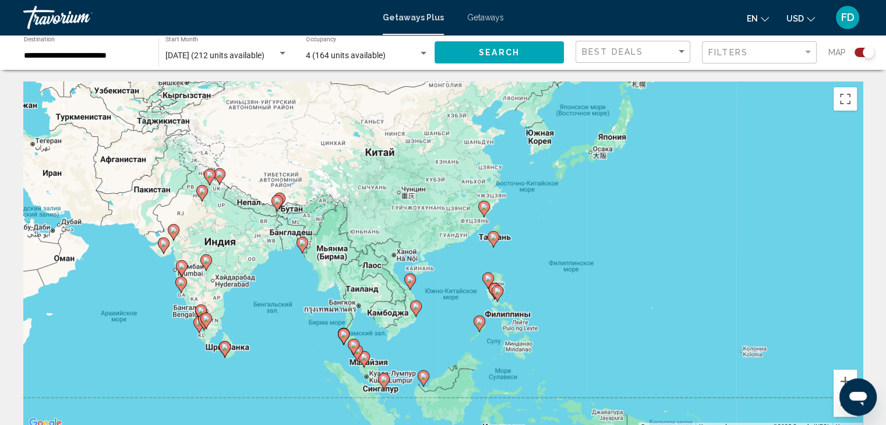
drag, startPoint x: 461, startPoint y: 320, endPoint x: 461, endPoint y: 287, distance: 33.2
click at [461, 287] on div "Чтобы активировать перетаскивание с помощью клавиатуры, нажмите Alt + Ввод. Пос…" at bounding box center [442, 257] width 839 height 350
click at [842, 375] on button "Увеличить" at bounding box center [845, 381] width 23 height 23
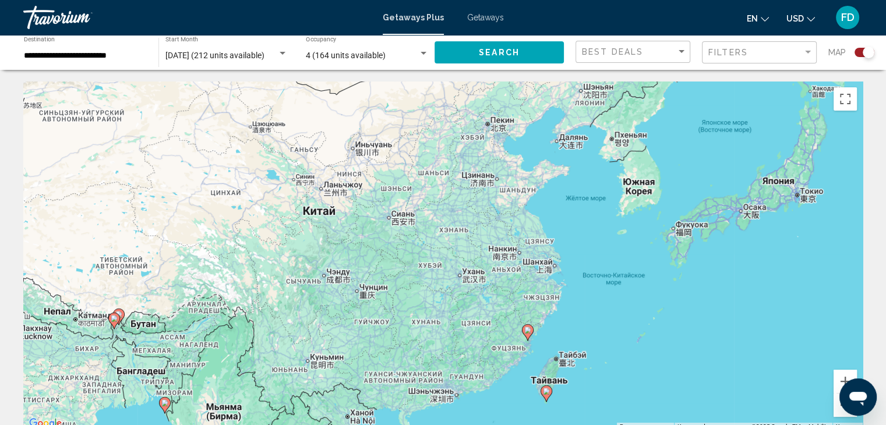
drag, startPoint x: 608, startPoint y: 246, endPoint x: 610, endPoint y: 410, distance: 164.3
click at [610, 410] on div "Чтобы активировать перетаскивание с помощью клавиатуры, нажмите Alt + Ввод. Пос…" at bounding box center [442, 257] width 839 height 350
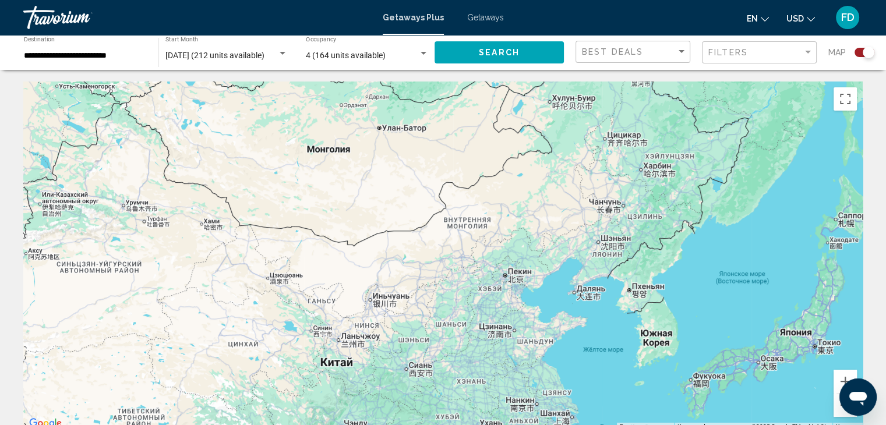
drag, startPoint x: 593, startPoint y: 216, endPoint x: 610, endPoint y: 371, distance: 155.9
click at [610, 371] on div "Чтобы активировать перетаскивание с помощью клавиатуры, нажмите Alt + Ввод. Пос…" at bounding box center [442, 257] width 839 height 350
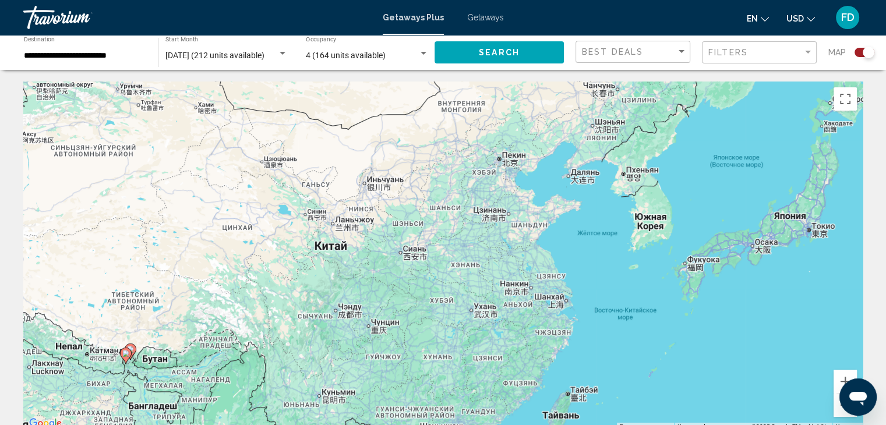
drag, startPoint x: 549, startPoint y: 242, endPoint x: 540, endPoint y: 120, distance: 122.1
click at [542, 125] on div "Чтобы активировать перетаскивание с помощью клавиатуры, нажмите Alt + Ввод. Пос…" at bounding box center [442, 257] width 839 height 350
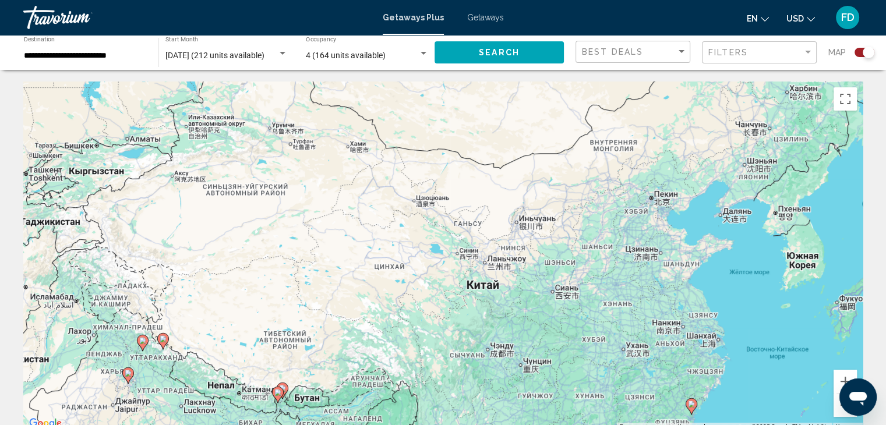
drag, startPoint x: 592, startPoint y: 281, endPoint x: 746, endPoint y: 322, distance: 159.1
click at [746, 322] on div "Чтобы активировать перетаскивание с помощью клавиатуры, нажмите Alt + Ввод. Пос…" at bounding box center [442, 257] width 839 height 350
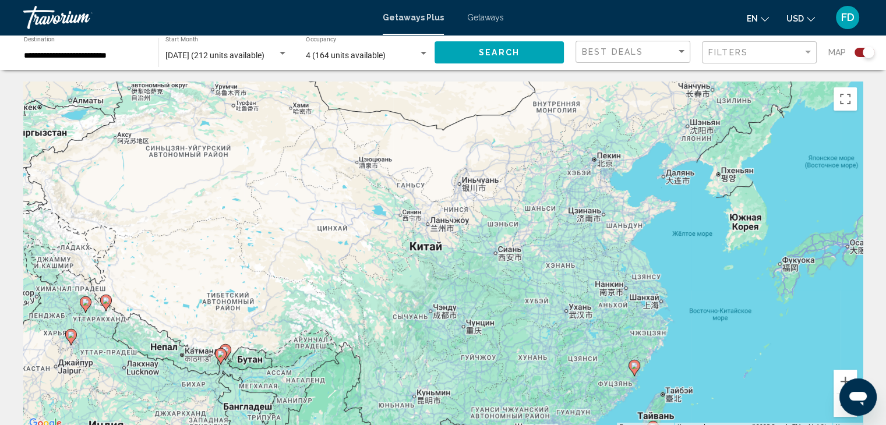
drag, startPoint x: 228, startPoint y: 151, endPoint x: 171, endPoint y: 112, distance: 69.2
click at [171, 112] on div "Чтобы активировать перетаскивание с помощью клавиатуры, нажмите Alt + Ввод. Пос…" at bounding box center [442, 257] width 839 height 350
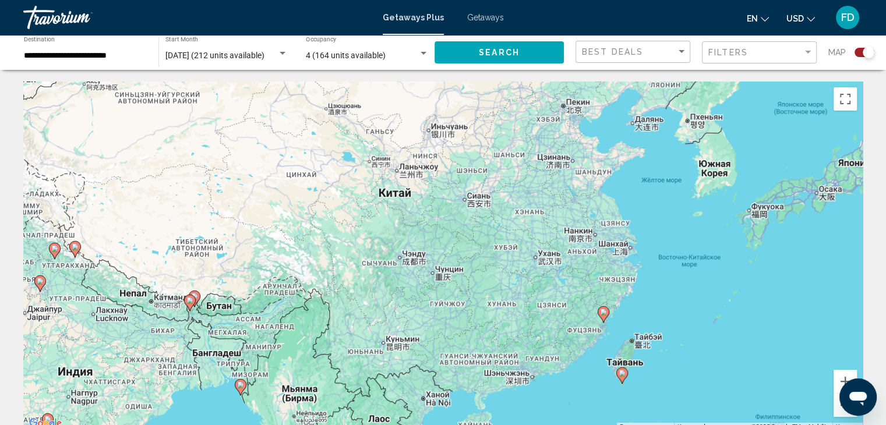
drag, startPoint x: 370, startPoint y: 299, endPoint x: 340, endPoint y: 243, distance: 63.1
click at [340, 243] on div "Чтобы активировать перетаскивание с помощью клавиатуры, нажмите Alt + Ввод. Пос…" at bounding box center [442, 257] width 839 height 350
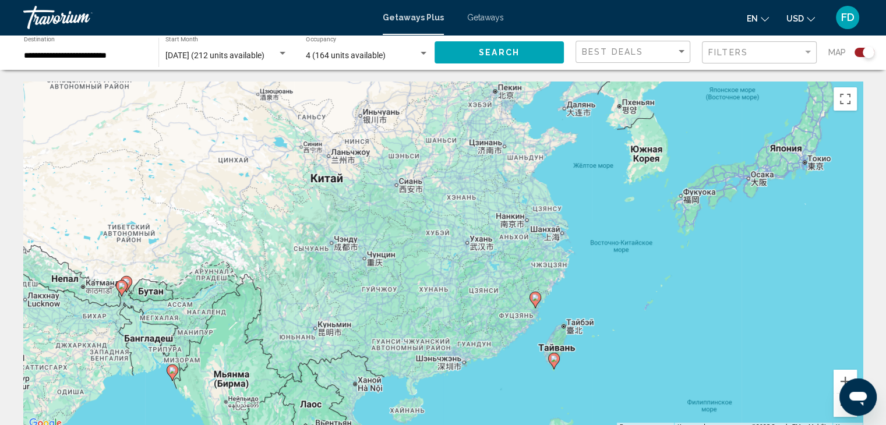
drag, startPoint x: 430, startPoint y: 303, endPoint x: 361, endPoint y: 289, distance: 70.8
click at [361, 289] on div "Чтобы активировать перетаскивание с помощью клавиатуры, нажмите Alt + Ввод. Пос…" at bounding box center [442, 257] width 839 height 350
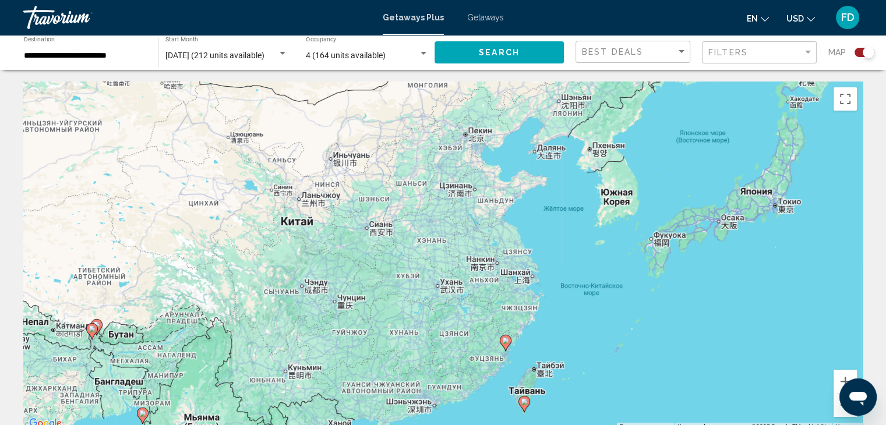
drag, startPoint x: 361, startPoint y: 174, endPoint x: 331, endPoint y: 220, distance: 54.6
click at [331, 220] on div "Чтобы активировать перетаскивание с помощью клавиатуры, нажмите Alt + Ввод. Пос…" at bounding box center [442, 257] width 839 height 350
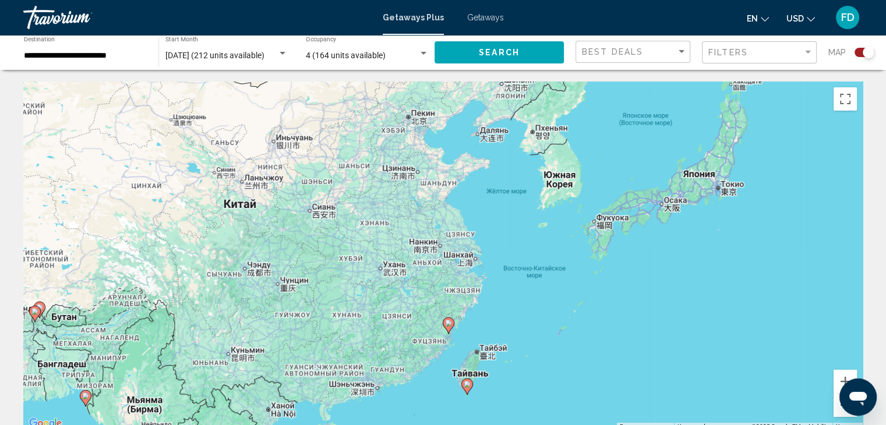
drag, startPoint x: 394, startPoint y: 253, endPoint x: 335, endPoint y: 236, distance: 61.4
click at [335, 236] on div "Чтобы активировать перетаскивание с помощью клавиатуры, нажмите Alt + Ввод. Пос…" at bounding box center [442, 257] width 839 height 350
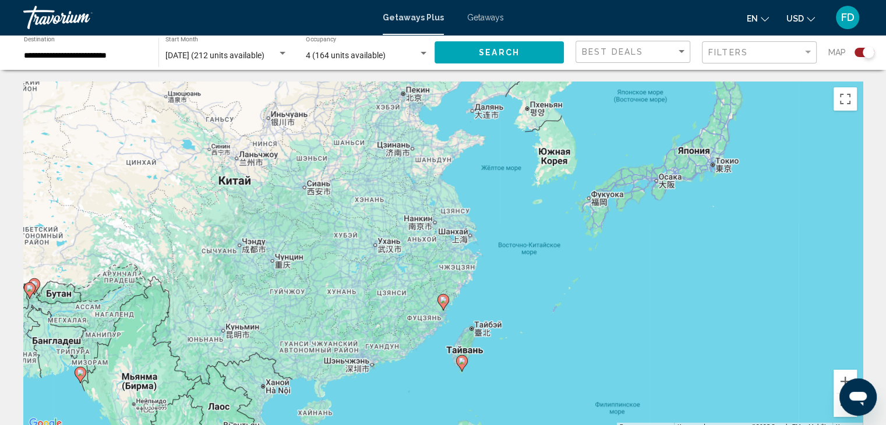
drag, startPoint x: 410, startPoint y: 312, endPoint x: 405, endPoint y: 287, distance: 25.6
click at [405, 287] on div "Чтобы активировать перетаскивание с помощью клавиатуры, нажмите Alt + Ввод. Пос…" at bounding box center [442, 257] width 839 height 350
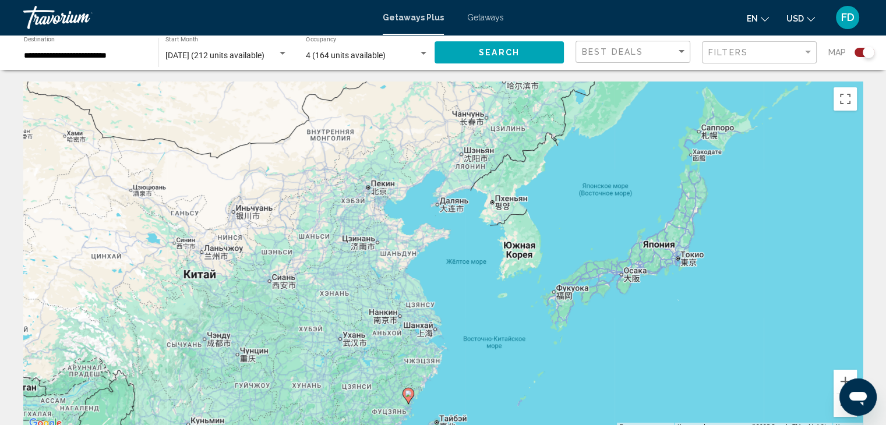
drag, startPoint x: 404, startPoint y: 271, endPoint x: 369, endPoint y: 366, distance: 101.2
click at [369, 366] on div "Чтобы активировать перетаскивание с помощью клавиатуры, нажмите Alt + Ввод. Пос…" at bounding box center [442, 257] width 839 height 350
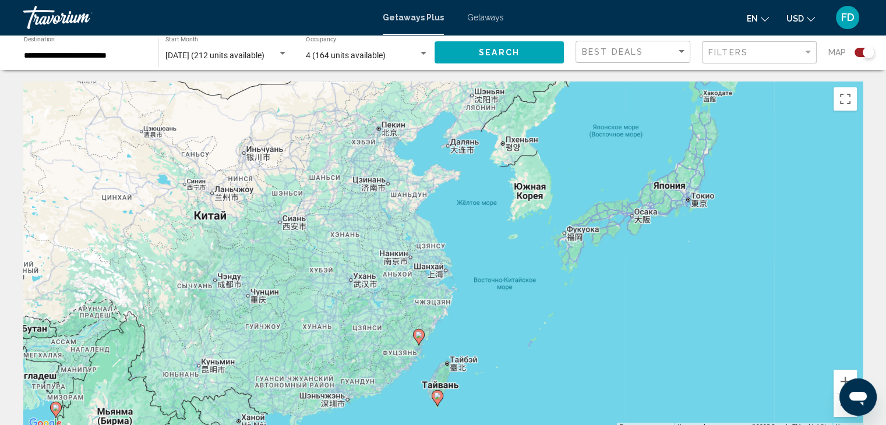
drag, startPoint x: 459, startPoint y: 311, endPoint x: 466, endPoint y: 248, distance: 63.9
click at [466, 250] on div "Чтобы активировать перетаскивание с помощью клавиатуры, нажмите Alt + Ввод. Пос…" at bounding box center [442, 257] width 839 height 350
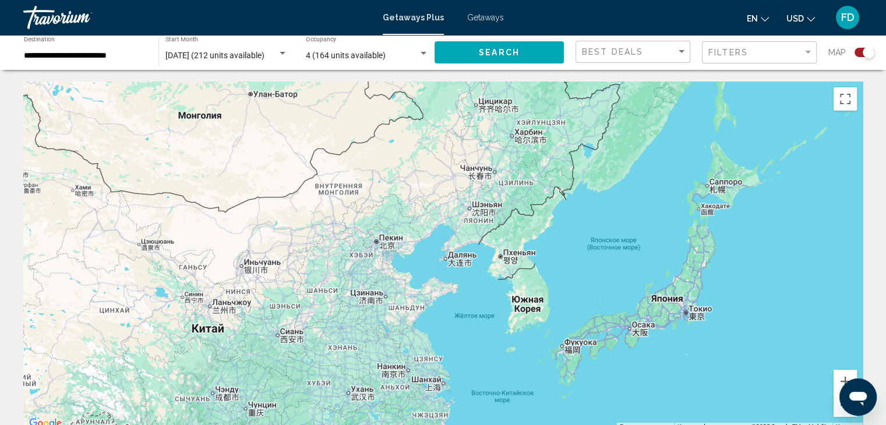
drag, startPoint x: 521, startPoint y: 319, endPoint x: 534, endPoint y: 347, distance: 31.5
click at [516, 425] on html "**********" at bounding box center [443, 212] width 886 height 425
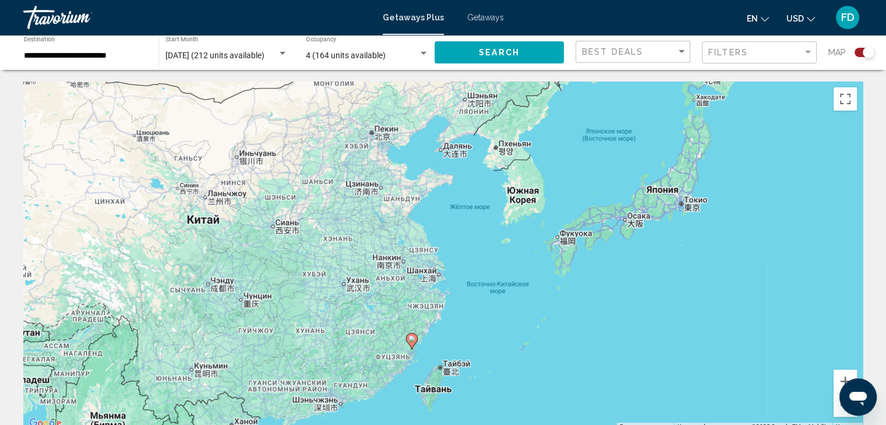
drag, startPoint x: 562, startPoint y: 228, endPoint x: 557, endPoint y: 126, distance: 102.0
click at [557, 126] on div "Чтобы активировать перетаскивание с помощью клавиатуры, нажмите Alt + Ввод. Пос…" at bounding box center [442, 257] width 839 height 350
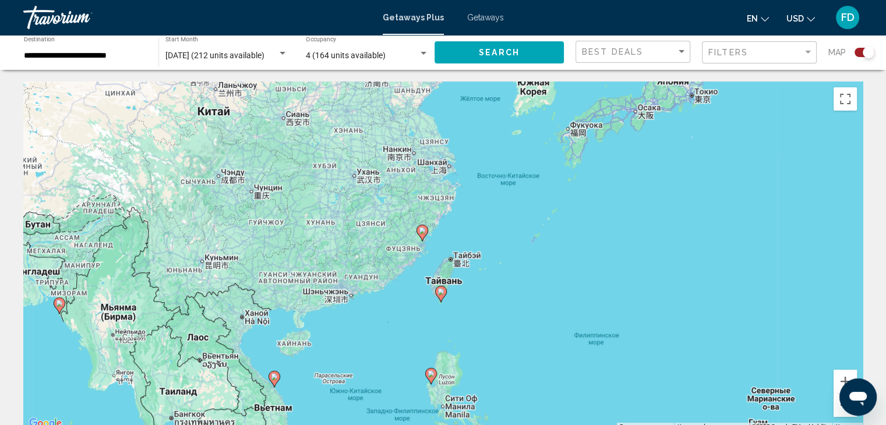
drag, startPoint x: 527, startPoint y: 345, endPoint x: 537, endPoint y: 231, distance: 115.2
click at [538, 232] on div "Чтобы активировать перетаскивание с помощью клавиатуры, нажмите Alt + Ввод. Пос…" at bounding box center [442, 257] width 839 height 350
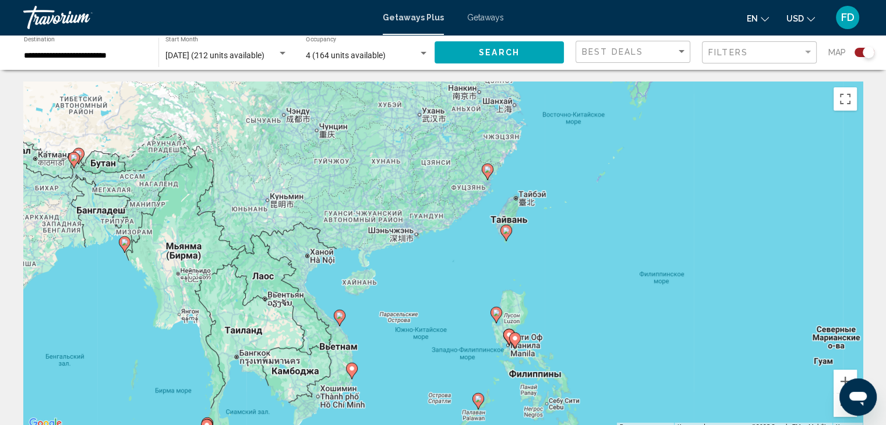
drag, startPoint x: 326, startPoint y: 324, endPoint x: 394, endPoint y: 267, distance: 88.8
click at [393, 270] on div "Чтобы активировать перетаскивание с помощью клавиатуры, нажмите Alt + Ввод. Пос…" at bounding box center [442, 257] width 839 height 350
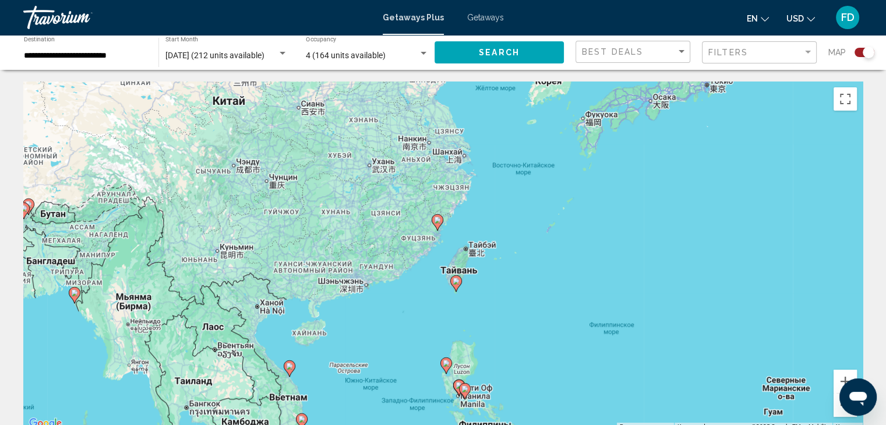
drag, startPoint x: 465, startPoint y: 241, endPoint x: 415, endPoint y: 294, distance: 72.9
click at [415, 294] on div "Чтобы активировать перетаскивание с помощью клавиатуры, нажмите Alt + Ввод. Пос…" at bounding box center [442, 257] width 839 height 350
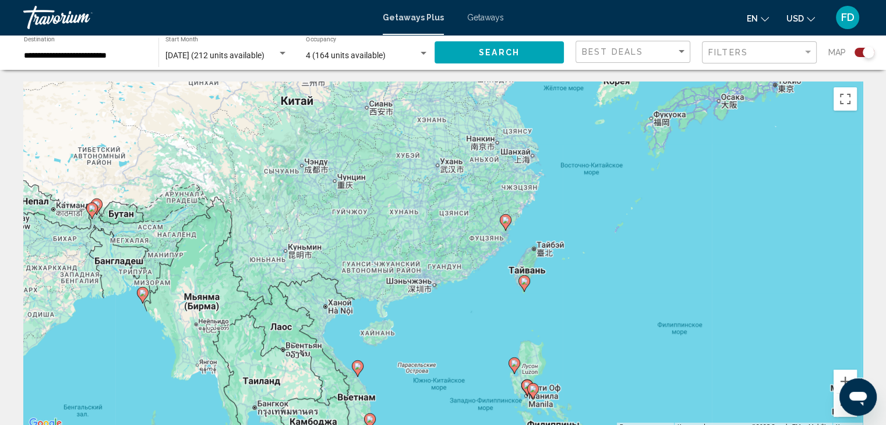
drag, startPoint x: 227, startPoint y: 194, endPoint x: 313, endPoint y: 194, distance: 86.8
click at [313, 194] on div "Чтобы активировать перетаскивание с помощью клавиатуры, нажмите Alt + Ввод. Пос…" at bounding box center [442, 257] width 839 height 350
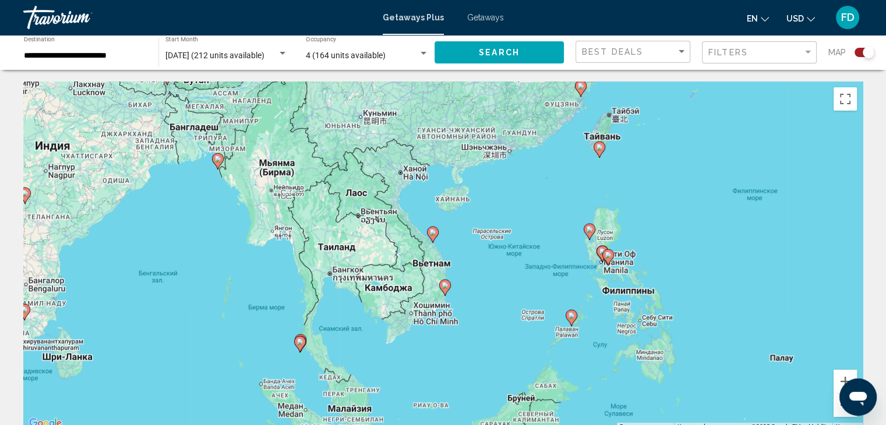
drag, startPoint x: 263, startPoint y: 308, endPoint x: 322, endPoint y: 170, distance: 149.8
click at [322, 170] on div "Чтобы активировать перетаскивание с помощью клавиатуры, нажмите Alt + Ввод. Пос…" at bounding box center [442, 257] width 839 height 350
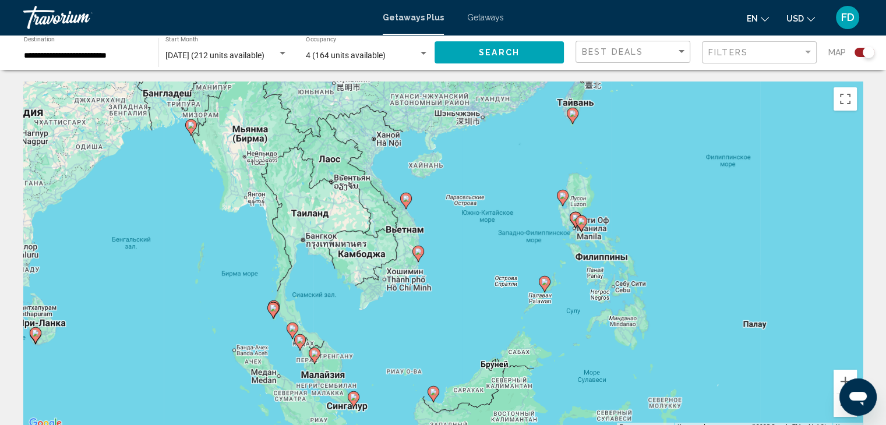
drag, startPoint x: 390, startPoint y: 329, endPoint x: 363, endPoint y: 298, distance: 40.9
click at [363, 298] on div "Чтобы активировать перетаскивание с помощью клавиатуры, нажмите Alt + Ввод. Пос…" at bounding box center [442, 257] width 839 height 350
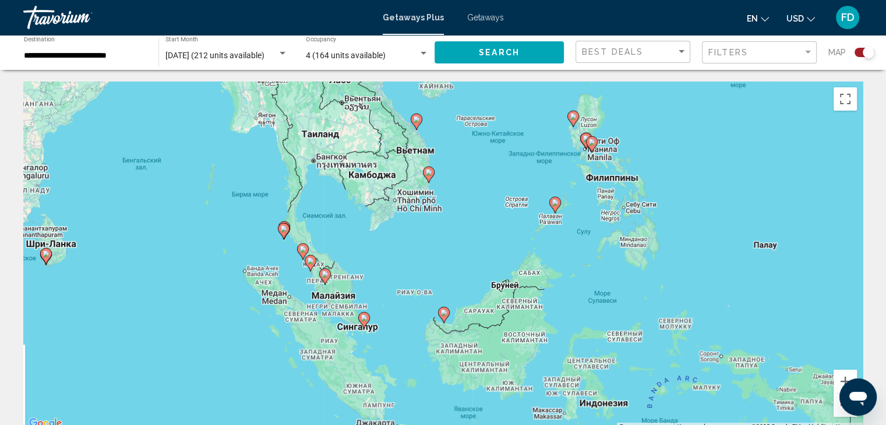
drag, startPoint x: 348, startPoint y: 339, endPoint x: 362, endPoint y: 252, distance: 88.4
click at [362, 252] on div "Чтобы активировать перетаскивание с помощью клавиатуры, нажмите Alt + Ввод. Пос…" at bounding box center [442, 257] width 839 height 350
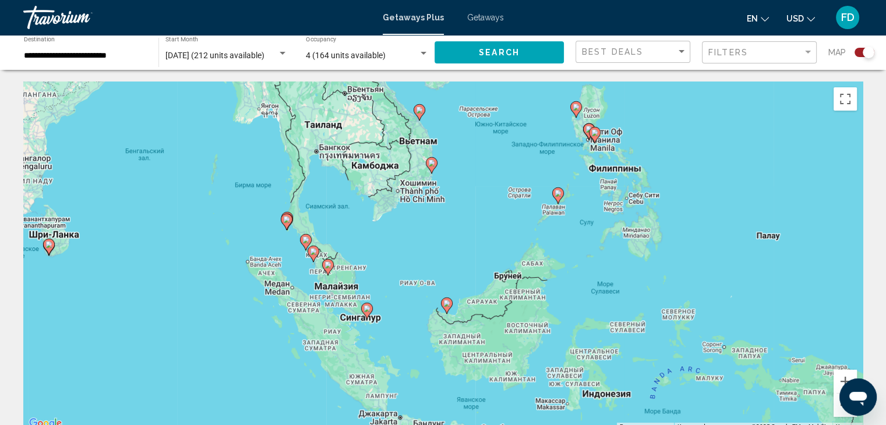
click at [367, 313] on icon "Main content" at bounding box center [366, 310] width 10 height 15
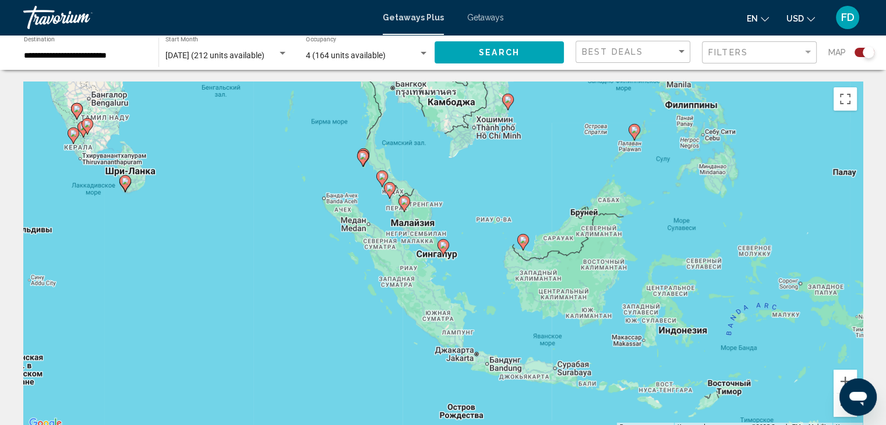
click at [443, 255] on icon "Main content" at bounding box center [443, 247] width 12 height 16
type input "**********"
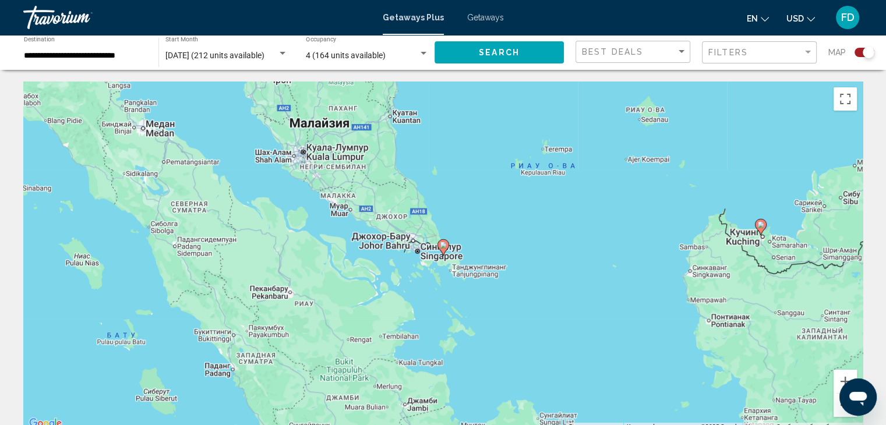
click at [442, 250] on icon "Main content" at bounding box center [442, 247] width 10 height 15
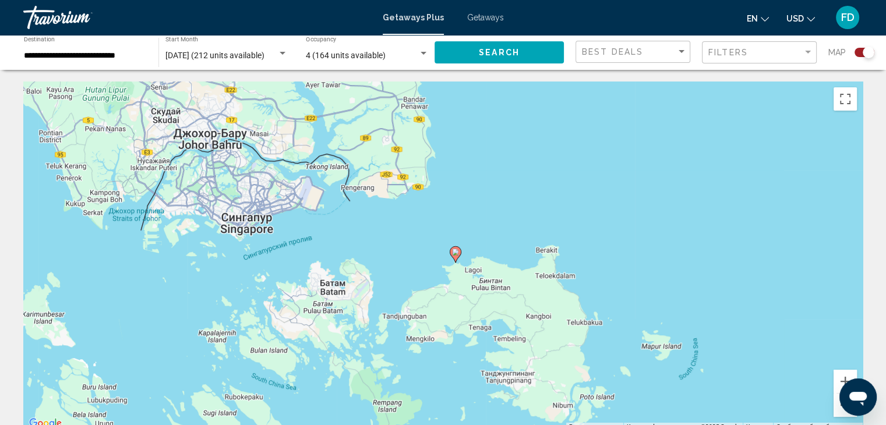
drag, startPoint x: 405, startPoint y: 238, endPoint x: 417, endPoint y: 244, distance: 13.5
click at [417, 244] on div "Чтобы активировать перетаскивание с помощью клавиатуры, нажмите Alt + Ввод. Пос…" at bounding box center [442, 257] width 839 height 350
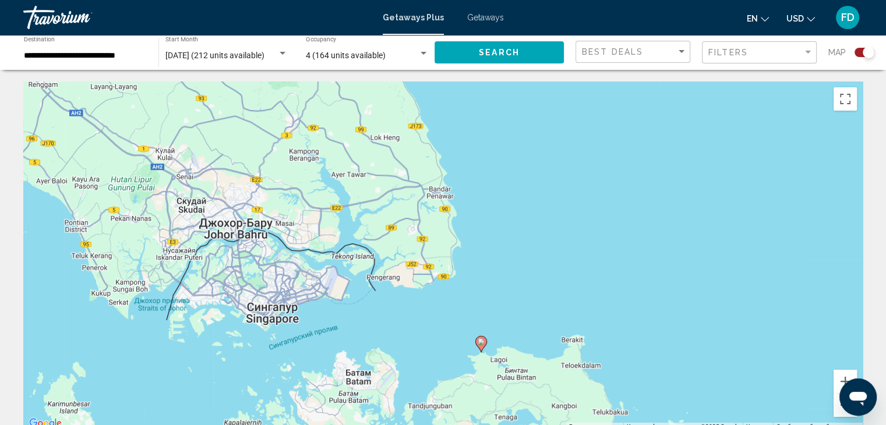
drag, startPoint x: 252, startPoint y: 225, endPoint x: 277, endPoint y: 313, distance: 91.6
click at [277, 313] on div "Чтобы активировать перетаскивание с помощью клавиатуры, нажмите Alt + Ввод. Пос…" at bounding box center [442, 257] width 839 height 350
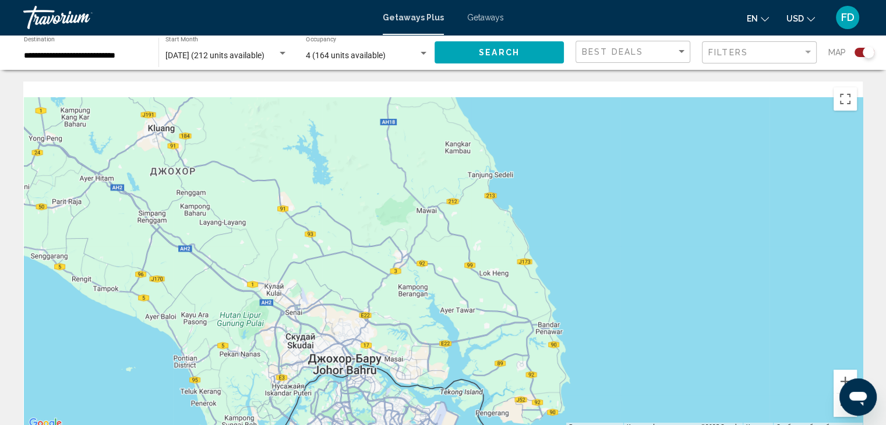
drag, startPoint x: 267, startPoint y: 286, endPoint x: 377, endPoint y: 422, distance: 175.2
click at [377, 422] on div "Чтобы активировать перетаскивание с помощью клавиатуры, нажмите Alt + Ввод. Пос…" at bounding box center [442, 257] width 839 height 350
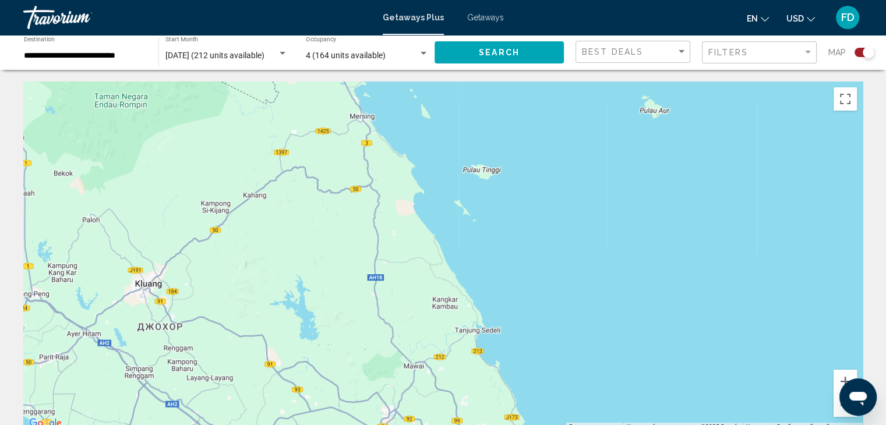
drag, startPoint x: 396, startPoint y: 248, endPoint x: 383, endPoint y: 404, distance: 156.6
click at [383, 404] on div "Чтобы активировать перетаскивание с помощью клавиатуры, нажмите Alt + Ввод. Пос…" at bounding box center [442, 257] width 839 height 350
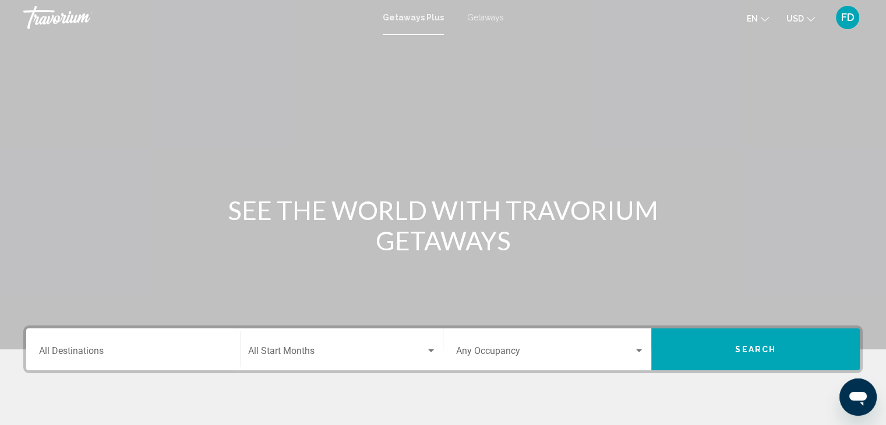
scroll to position [487, 0]
